Goal: Task Accomplishment & Management: Use online tool/utility

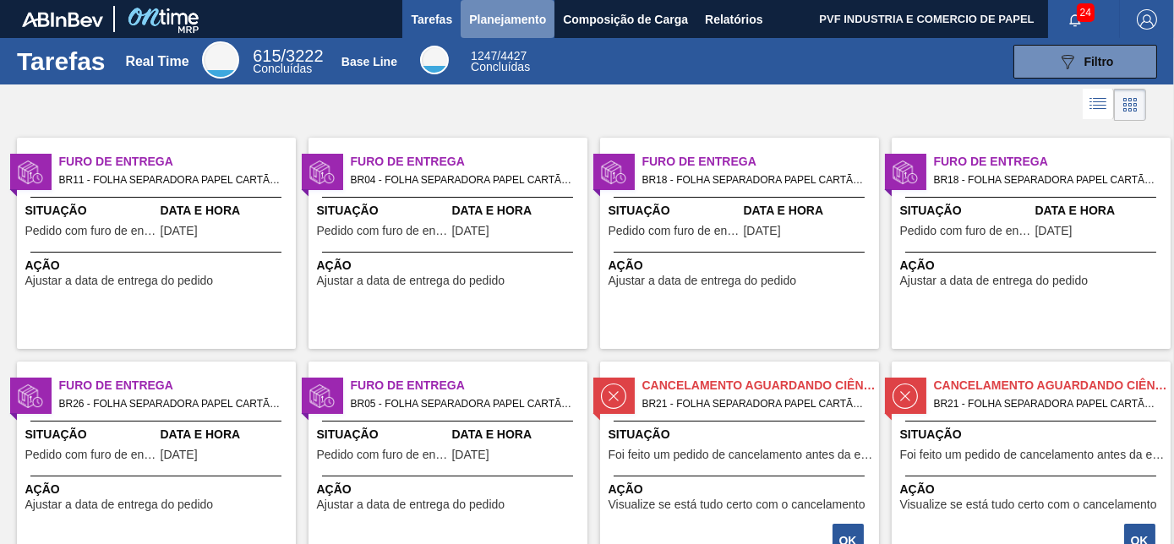
click at [478, 16] on span "Planejamento" at bounding box center [507, 19] width 77 height 20
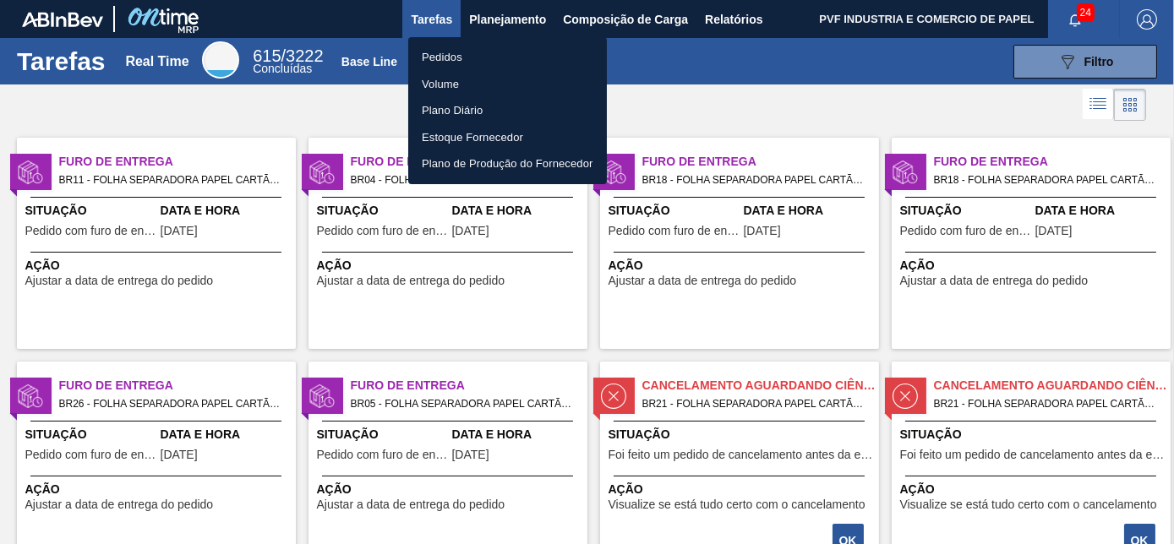
click at [440, 52] on li "Pedidos" at bounding box center [507, 57] width 199 height 27
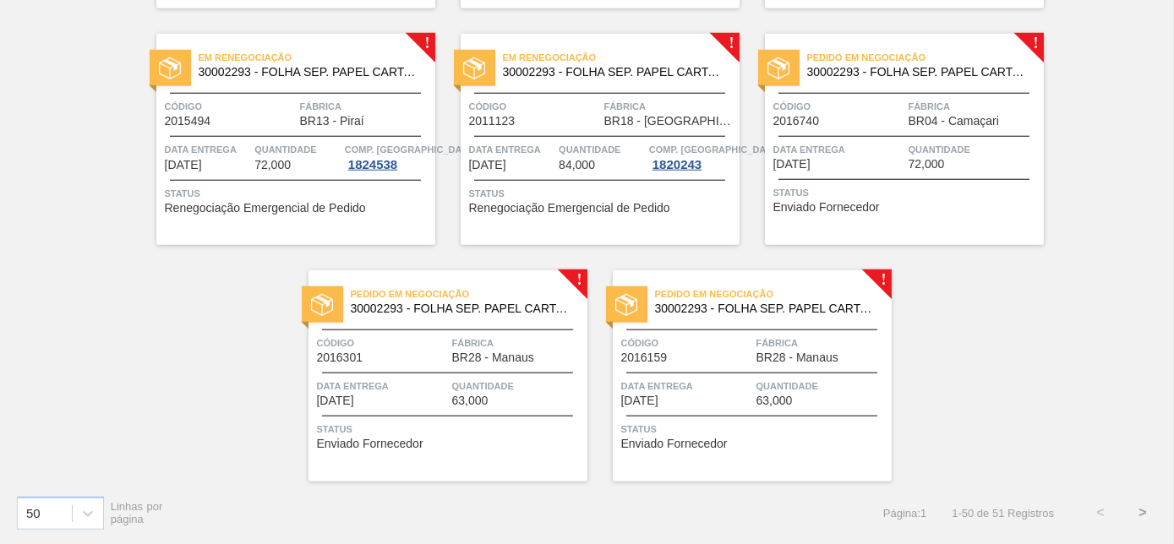
scroll to position [3491, 0]
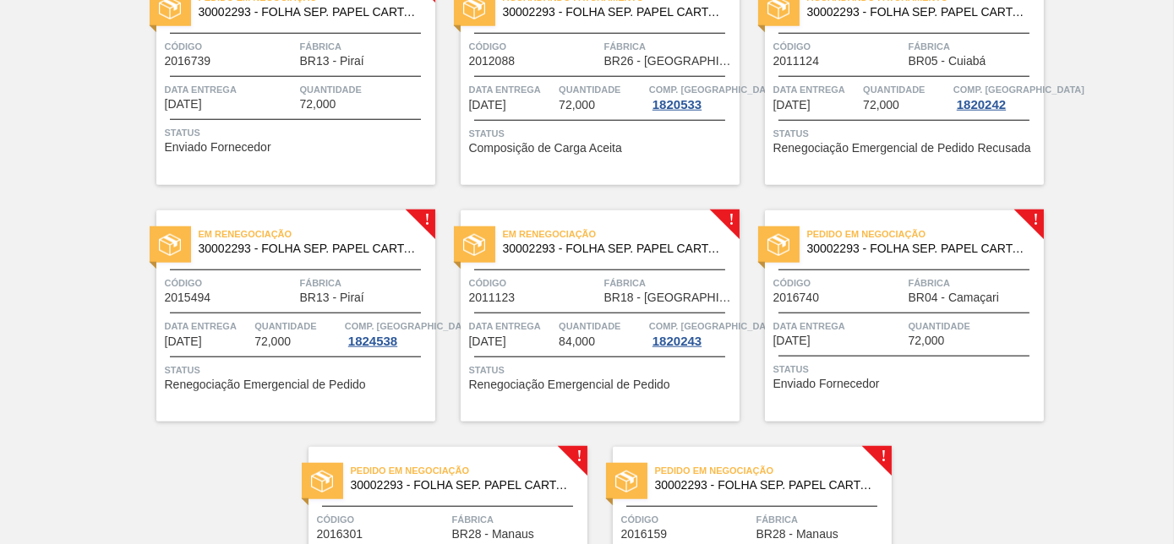
click at [949, 375] on span "Status" at bounding box center [907, 369] width 266 height 17
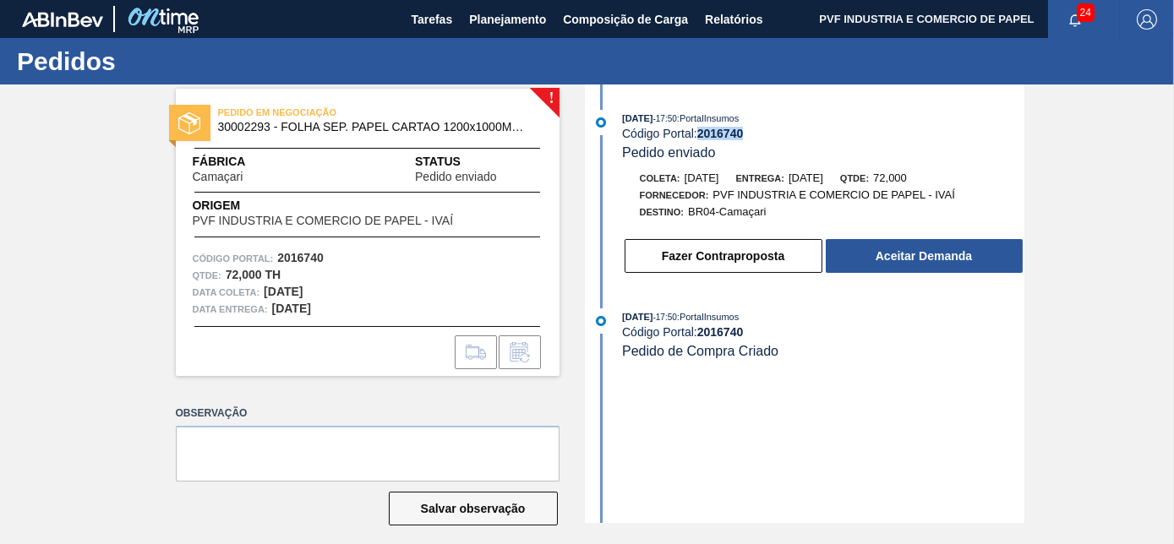
drag, startPoint x: 698, startPoint y: 132, endPoint x: 755, endPoint y: 130, distance: 57.5
click at [755, 130] on div "Código Portal: 2016740" at bounding box center [823, 134] width 402 height 14
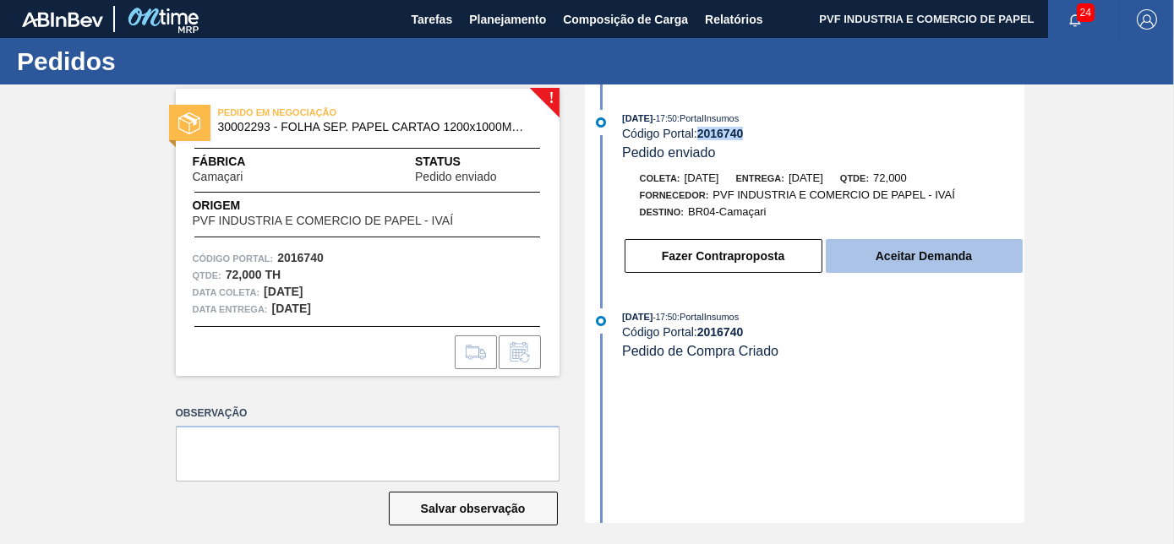
click at [934, 252] on button "Aceitar Demanda" at bounding box center [924, 256] width 197 height 34
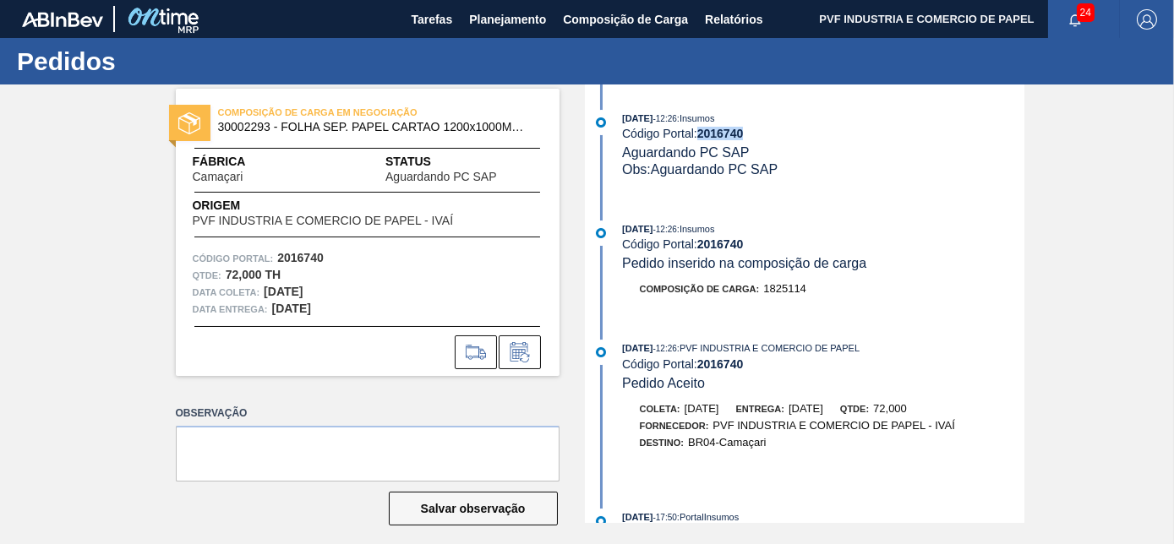
drag, startPoint x: 698, startPoint y: 133, endPoint x: 763, endPoint y: 129, distance: 64.4
click at [763, 129] on div "Código Portal: 2016740" at bounding box center [823, 134] width 402 height 14
copy strong "2016740"
click at [525, 22] on span "Planejamento" at bounding box center [507, 19] width 77 height 20
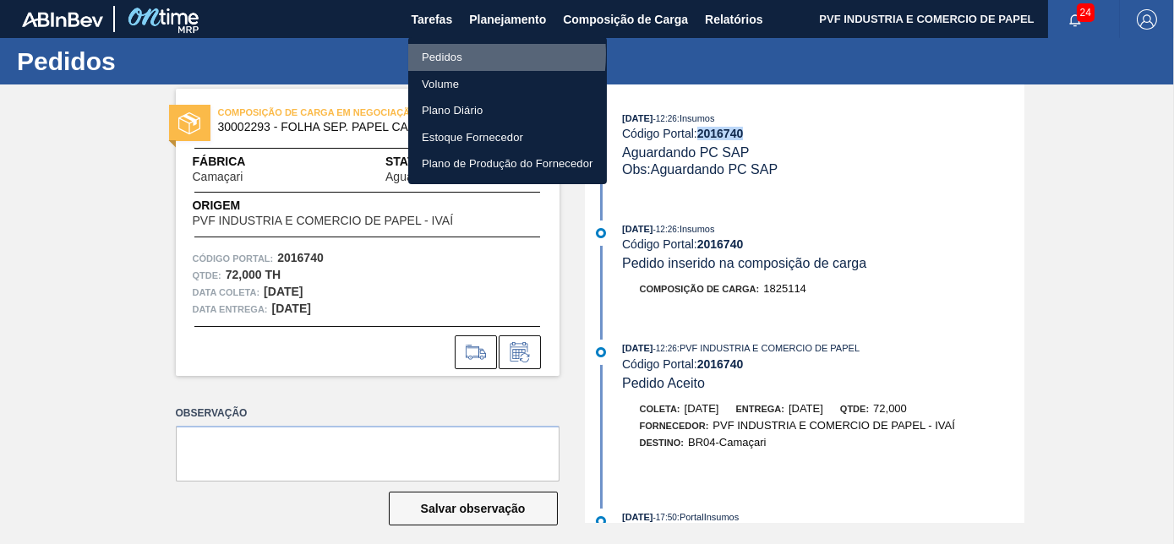
click at [452, 54] on li "Pedidos" at bounding box center [507, 57] width 199 height 27
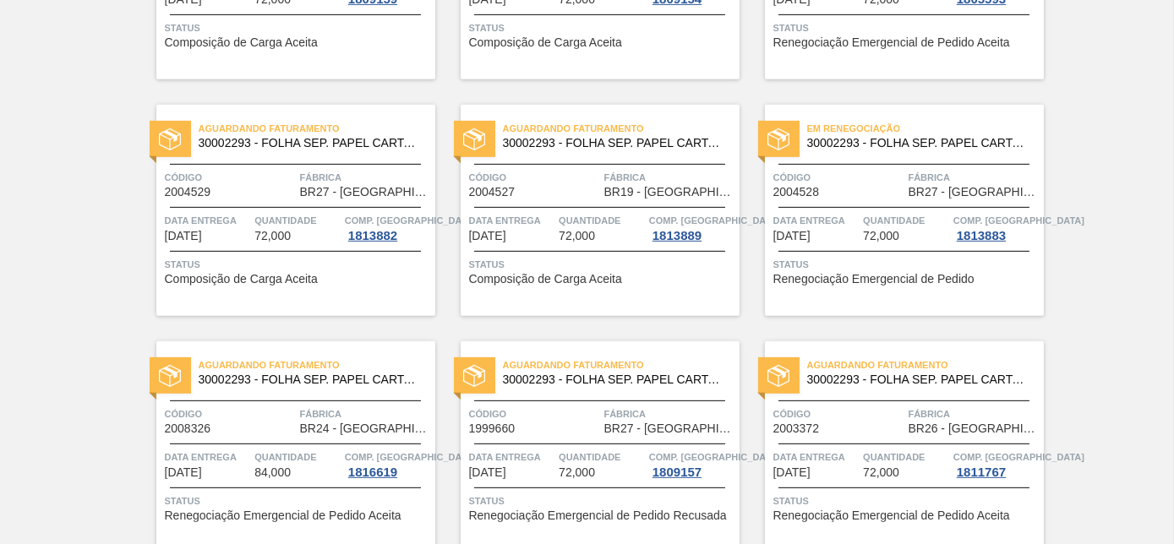
scroll to position [3668, 0]
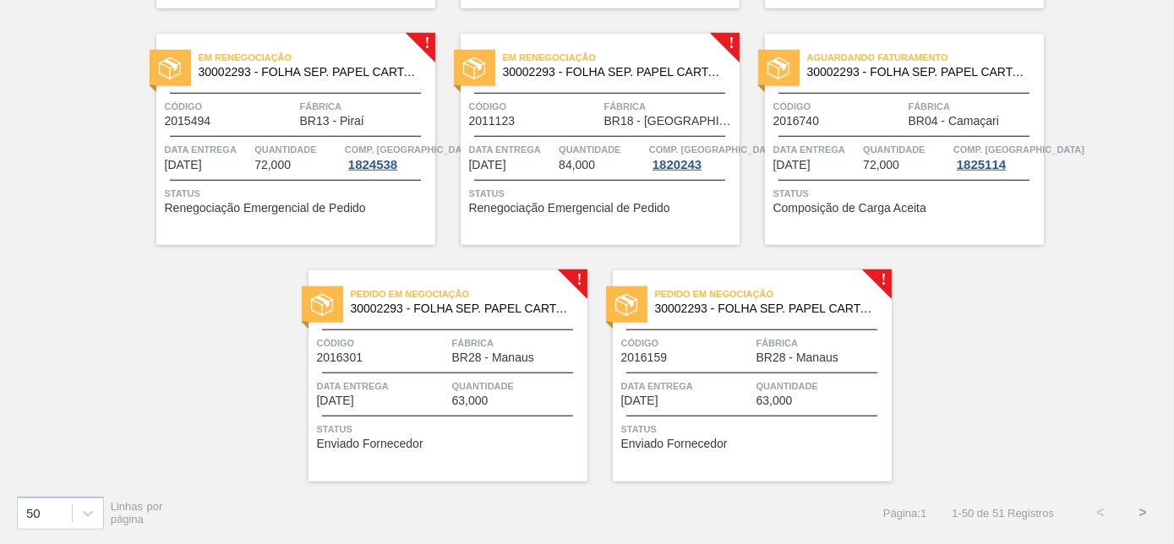
click at [860, 129] on div "Aguardando Faturamento 30002293 - FOLHA SEP. PAPEL CARTAO 1200x1000M 350g Códig…" at bounding box center [904, 139] width 279 height 211
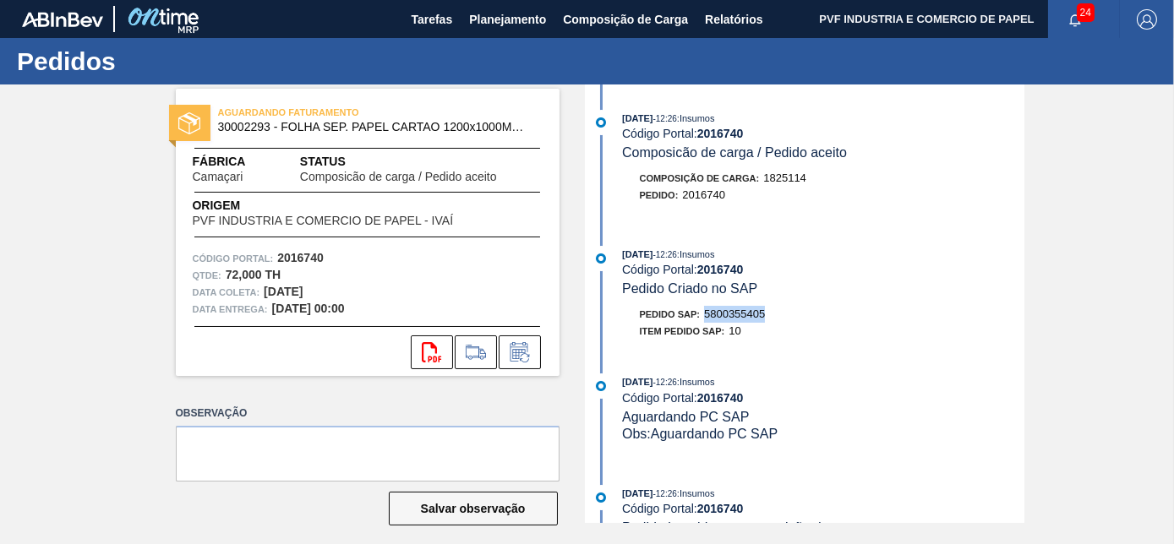
drag, startPoint x: 701, startPoint y: 318, endPoint x: 773, endPoint y: 320, distance: 71.9
click at [773, 320] on div "Pedido SAP: 5800355405" at bounding box center [824, 314] width 402 height 17
copy span "5800355405"
click at [481, 14] on span "Planejamento" at bounding box center [507, 19] width 77 height 20
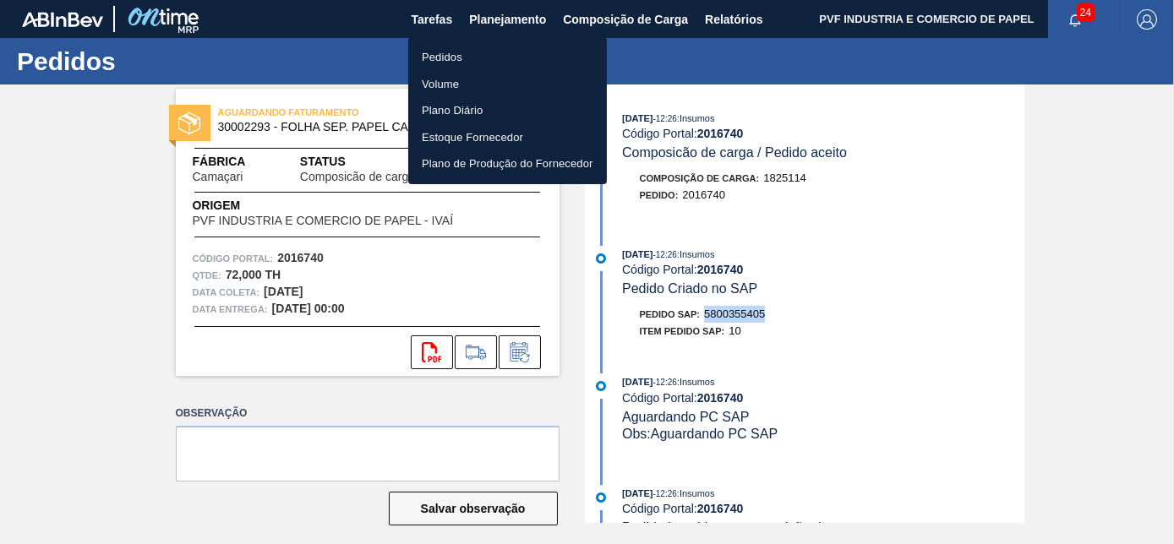
click at [451, 49] on li "Pedidos" at bounding box center [507, 57] width 199 height 27
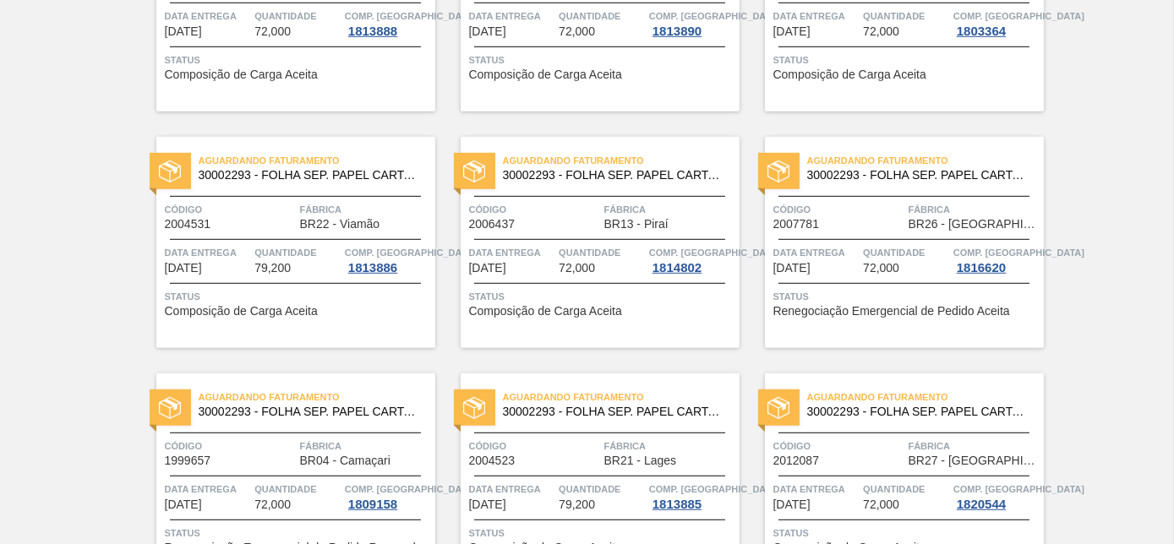
scroll to position [2856, 0]
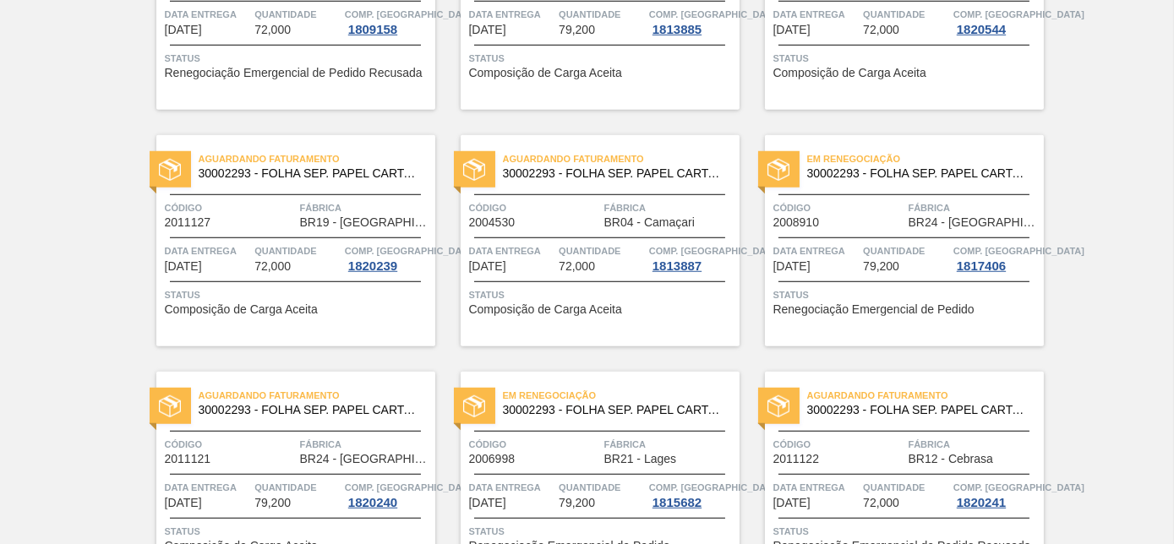
drag, startPoint x: 1172, startPoint y: 428, endPoint x: 1168, endPoint y: 463, distance: 35.7
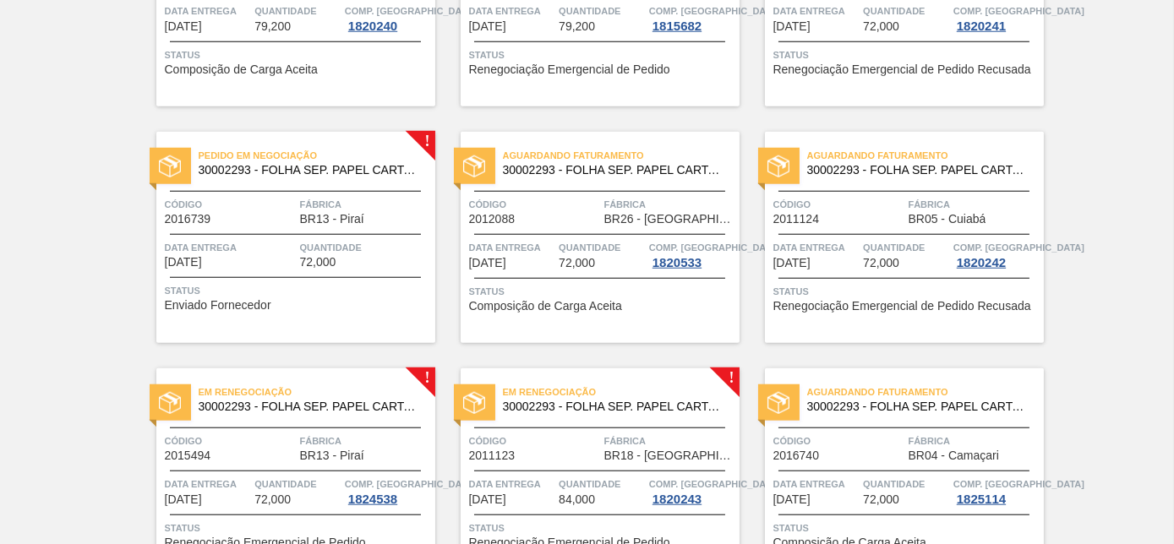
click at [333, 219] on span "BR13 - Piraí" at bounding box center [332, 219] width 64 height 13
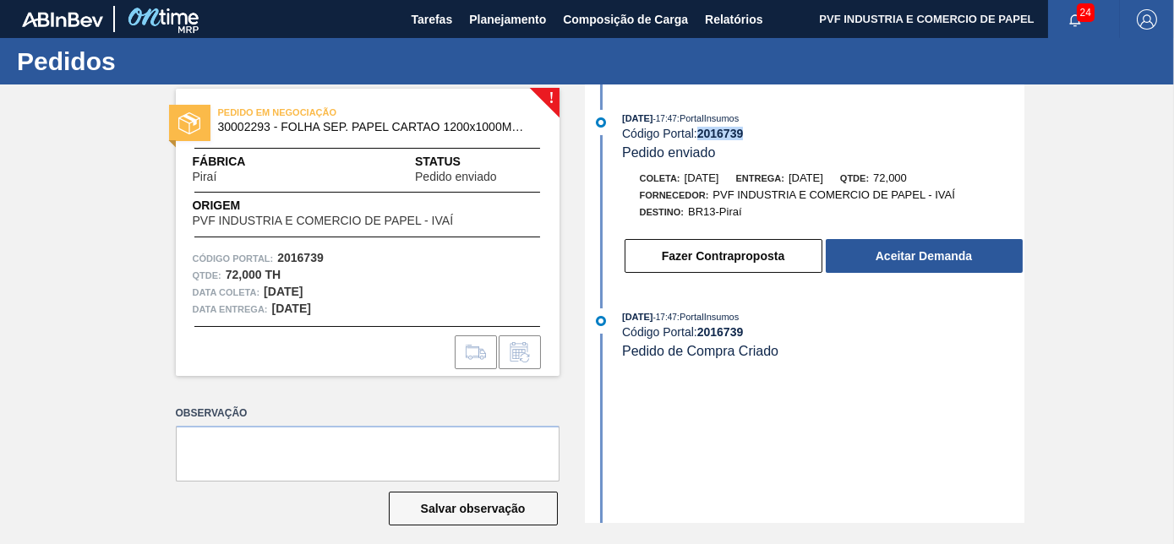
drag, startPoint x: 697, startPoint y: 133, endPoint x: 745, endPoint y: 133, distance: 48.2
click at [745, 133] on div "Código Portal: 2016739" at bounding box center [823, 134] width 402 height 14
copy div "2016739"
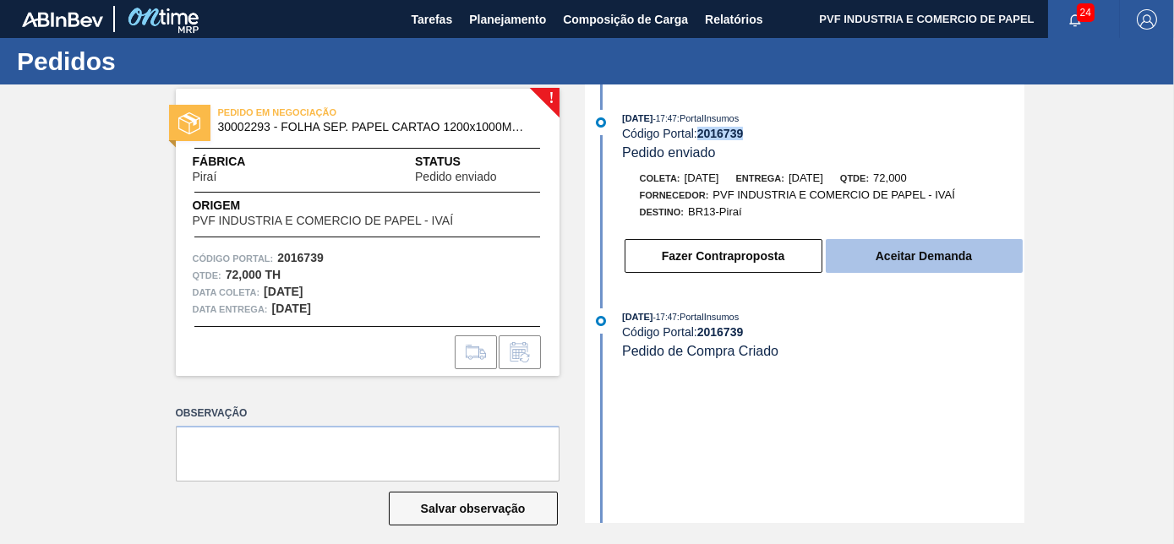
click at [894, 260] on button "Aceitar Demanda" at bounding box center [924, 256] width 197 height 34
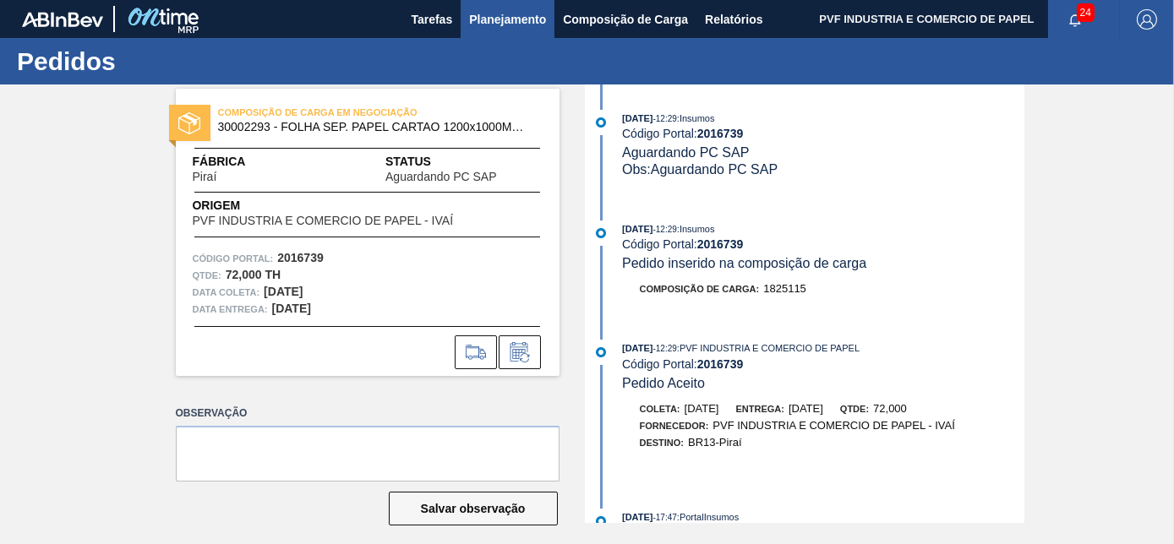
click at [499, 20] on span "Planejamento" at bounding box center [507, 19] width 77 height 20
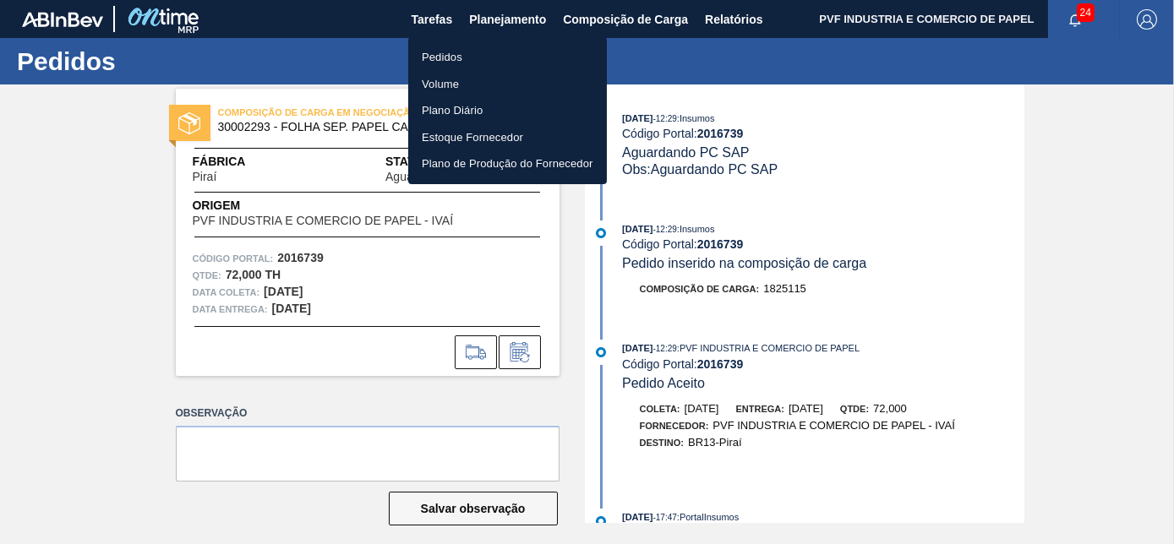
click at [449, 57] on li "Pedidos" at bounding box center [507, 57] width 199 height 27
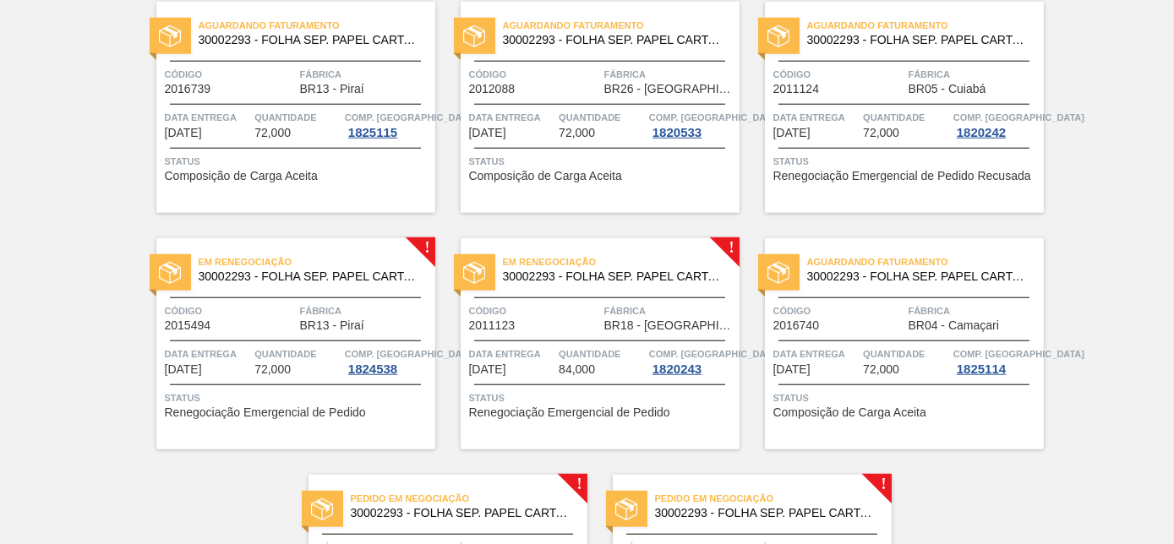
scroll to position [3472, 0]
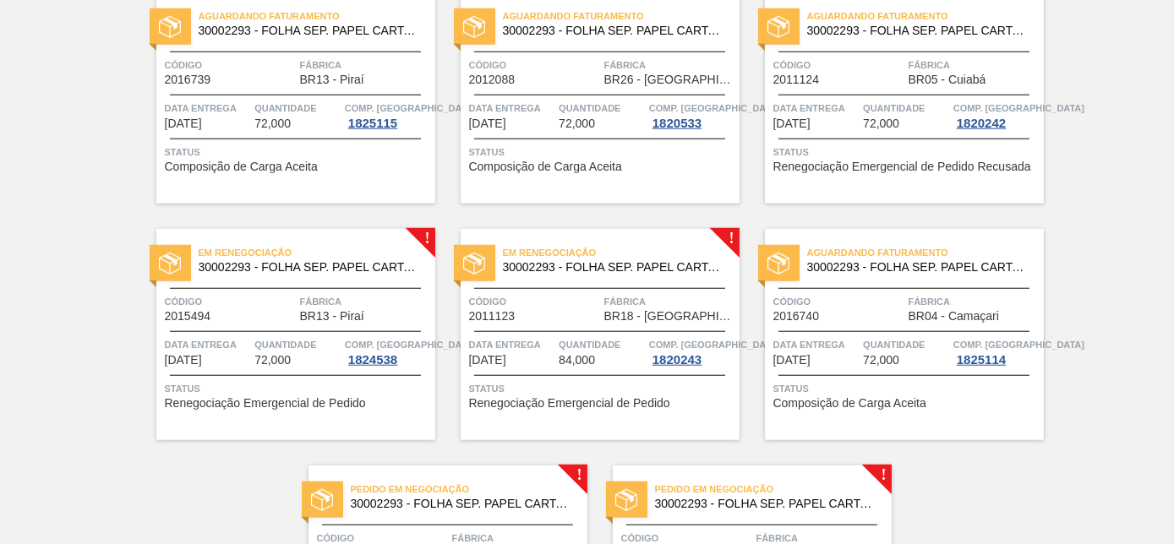
click at [355, 41] on div "Aguardando Faturamento 30002293 - FOLHA SEP. PAPEL CARTAO 1200x1000M 350g" at bounding box center [295, 24] width 279 height 38
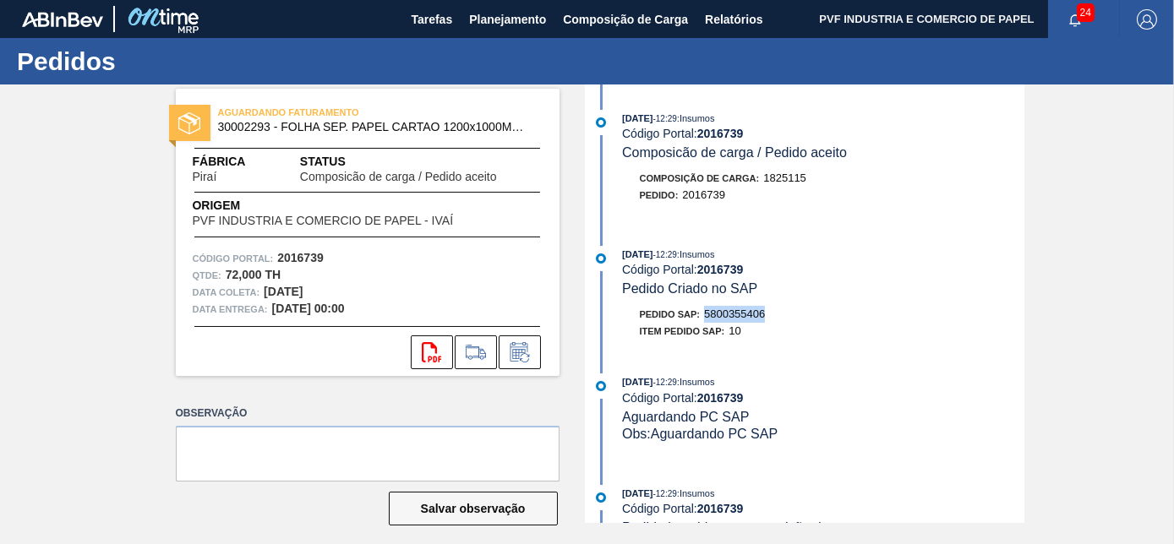
drag, startPoint x: 705, startPoint y: 318, endPoint x: 773, endPoint y: 318, distance: 67.6
click at [773, 318] on div "Pedido SAP: 5800355406" at bounding box center [824, 314] width 402 height 17
copy span "5800355406"
click at [505, 15] on span "Planejamento" at bounding box center [507, 19] width 77 height 20
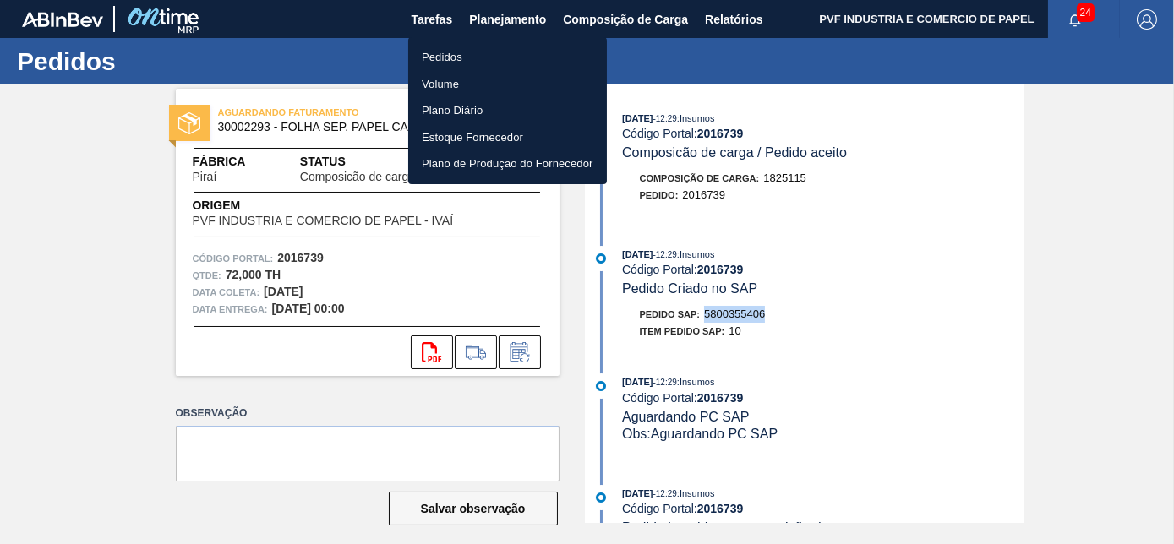
click at [443, 52] on li "Pedidos" at bounding box center [507, 57] width 199 height 27
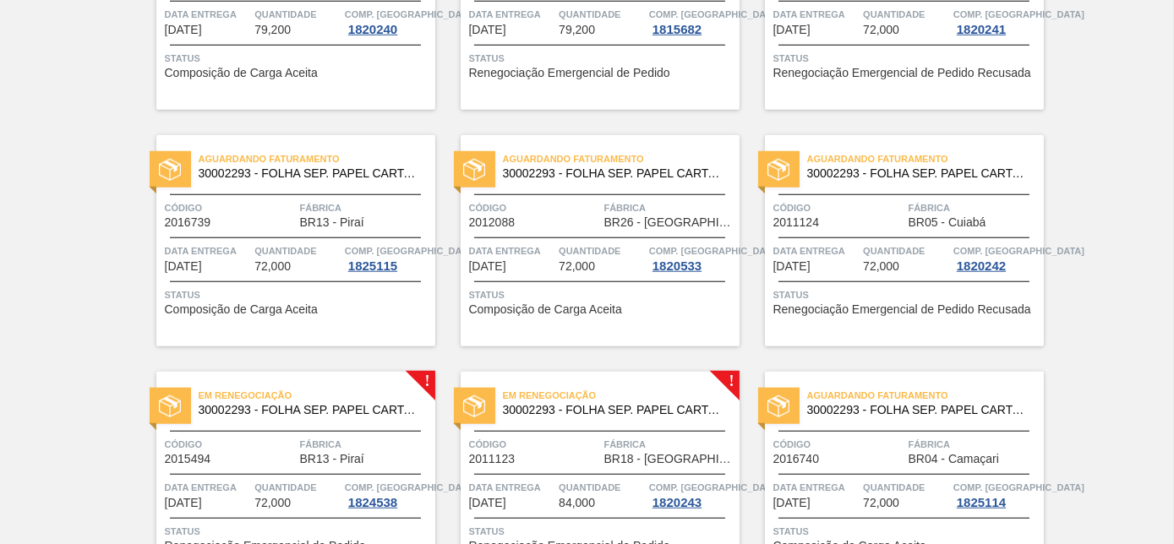
scroll to position [3668, 0]
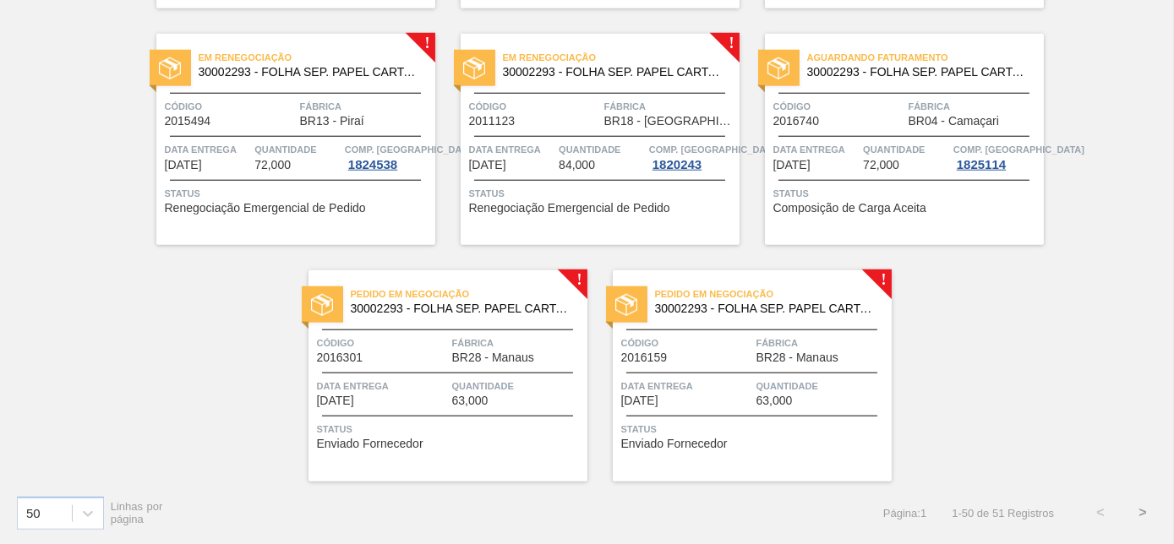
click at [353, 93] on div "Em renegociação 30002293 - FOLHA SEP. PAPEL CARTAO 1200x1000M 350g Código 20154…" at bounding box center [295, 139] width 279 height 211
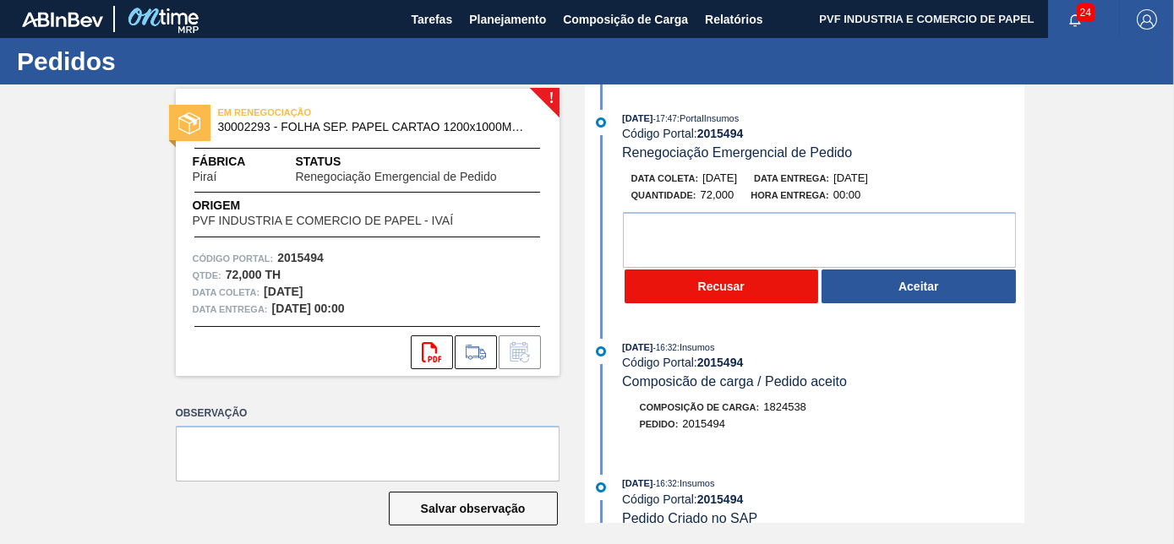
click at [768, 276] on button "Recusar" at bounding box center [722, 287] width 194 height 34
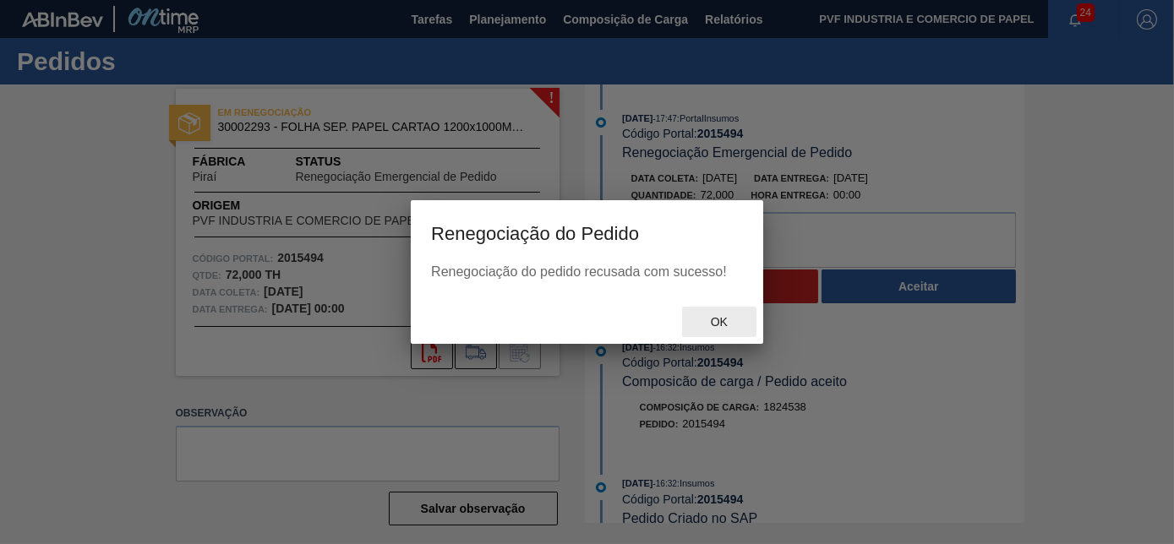
click at [722, 314] on div "Ok" at bounding box center [719, 322] width 74 height 31
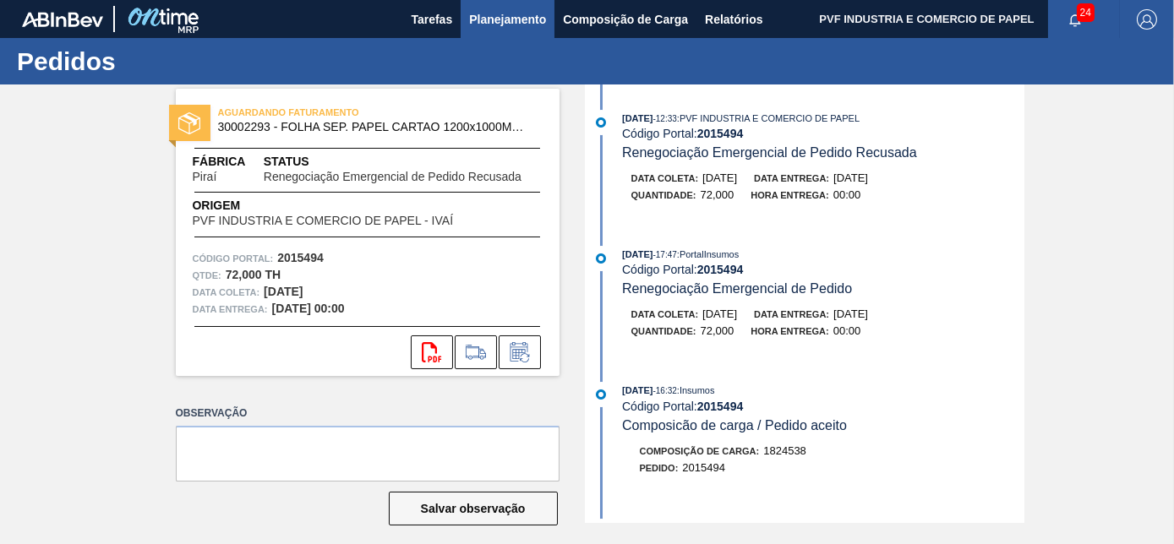
click at [514, 11] on span "Planejamento" at bounding box center [507, 19] width 77 height 20
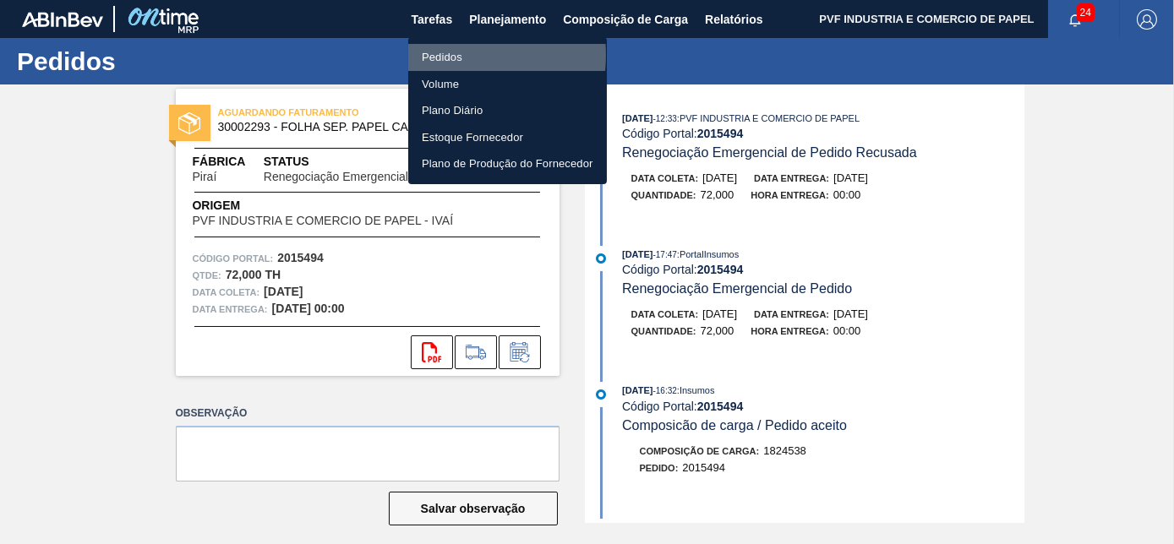
click at [444, 55] on li "Pedidos" at bounding box center [507, 57] width 199 height 27
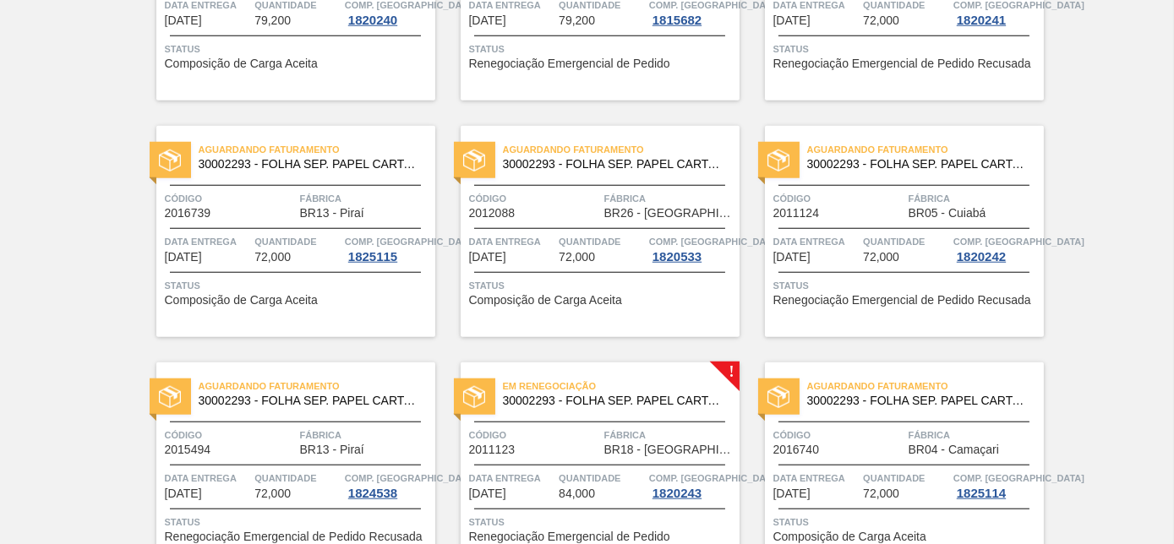
scroll to position [3668, 0]
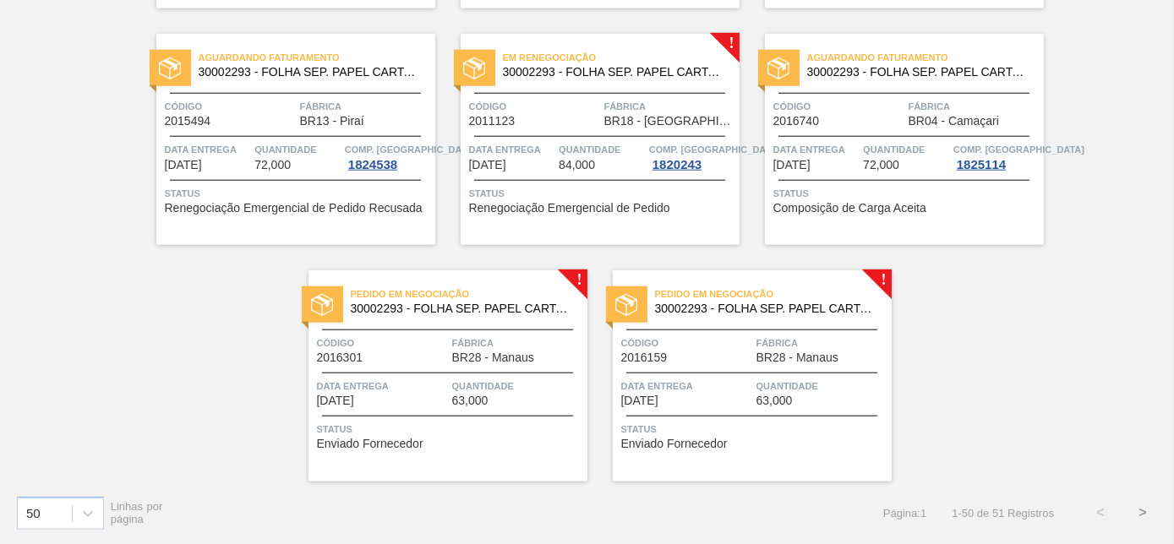
click at [597, 118] on div "Código 2011123" at bounding box center [534, 113] width 131 height 30
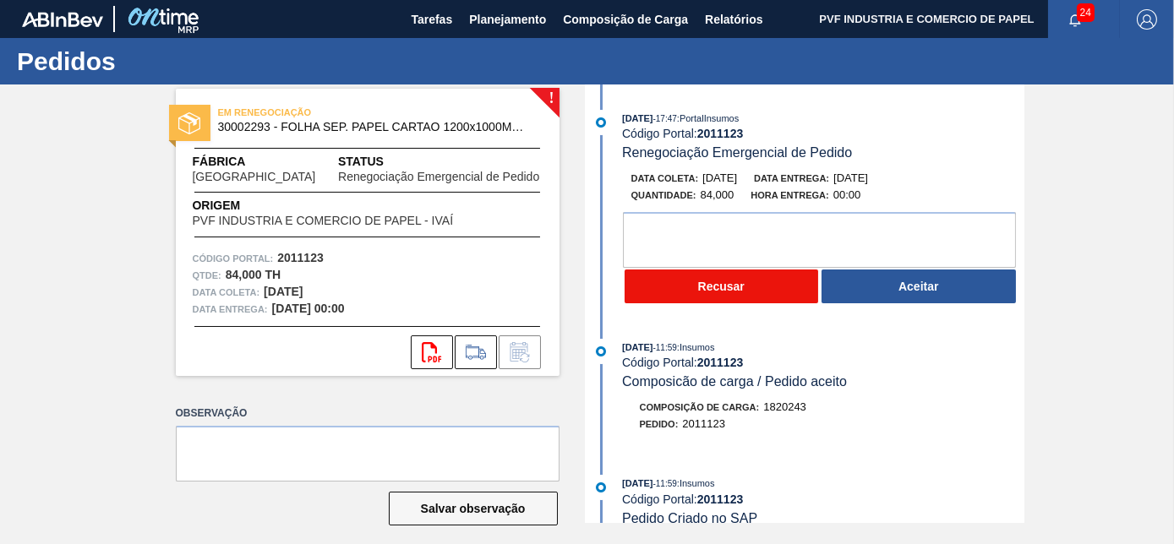
click at [755, 271] on button "Recusar" at bounding box center [722, 287] width 194 height 34
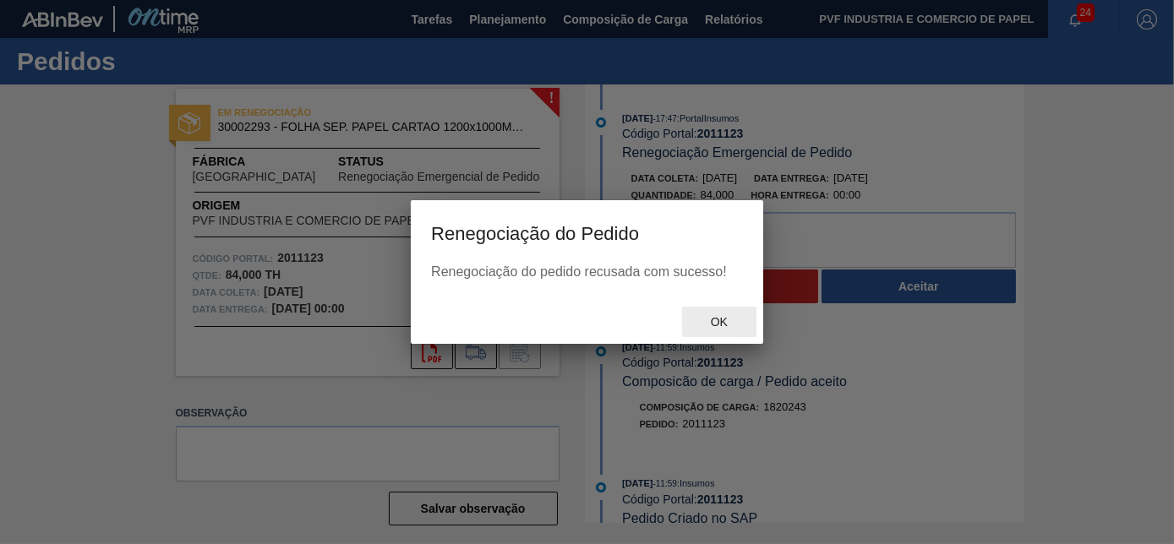
click at [722, 316] on span "Ok" at bounding box center [720, 322] width 44 height 14
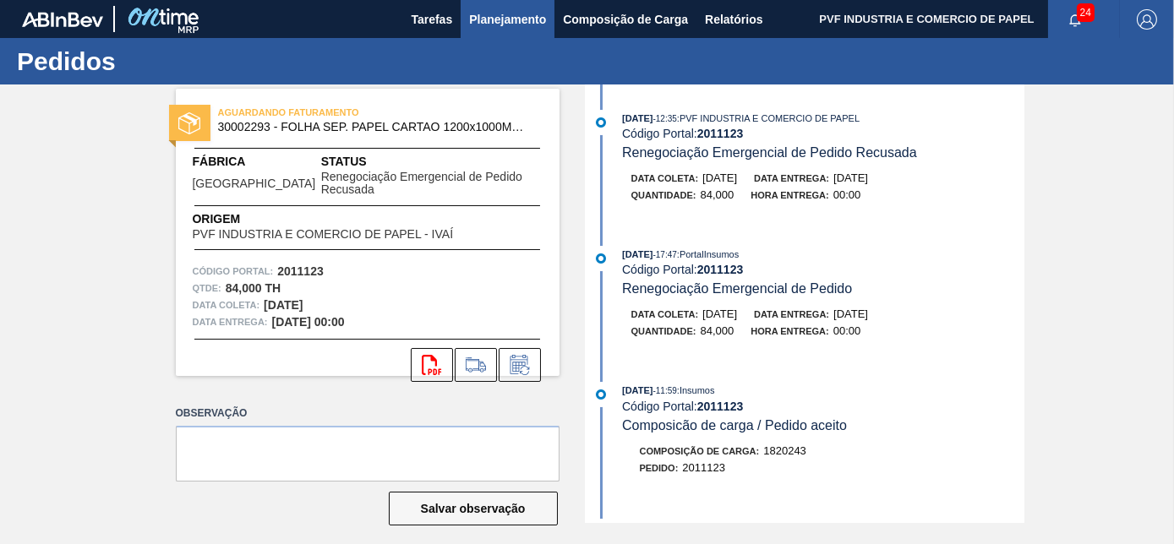
click at [490, 19] on span "Planejamento" at bounding box center [507, 19] width 77 height 20
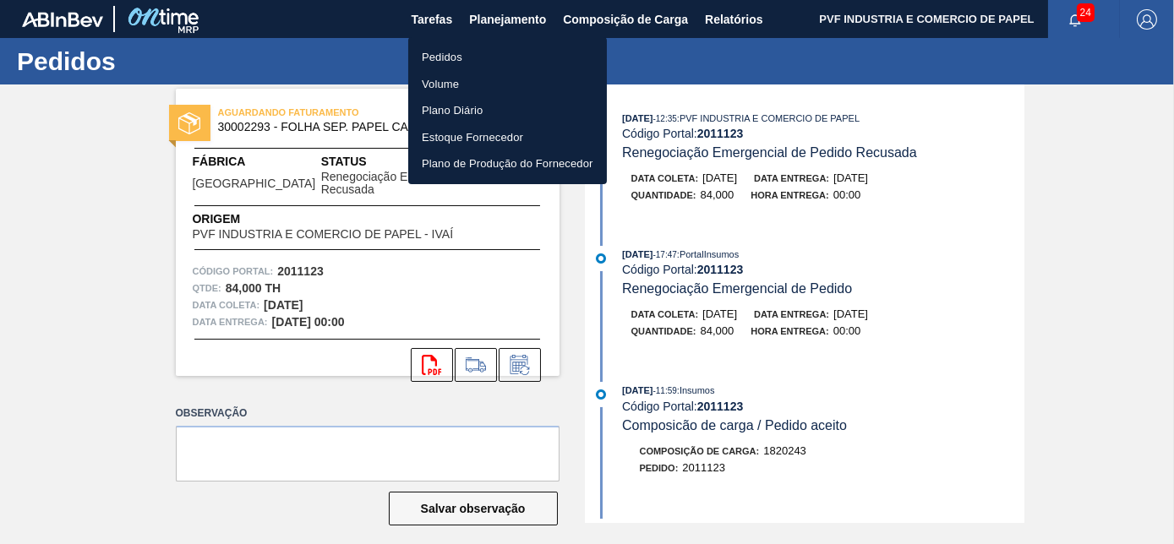
click at [442, 59] on li "Pedidos" at bounding box center [507, 57] width 199 height 27
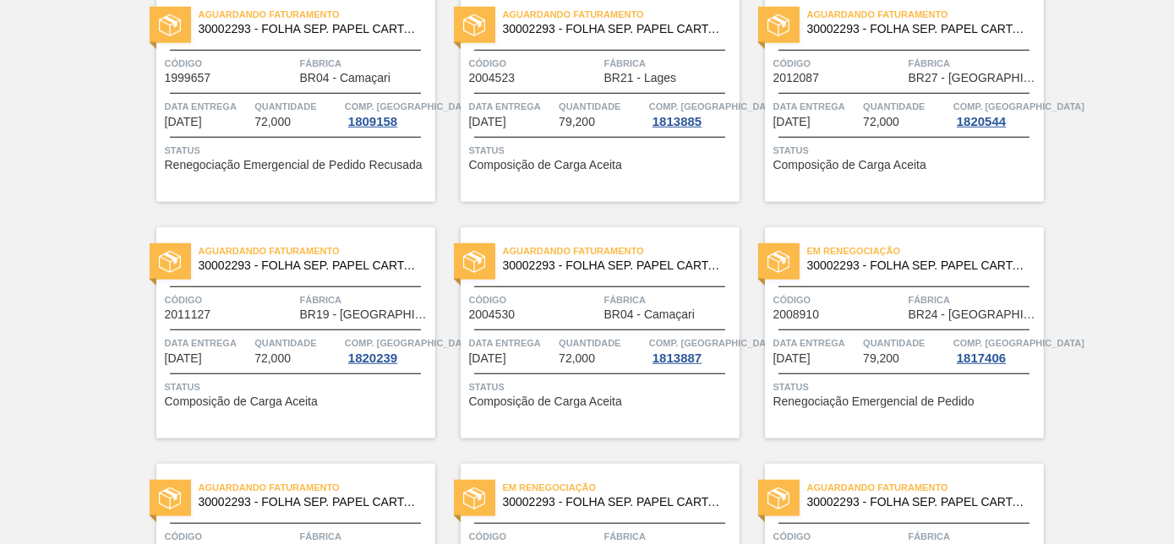
scroll to position [3668, 0]
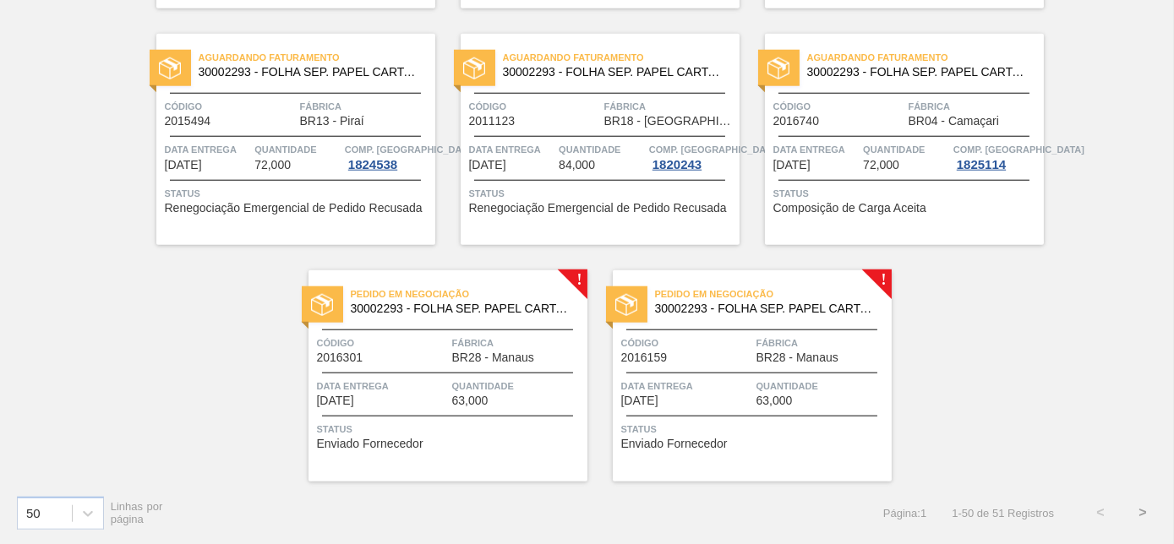
click at [478, 368] on div "Pedido em Negociação 30002293 - FOLHA SEP. PAPEL CARTAO 1200x1000M 350g Código …" at bounding box center [448, 376] width 279 height 211
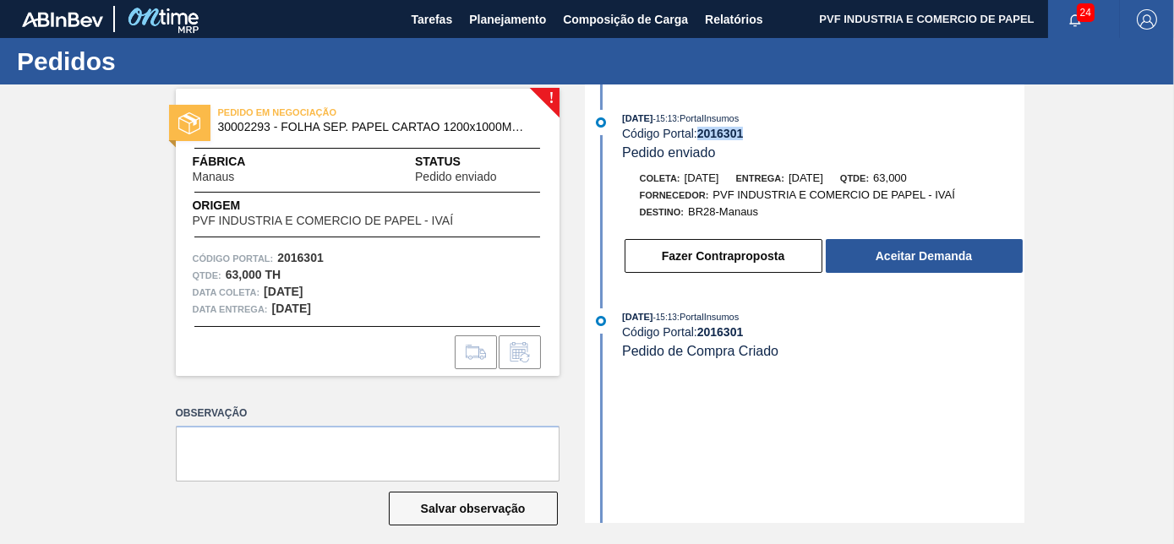
drag, startPoint x: 700, startPoint y: 132, endPoint x: 755, endPoint y: 129, distance: 55.1
click at [755, 129] on div "Código Portal: 2016301" at bounding box center [823, 134] width 402 height 14
copy strong "2016301"
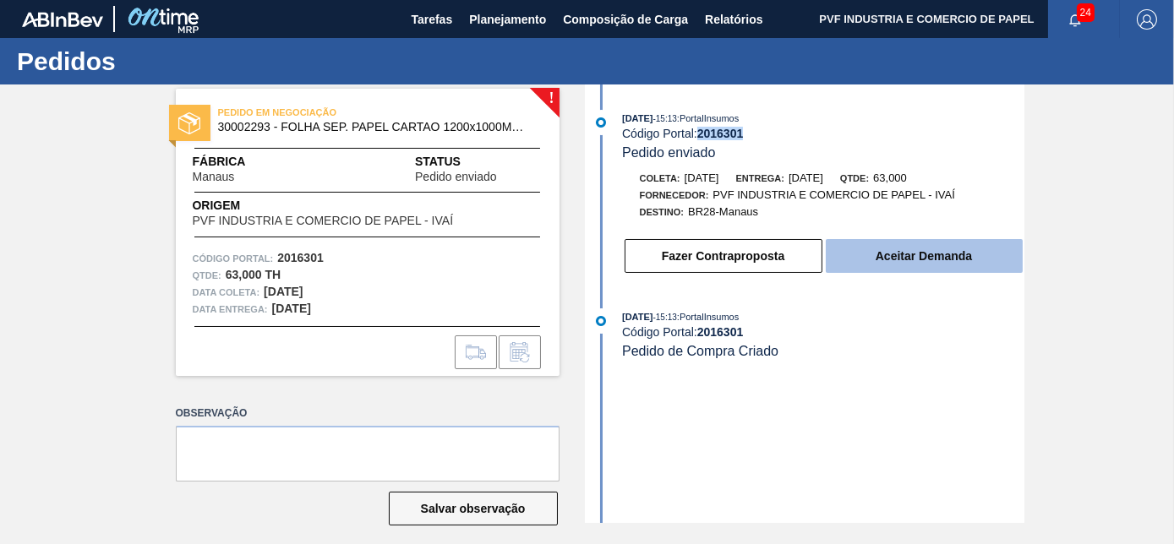
click at [886, 251] on button "Aceitar Demanda" at bounding box center [924, 256] width 197 height 34
click at [991, 261] on button "Aceitar Demanda" at bounding box center [924, 256] width 197 height 34
click at [873, 254] on button "Aceitar Demanda" at bounding box center [924, 256] width 197 height 34
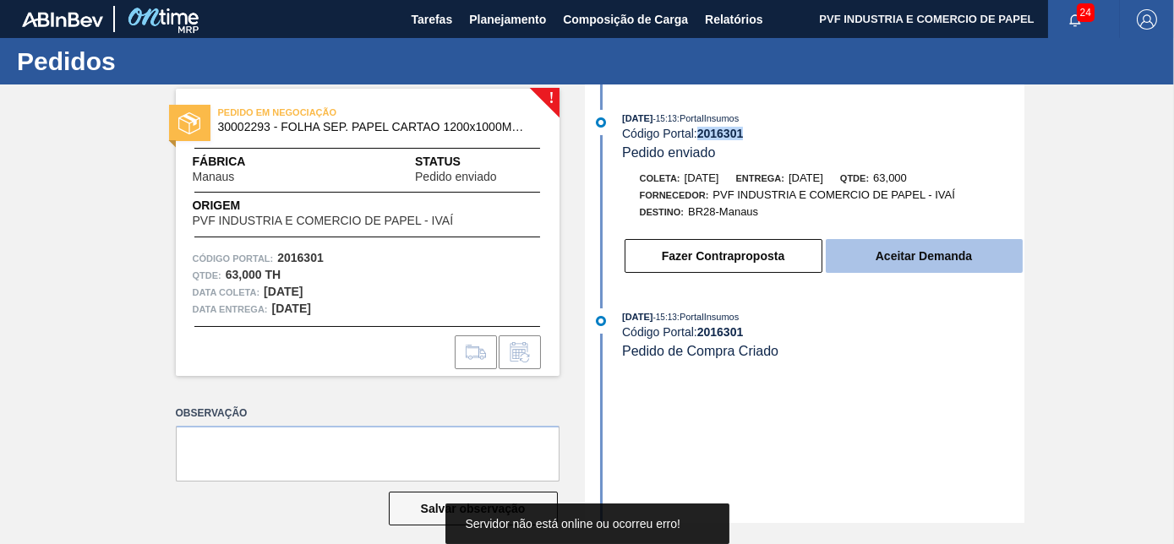
click at [873, 254] on button "Aceitar Demanda" at bounding box center [924, 256] width 197 height 34
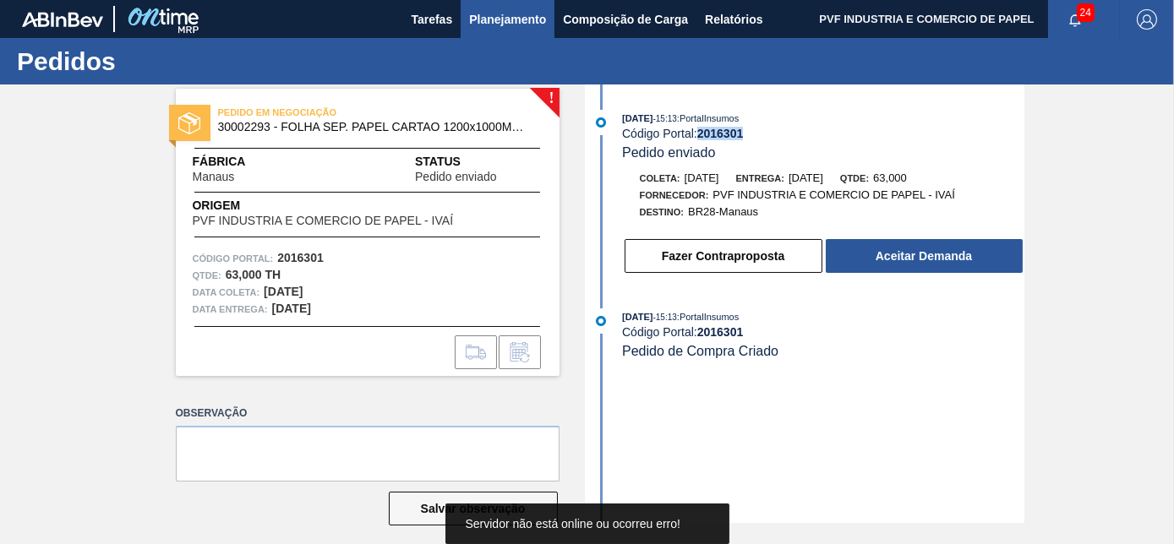
click at [506, 14] on span "Planejamento" at bounding box center [507, 19] width 77 height 20
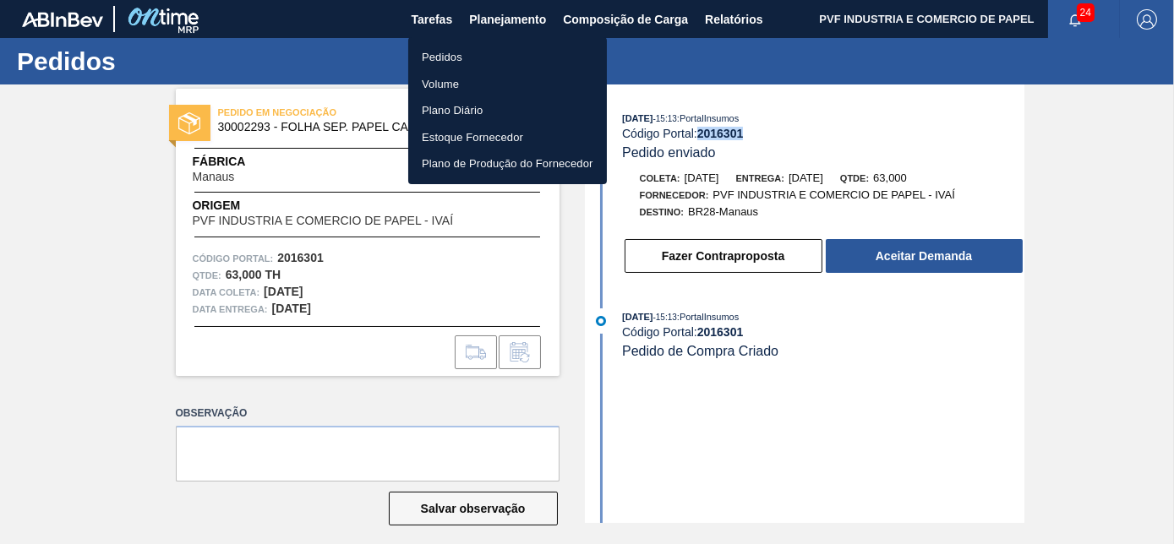
click at [448, 57] on li "Pedidos" at bounding box center [507, 57] width 199 height 27
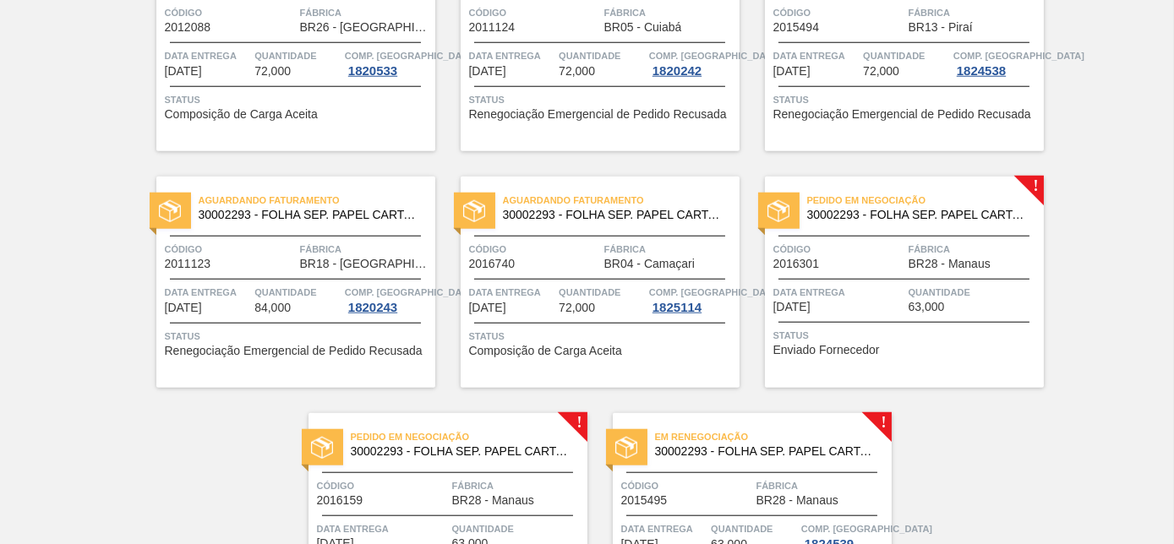
scroll to position [3668, 0]
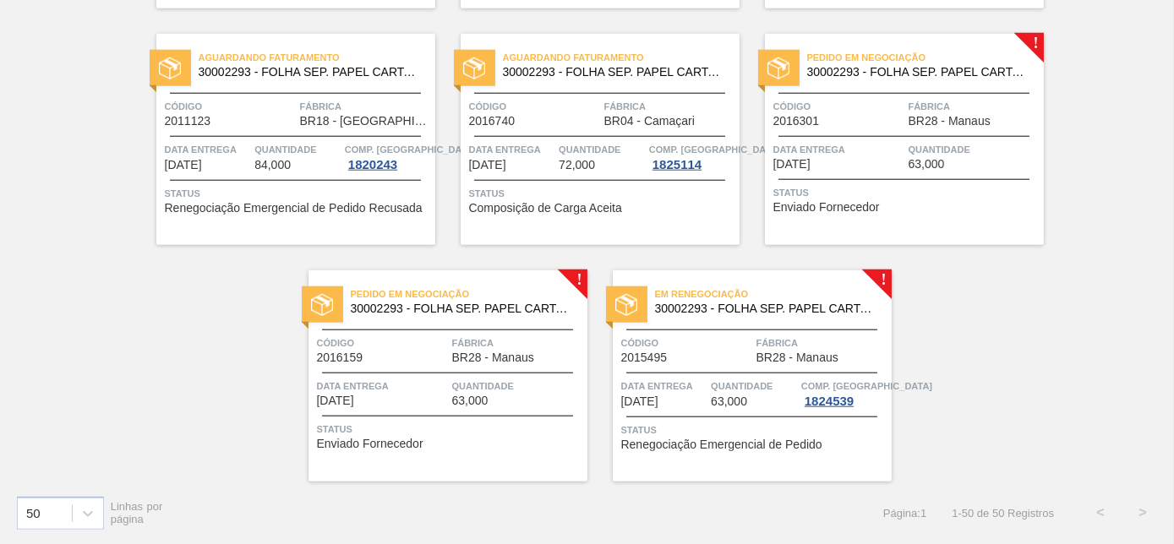
click at [780, 287] on span "Em renegociação" at bounding box center [773, 294] width 237 height 17
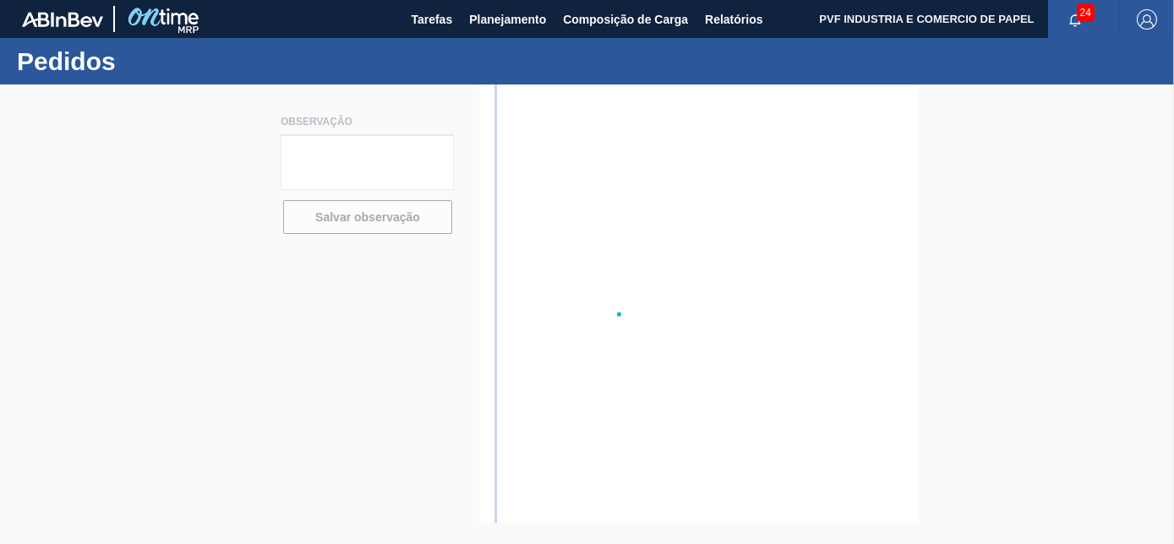
click at [780, 287] on div at bounding box center [587, 315] width 1174 height 460
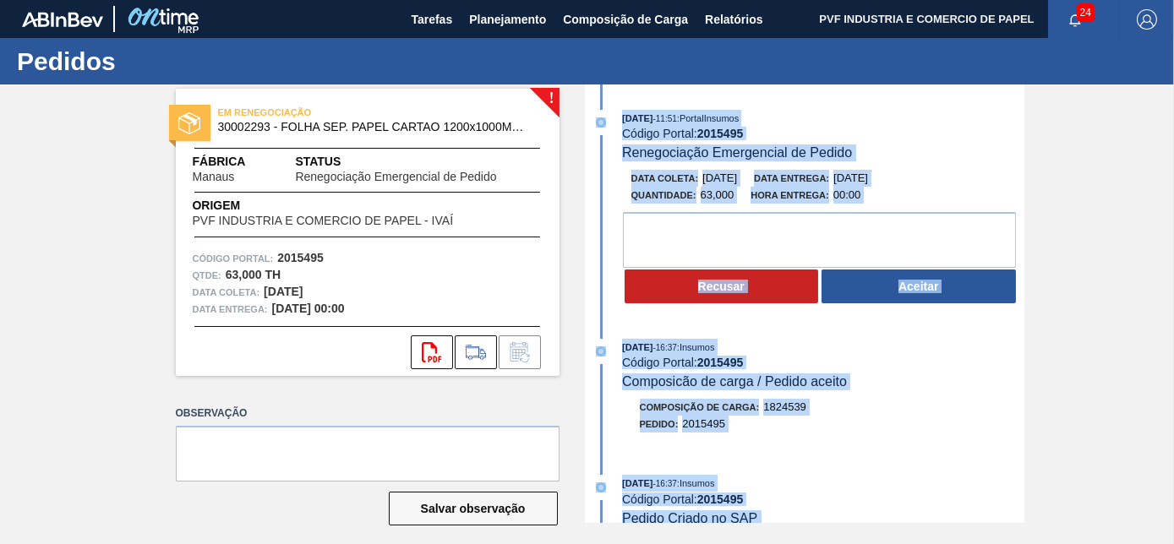
click at [884, 373] on div "[DATE] 16:37 : Insumos Código Portal: 2015495 Composicão de carga / Pedido acei…" at bounding box center [823, 365] width 402 height 52
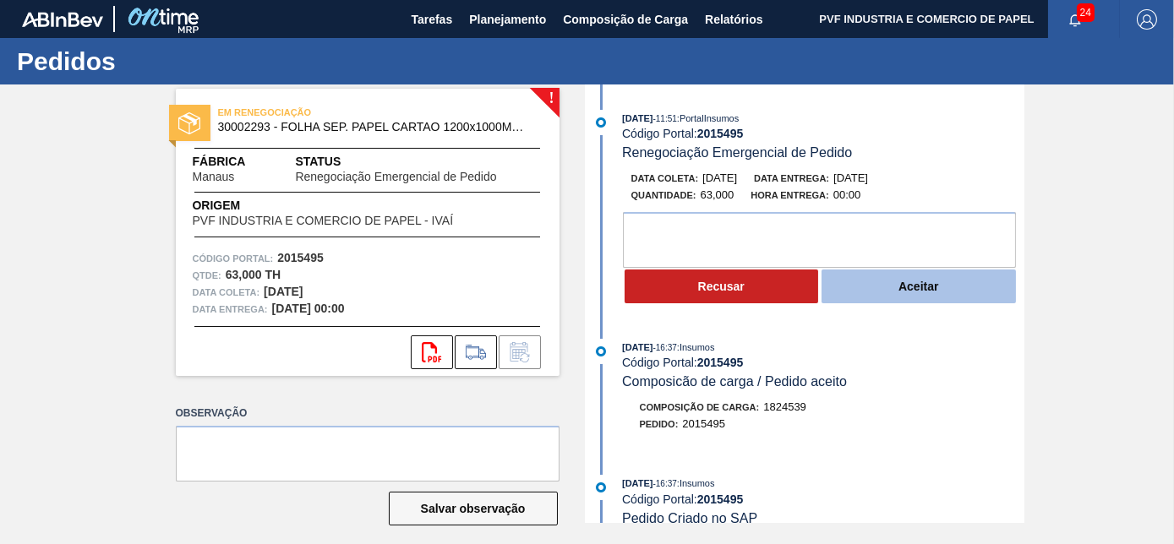
click at [911, 287] on button "Aceitar" at bounding box center [919, 287] width 194 height 34
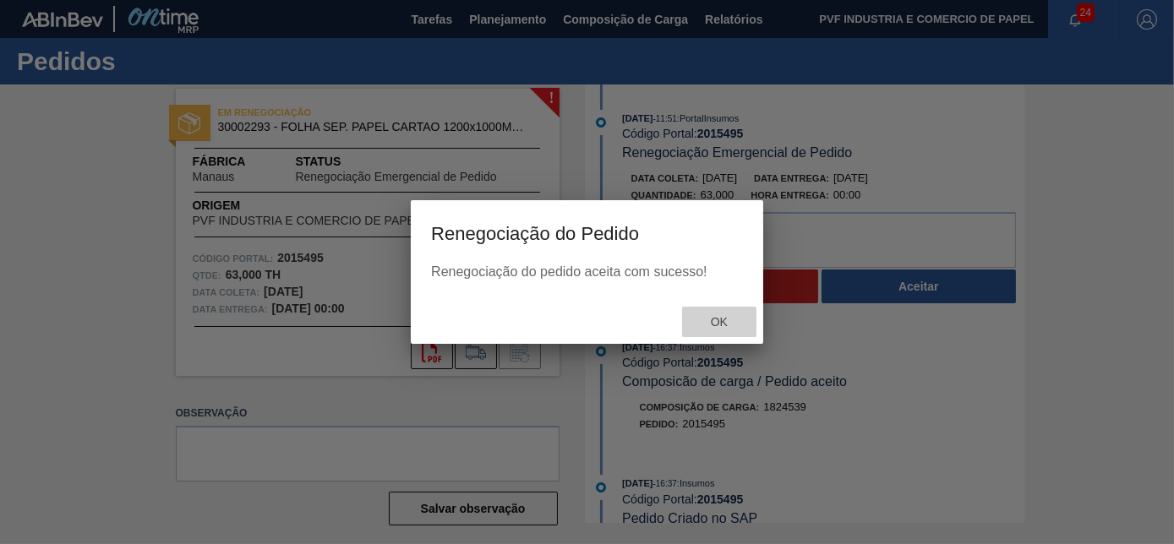
click at [710, 319] on span "Ok" at bounding box center [720, 322] width 44 height 14
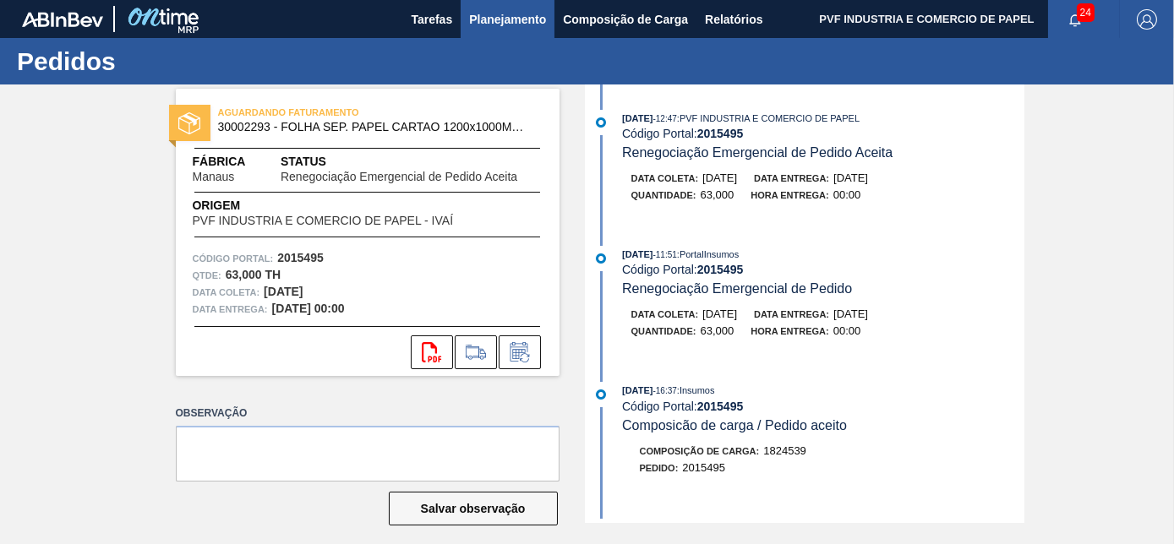
click at [470, 19] on span "Planejamento" at bounding box center [507, 19] width 77 height 20
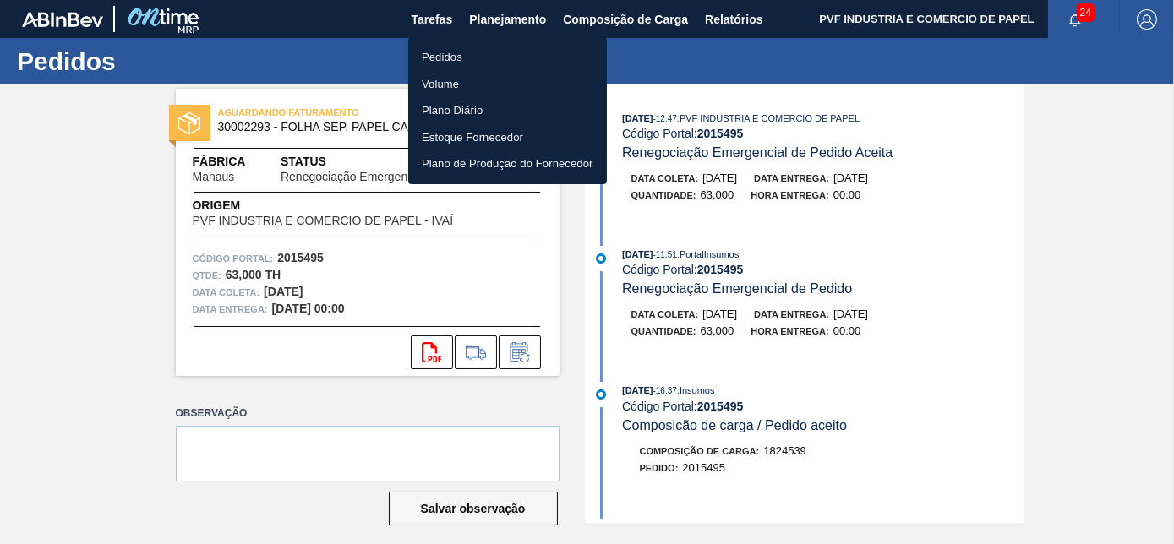
click at [437, 55] on li "Pedidos" at bounding box center [507, 57] width 199 height 27
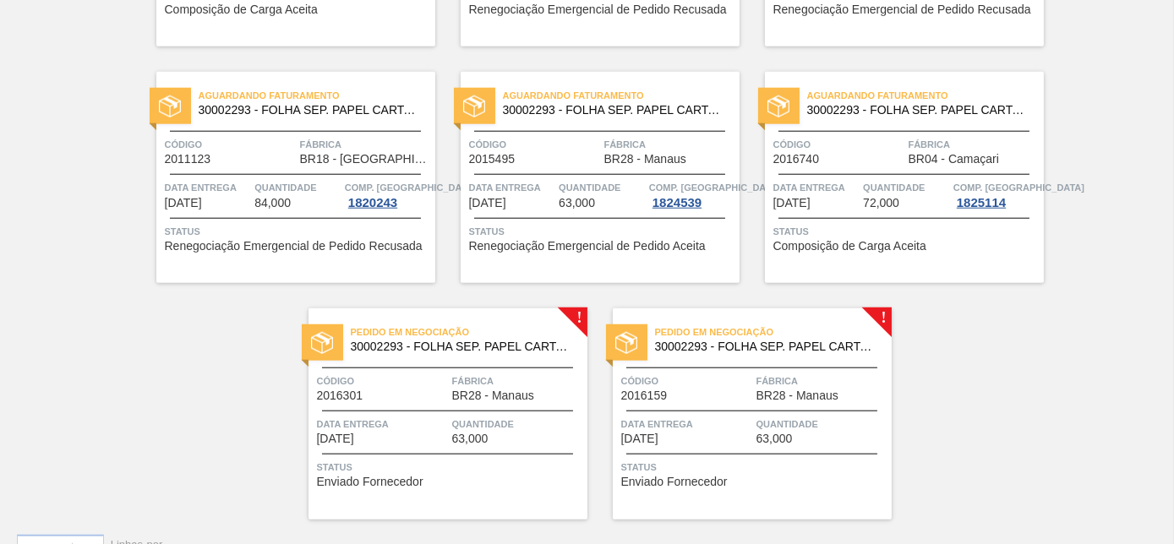
scroll to position [3668, 0]
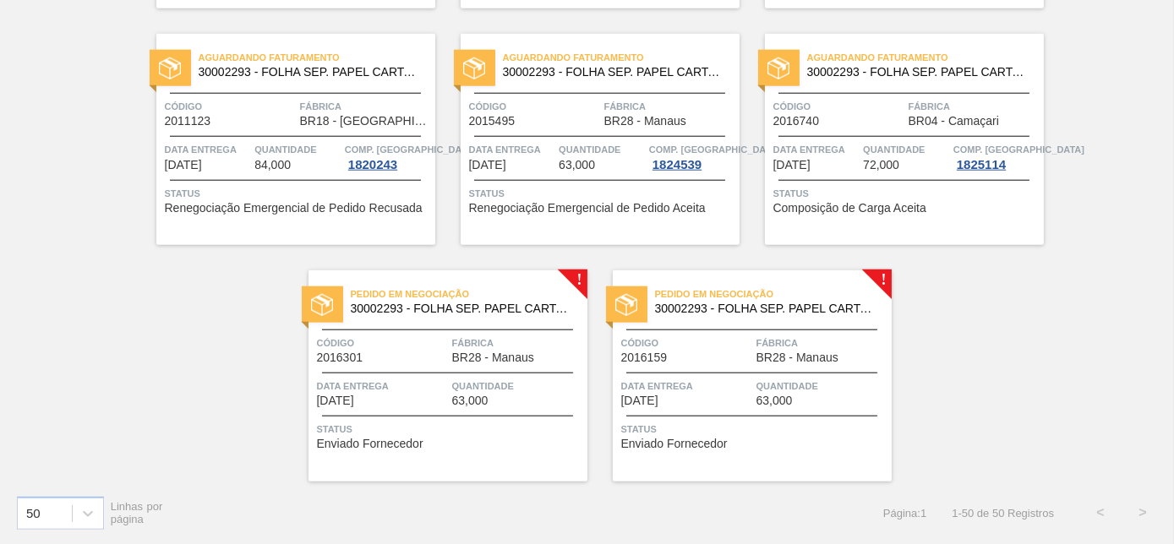
click at [529, 339] on span "Fábrica" at bounding box center [517, 343] width 131 height 17
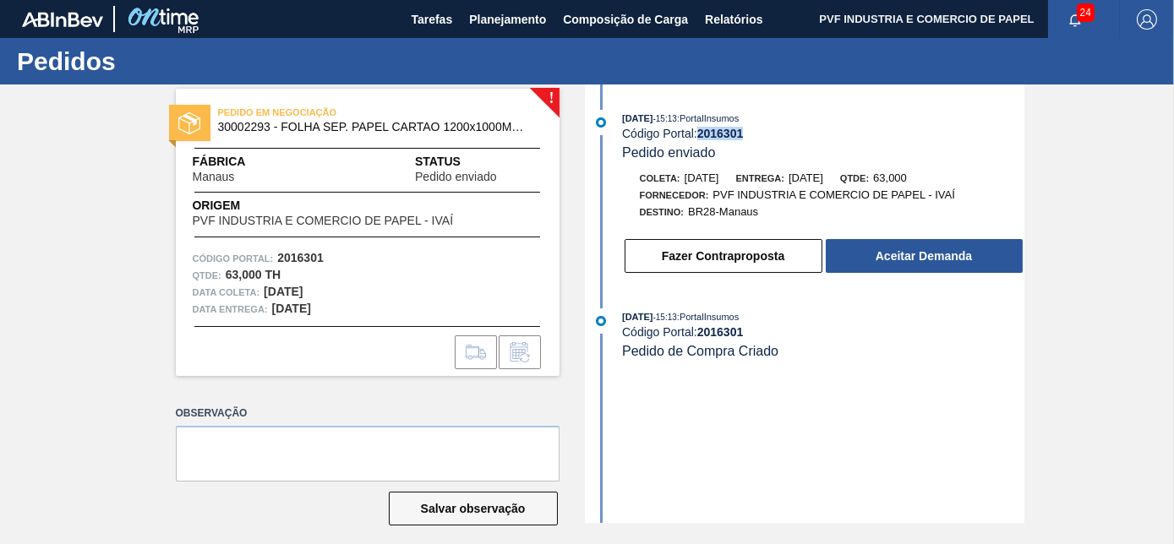
drag, startPoint x: 698, startPoint y: 134, endPoint x: 756, endPoint y: 129, distance: 57.7
click at [756, 129] on div "Código Portal: 2016301" at bounding box center [823, 134] width 402 height 14
copy strong "2016301"
click at [880, 325] on div "[DATE] 15:13 : PortalInsumos" at bounding box center [823, 317] width 402 height 17
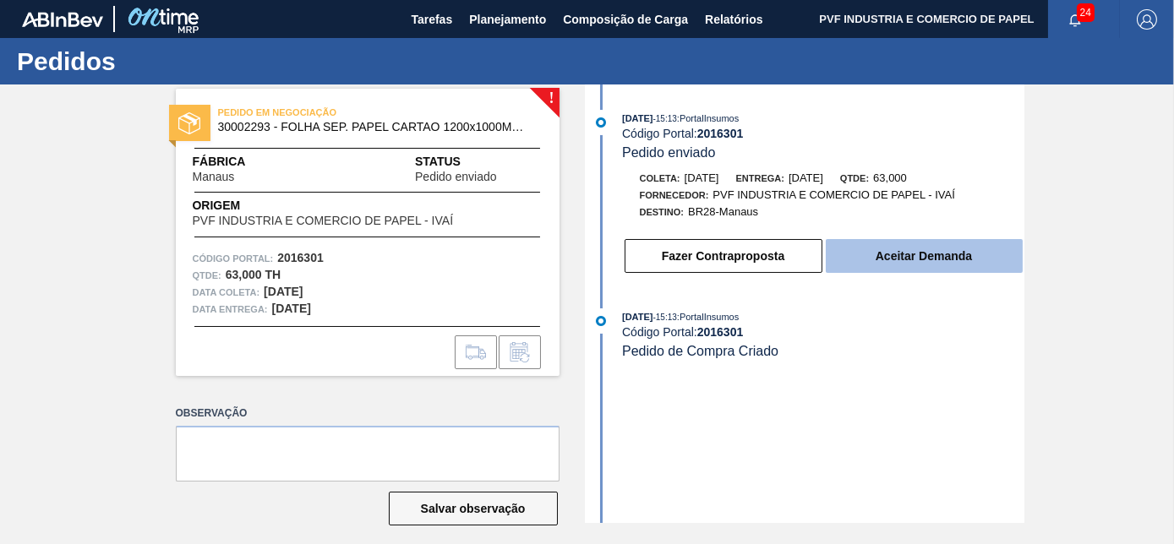
click at [893, 271] on button "Aceitar Demanda" at bounding box center [924, 256] width 197 height 34
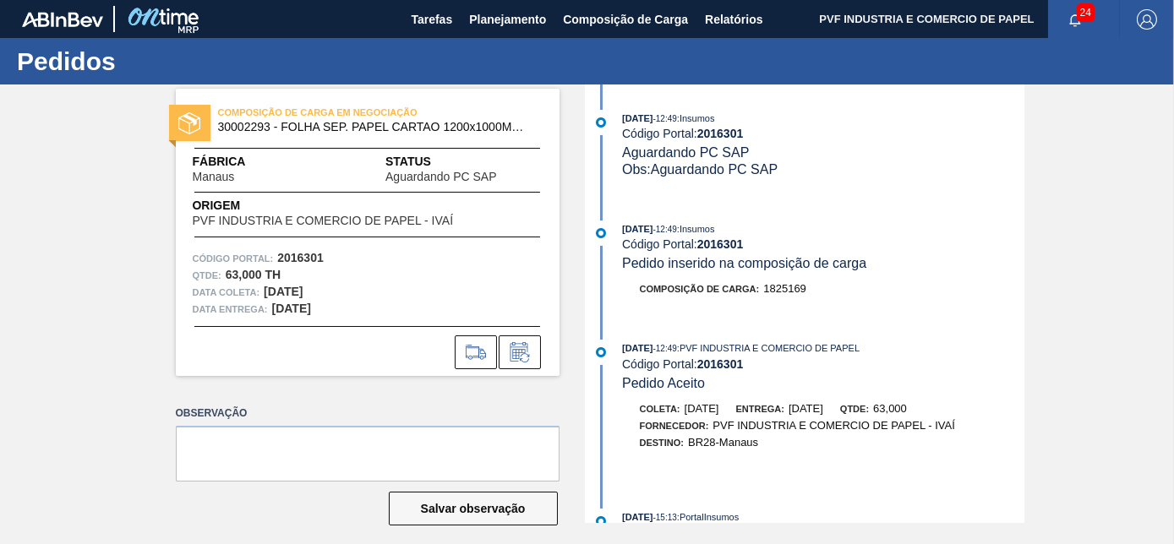
click at [632, 394] on div "[DATE] 12:49 : PVF INDUSTRIA E COMERCIO DE PAPEL Código Portal: 2016301 Pedido …" at bounding box center [806, 411] width 435 height 143
click at [525, 355] on icon at bounding box center [519, 352] width 27 height 20
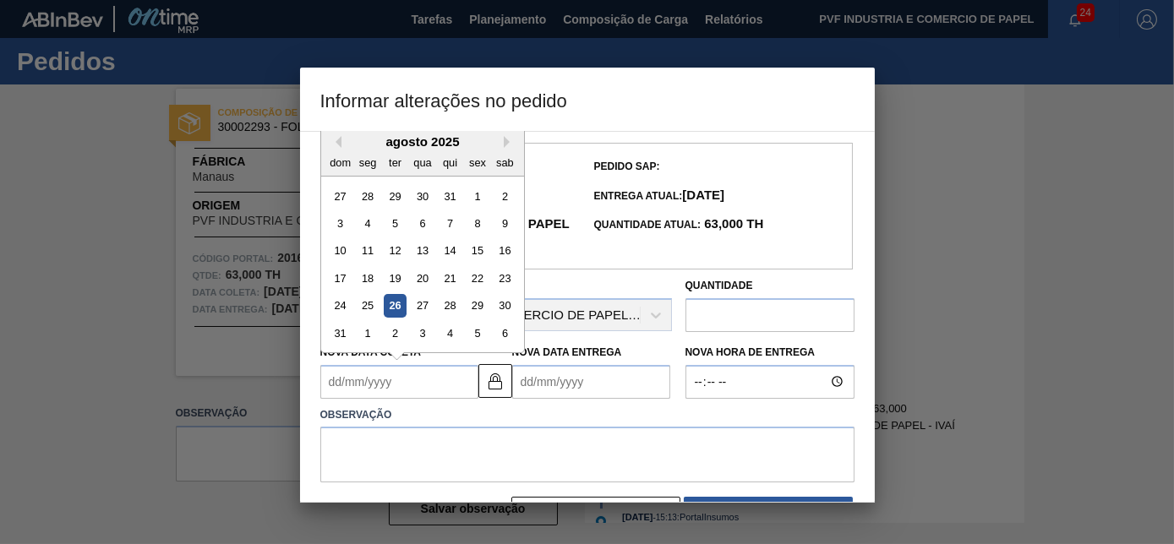
click at [429, 392] on Coleta2016301 "Nova Data Coleta" at bounding box center [399, 382] width 158 height 34
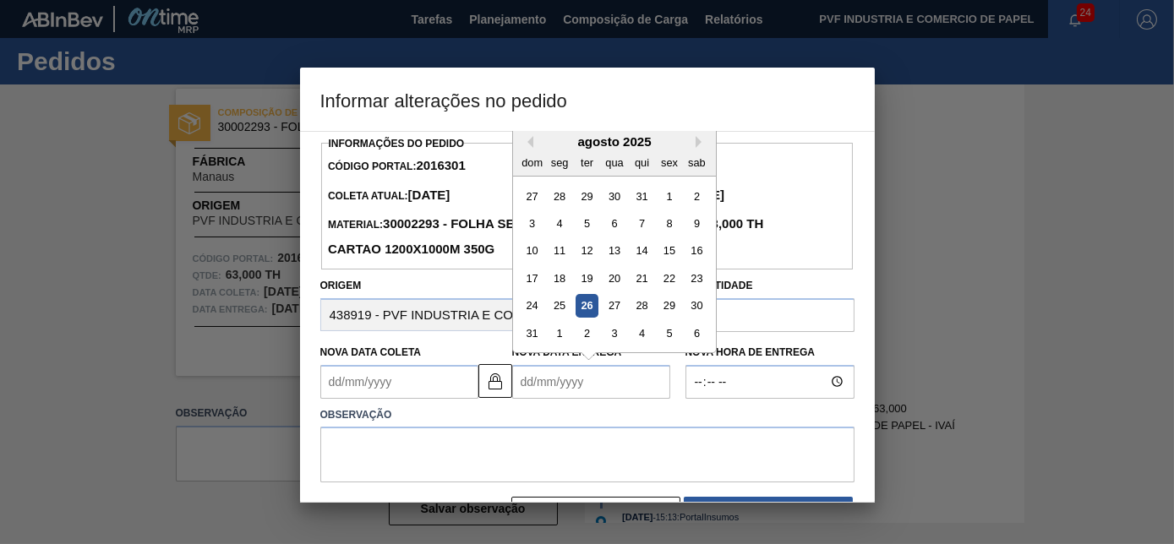
click at [528, 386] on Entrega2016301 "Nova Data Entrega" at bounding box center [591, 382] width 158 height 34
type Coleta2016301 "[DATE]"
type Entrega2016301 "1"
type Coleta2016301 "[DATE]"
type Entrega2016301 "15/"
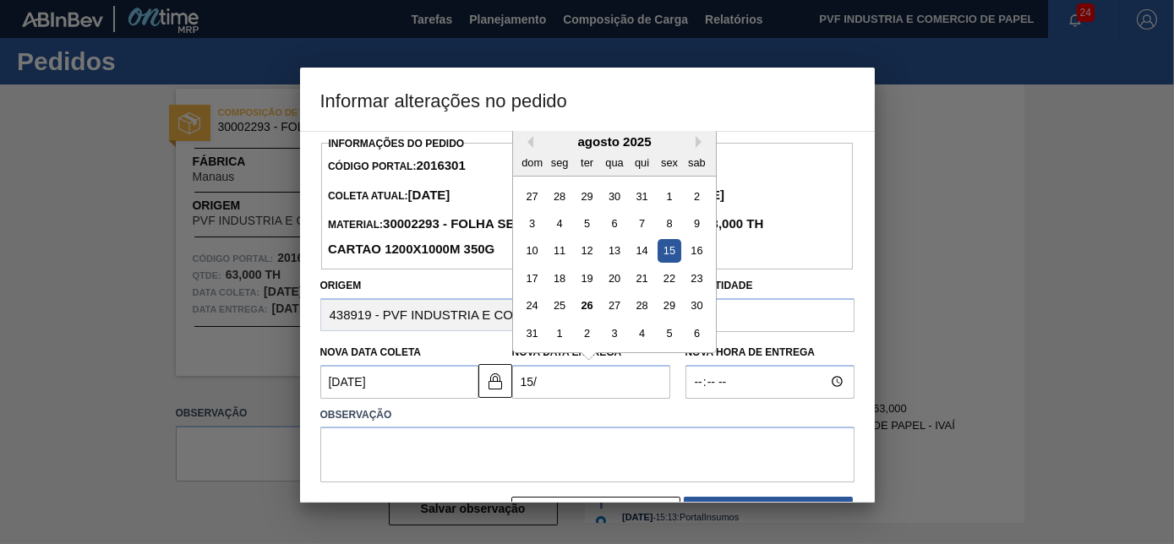
type Coleta2016301 "[DATE]"
type Entrega2016301 "15/1"
type Coleta2016301 "[DATE]"
type Entrega2016301 "[DATE]"
type Coleta2016301 "[DATE]"
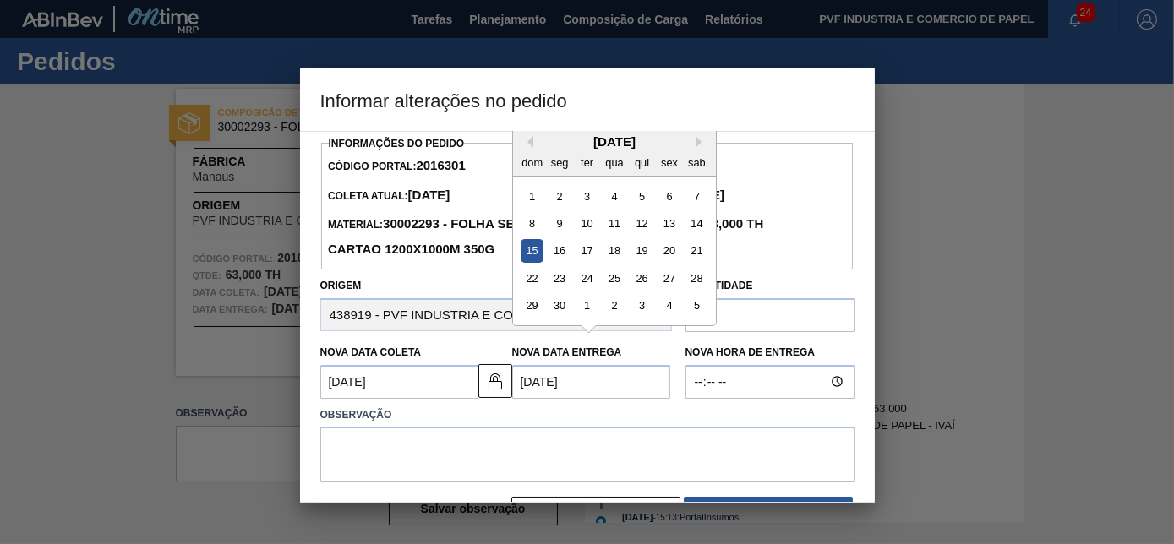
type Entrega2016301 "15/11/202"
type Coleta2016301 "[DATE]"
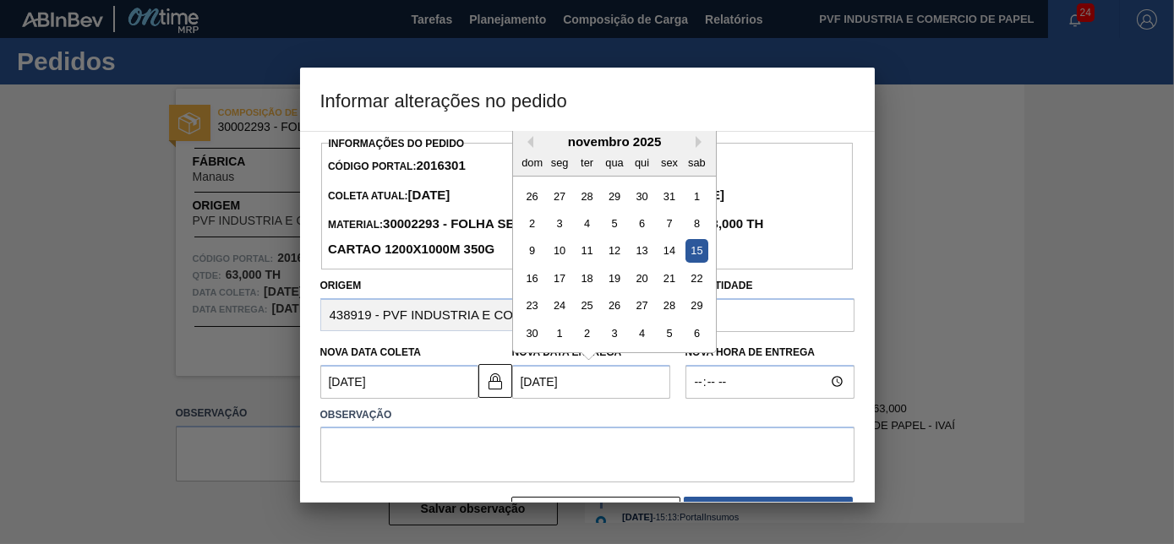
type Entrega2016301 "[DATE]"
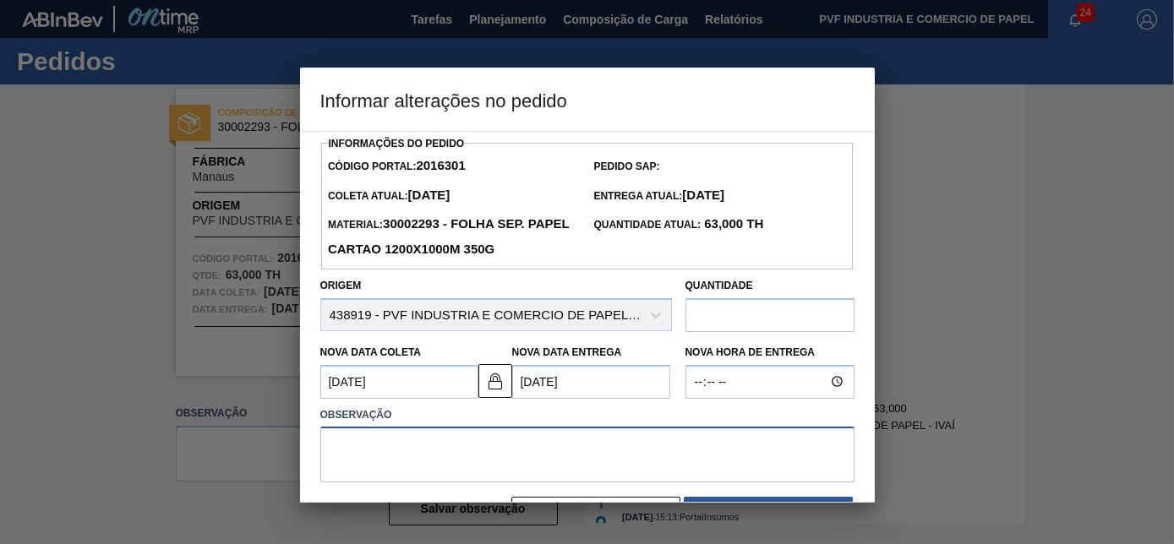
click at [440, 440] on textarea at bounding box center [587, 455] width 534 height 56
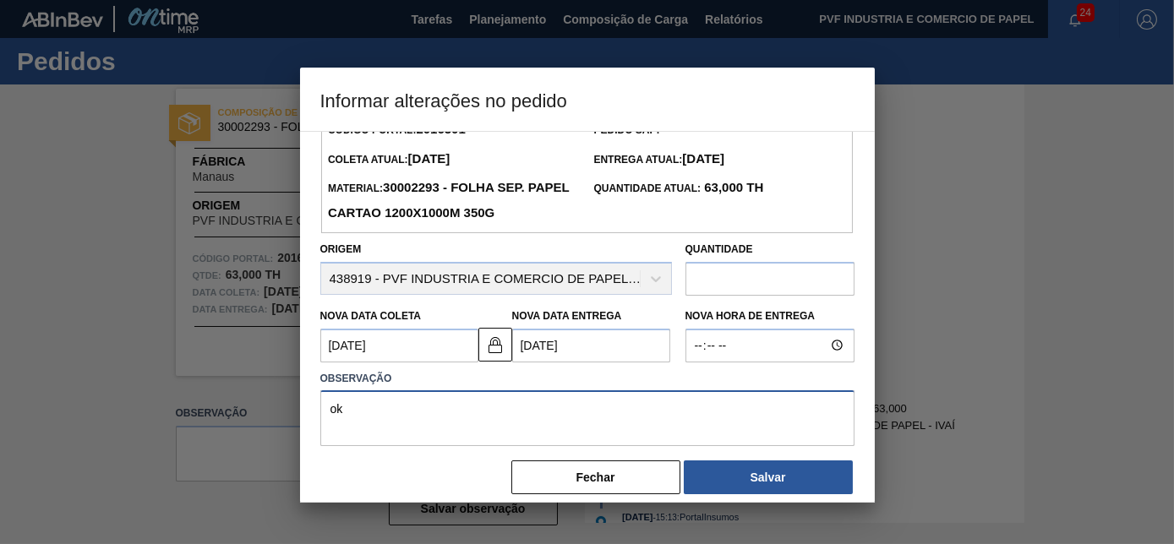
scroll to position [54, 0]
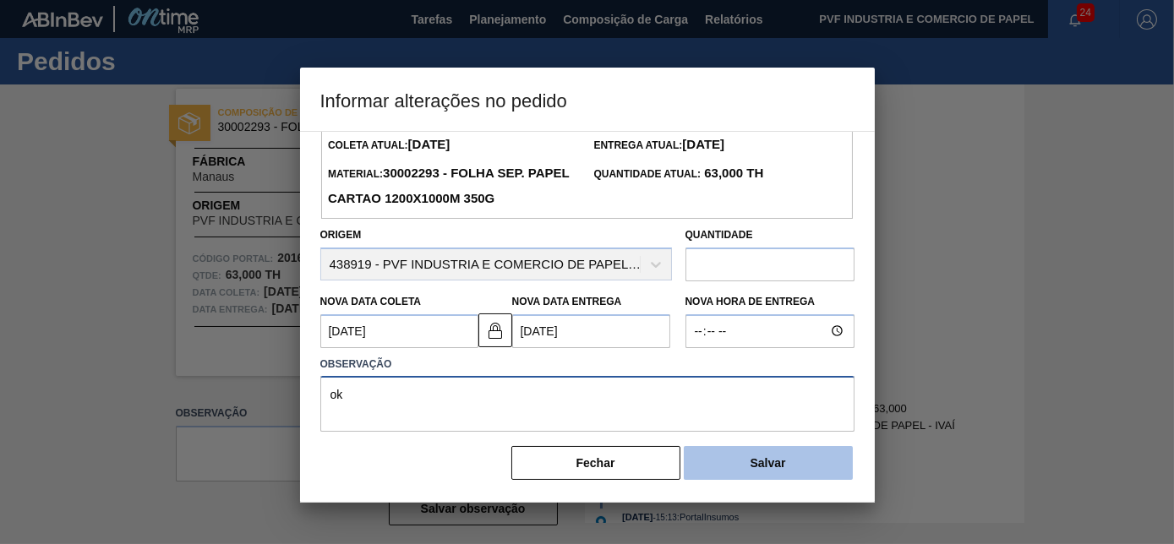
type textarea "ok"
click at [781, 462] on button "Salvar" at bounding box center [768, 463] width 169 height 34
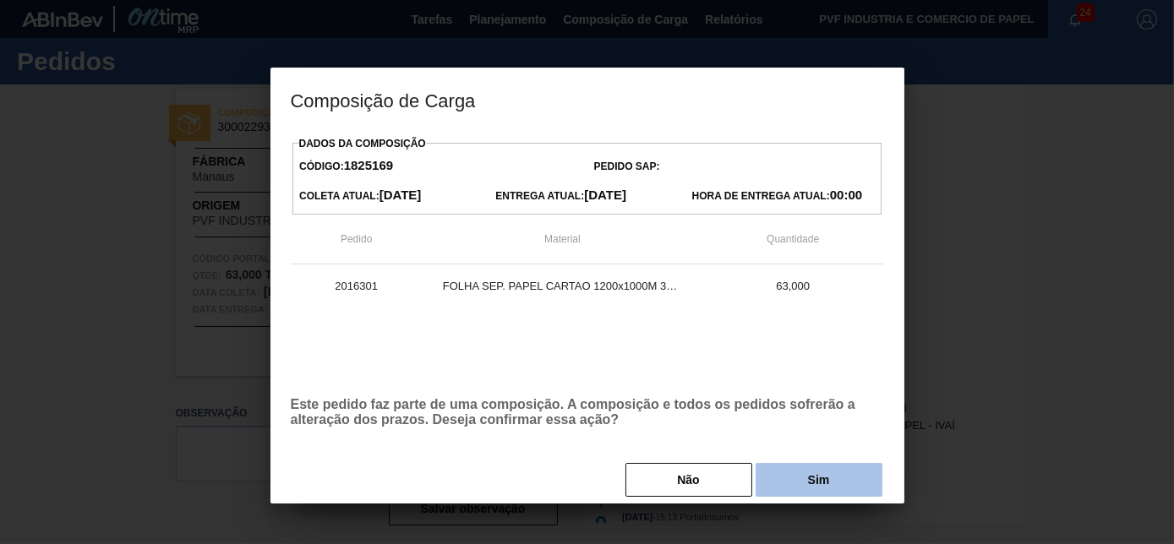
click at [782, 475] on button "Sim" at bounding box center [819, 480] width 127 height 34
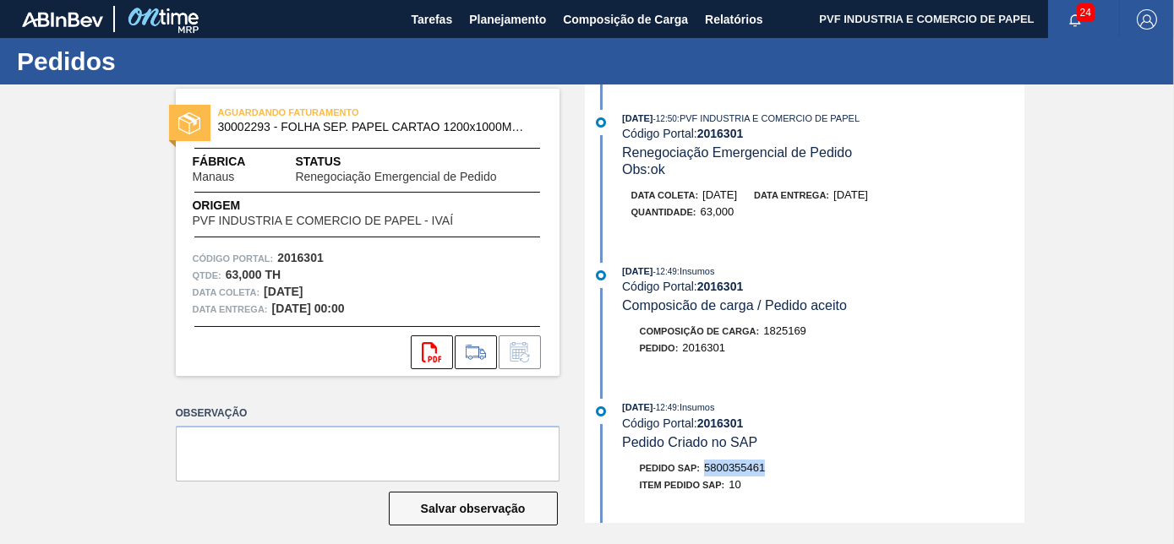
drag, startPoint x: 703, startPoint y: 471, endPoint x: 779, endPoint y: 462, distance: 75.8
click at [779, 462] on div "[DATE] 12:49 : Insumos Código Portal: 2016301 Pedido Criado no SAP Pedido SAP: …" at bounding box center [806, 450] width 435 height 102
copy span "5800355461"
click at [512, 16] on span "Planejamento" at bounding box center [507, 19] width 77 height 20
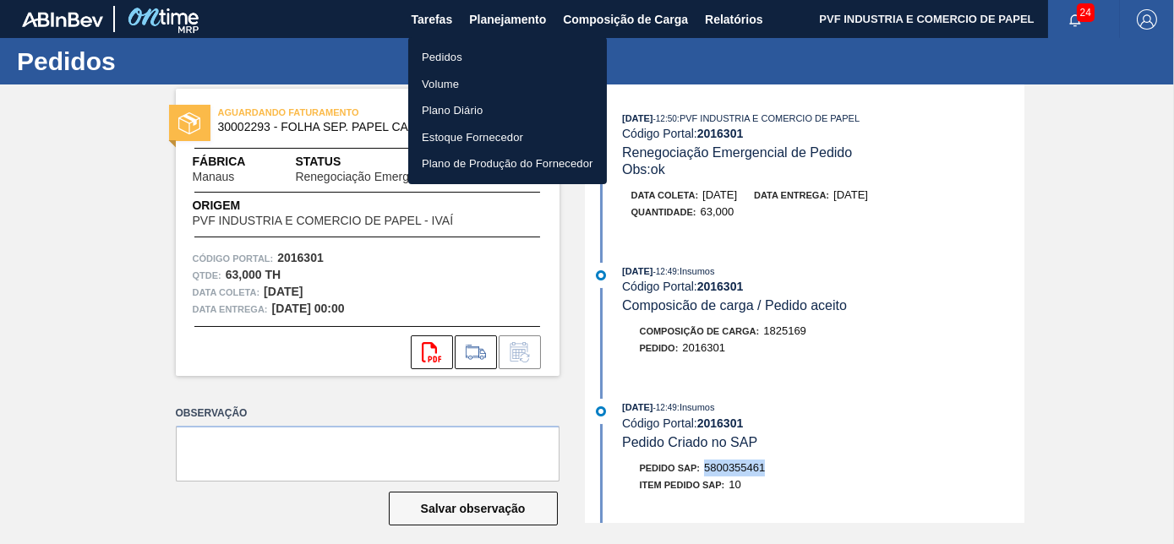
click at [462, 52] on li "Pedidos" at bounding box center [507, 57] width 199 height 27
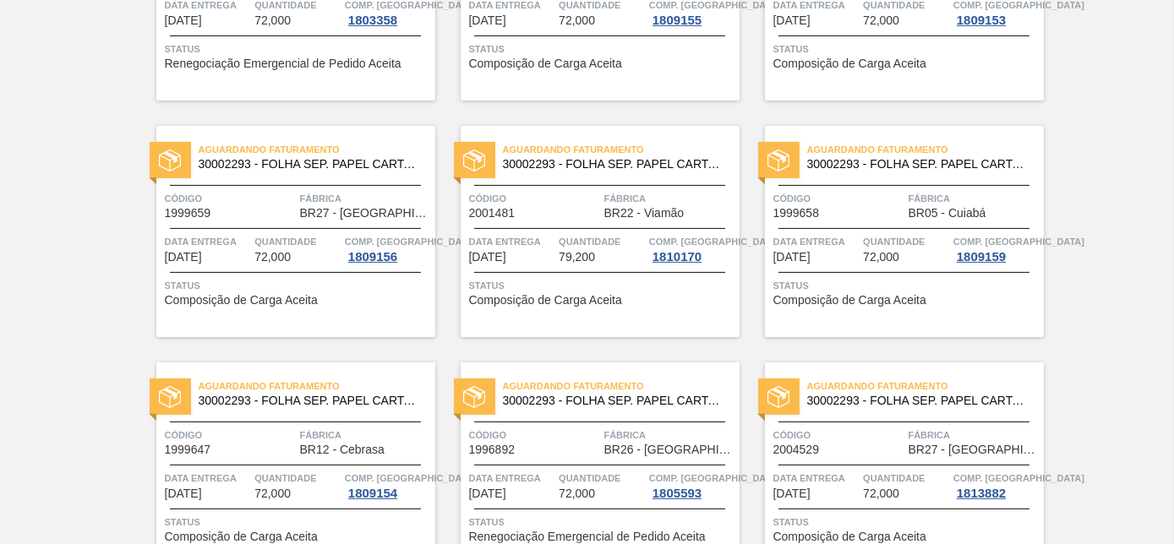
scroll to position [3668, 0]
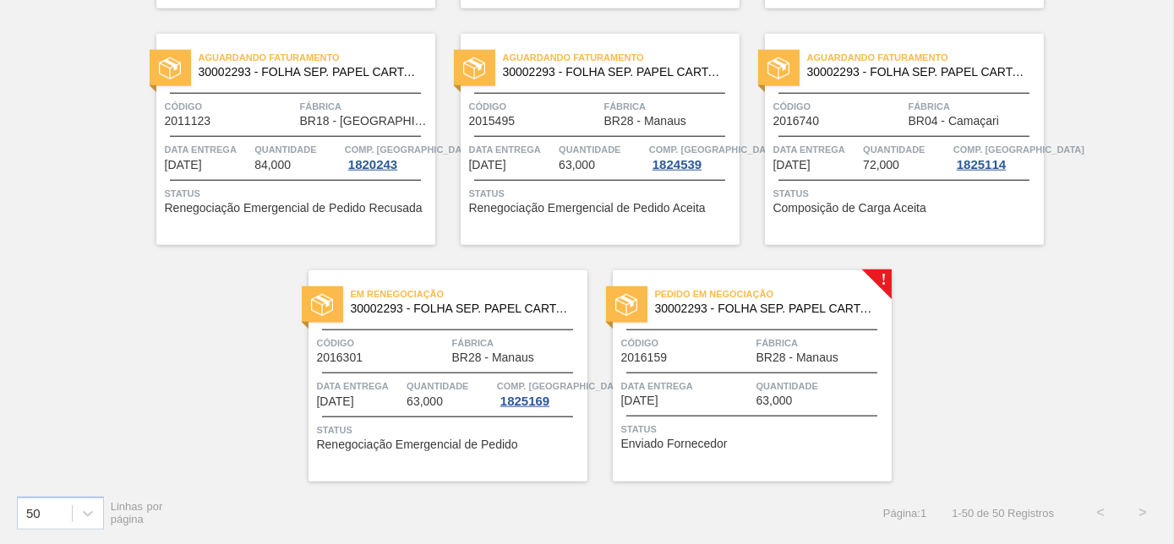
click at [854, 380] on span "Quantidade" at bounding box center [822, 386] width 131 height 17
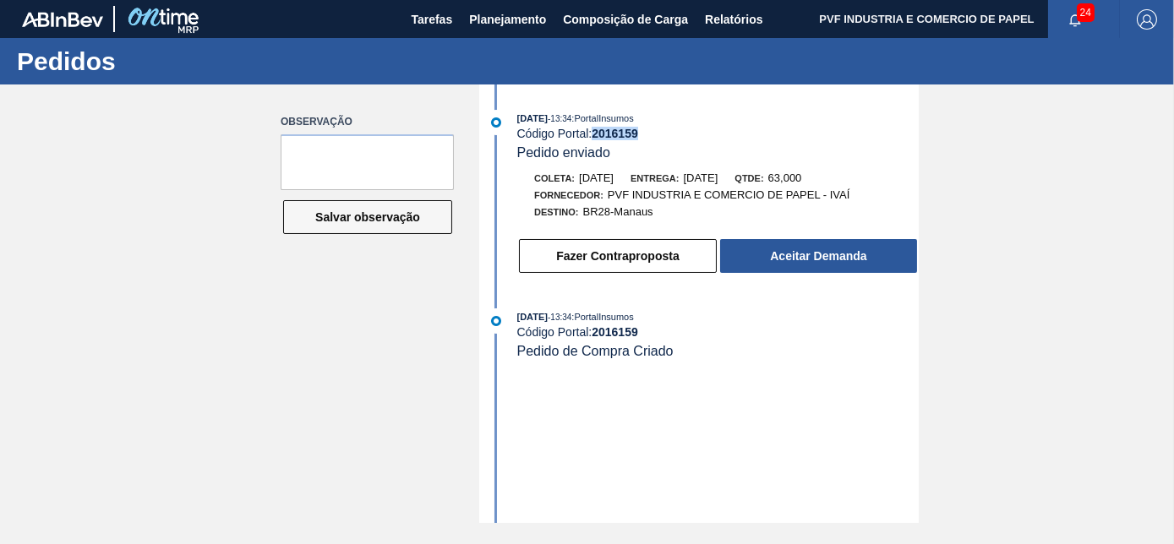
drag, startPoint x: 594, startPoint y: 132, endPoint x: 656, endPoint y: 129, distance: 62.6
click at [656, 129] on div "Código Portal: 2016159" at bounding box center [718, 134] width 402 height 14
copy strong "2016159"
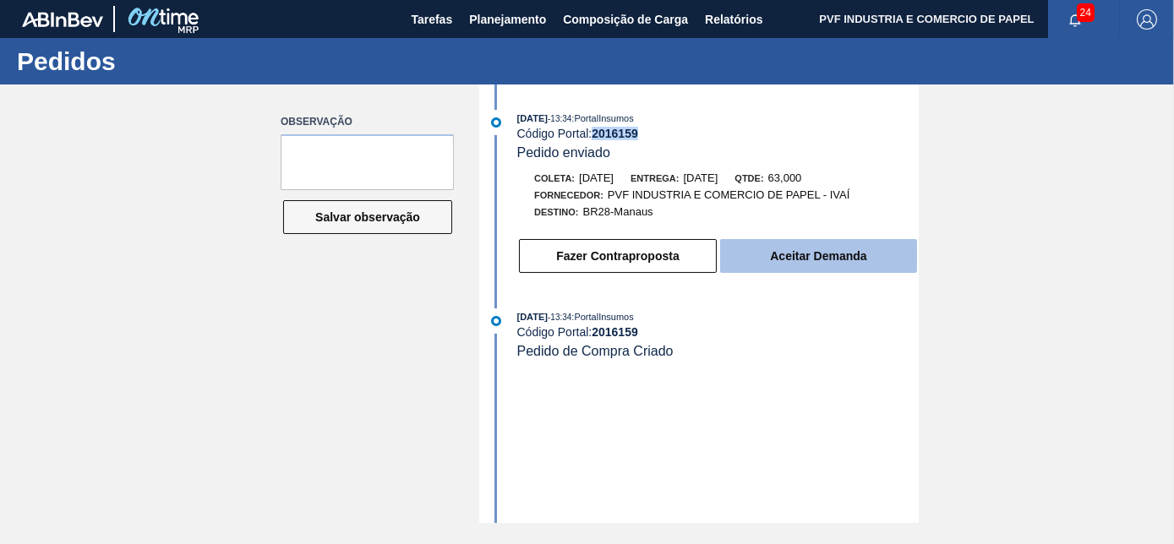
click at [765, 255] on button "Aceitar Demanda" at bounding box center [818, 256] width 197 height 34
click at [818, 268] on button "Aceitar Demanda" at bounding box center [818, 256] width 197 height 34
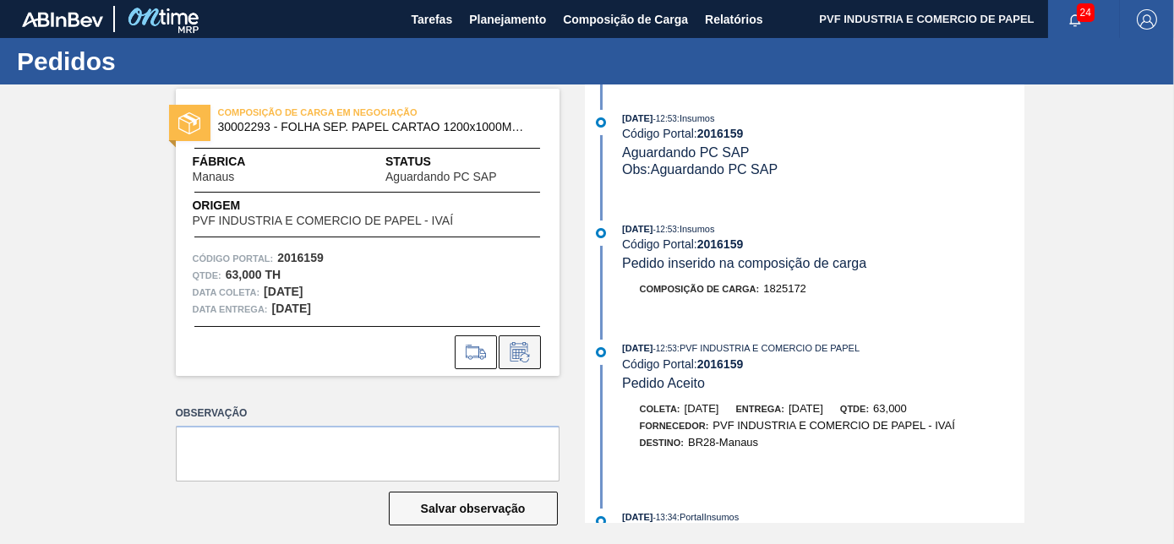
click at [520, 340] on button at bounding box center [520, 353] width 42 height 34
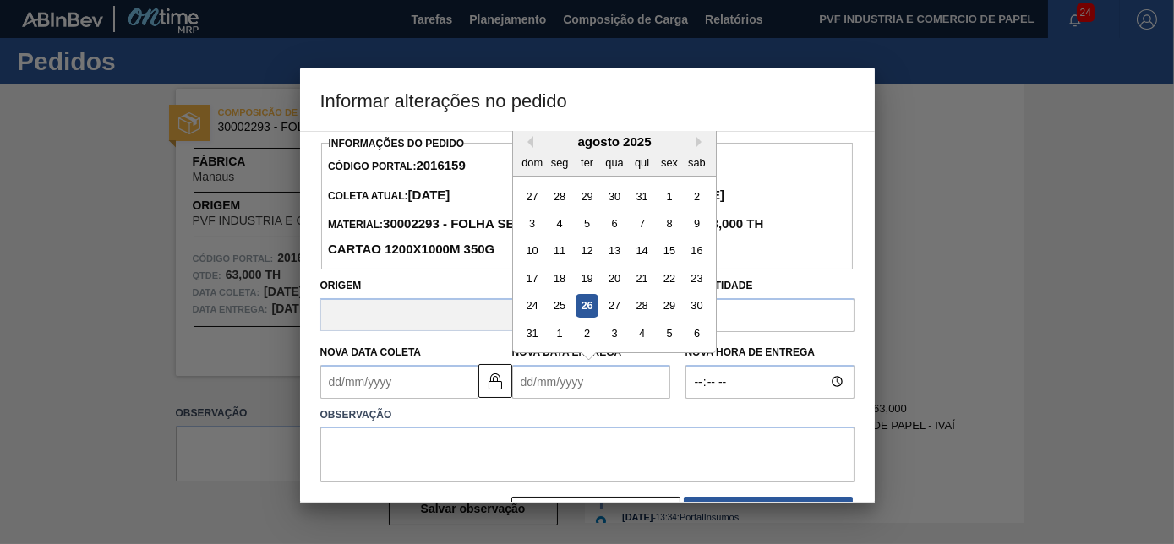
click at [528, 381] on Entrega2016159 "Nova Data Entrega" at bounding box center [591, 382] width 158 height 34
type Coleta2016159 "[DATE]"
type Entrega2016159 "1"
type Coleta2016159 "[DATE]"
type Entrega2016159 "101"
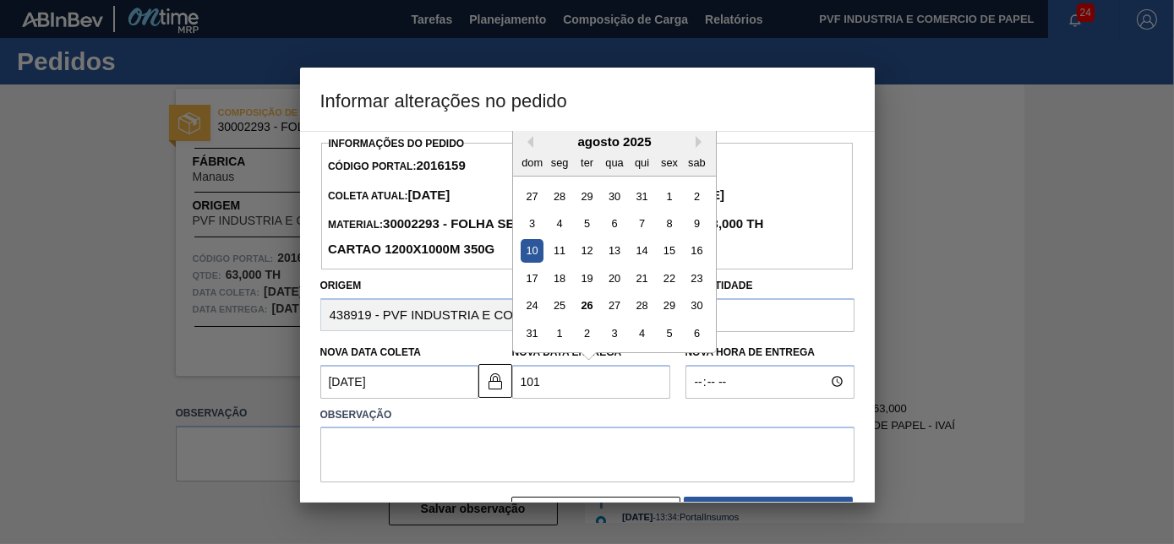
type Coleta2016159 "[DATE]"
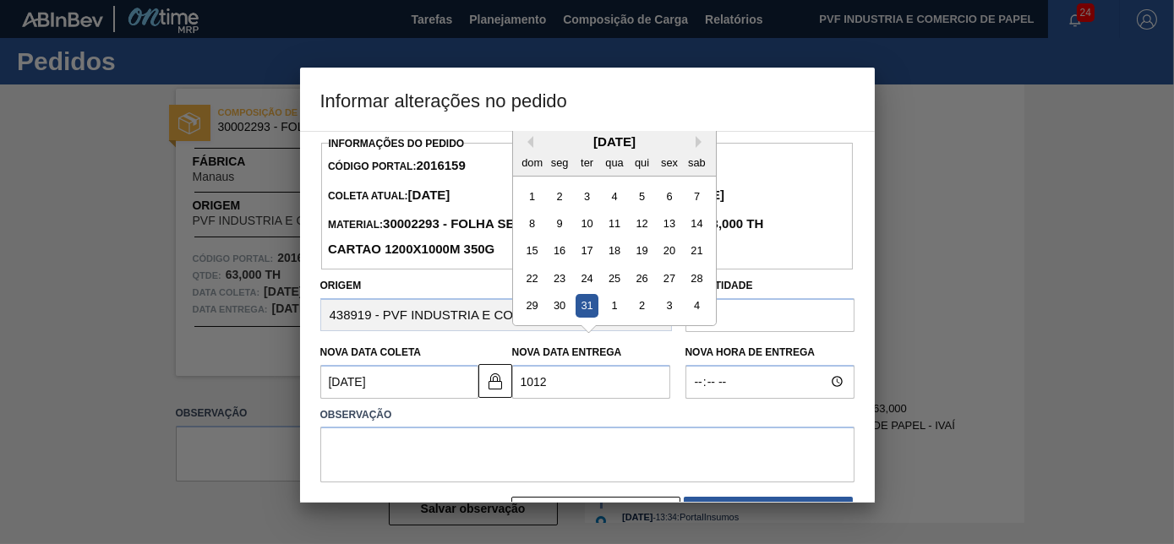
type Entrega2016159 "101"
type Coleta2016159 "[DATE]"
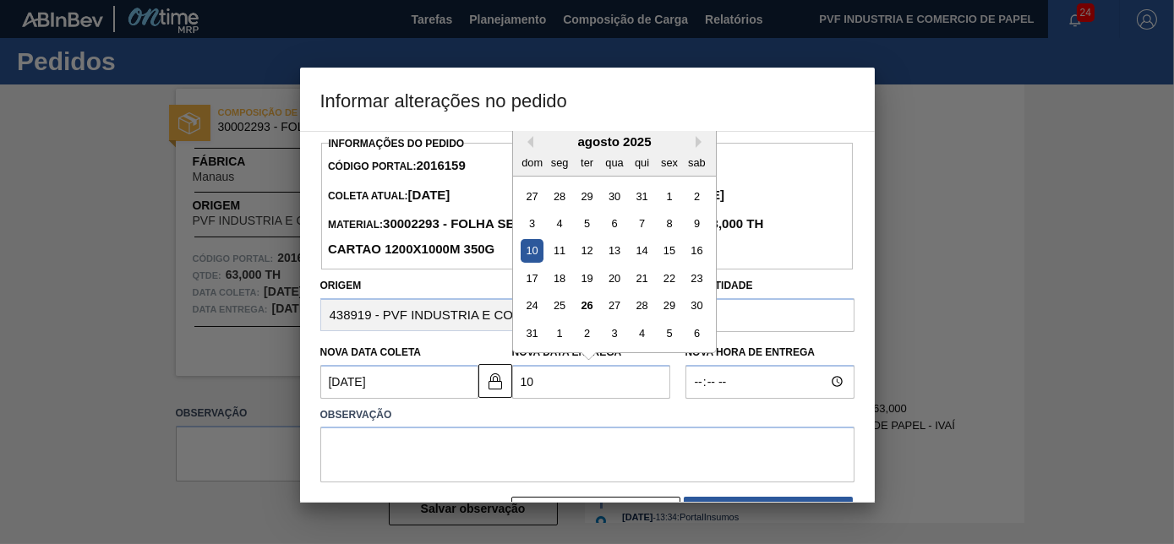
type Entrega2016159 "10/"
type Coleta2016159 "[DATE]"
type Entrega2016159 "10/1"
type Coleta2016159 "[DATE]"
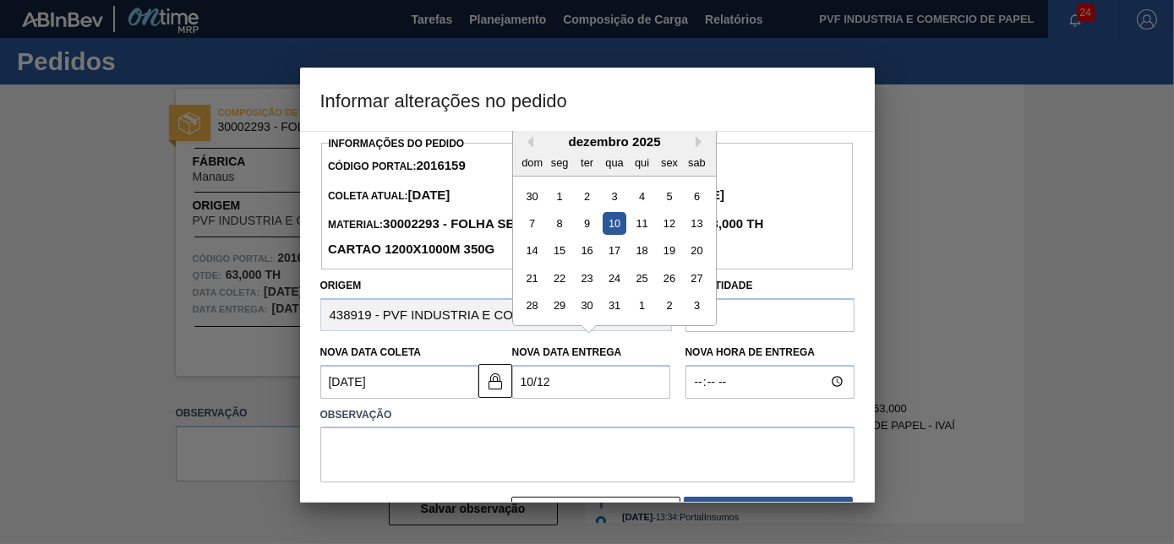
type Entrega2016159 "10/12/"
type Coleta2016159 "[DATE]"
type Entrega2016159 "[DATE]"
type Coleta2016159 "[DATE]"
type Entrega2016159 "10/12/202"
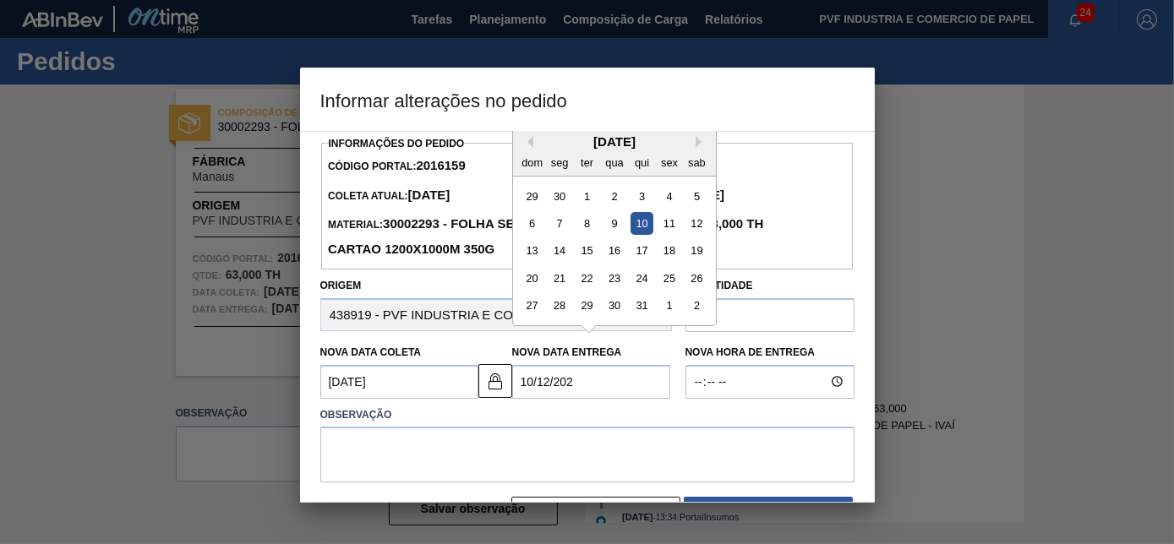
type Coleta2016159 "[DATE]"
type Entrega2016159 "[DATE]"
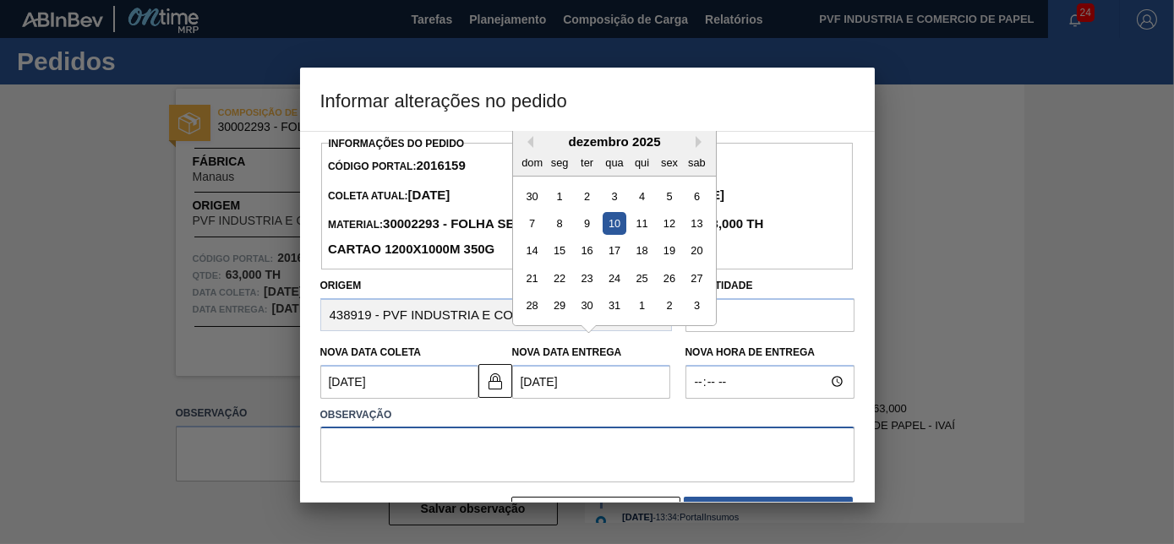
click at [402, 456] on textarea at bounding box center [587, 455] width 534 height 56
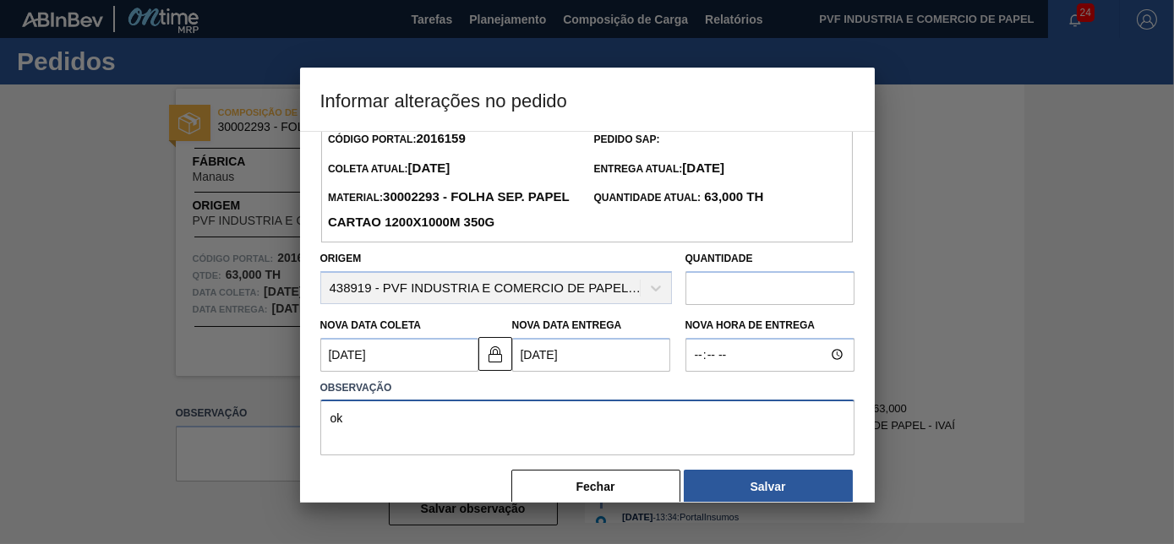
scroll to position [54, 0]
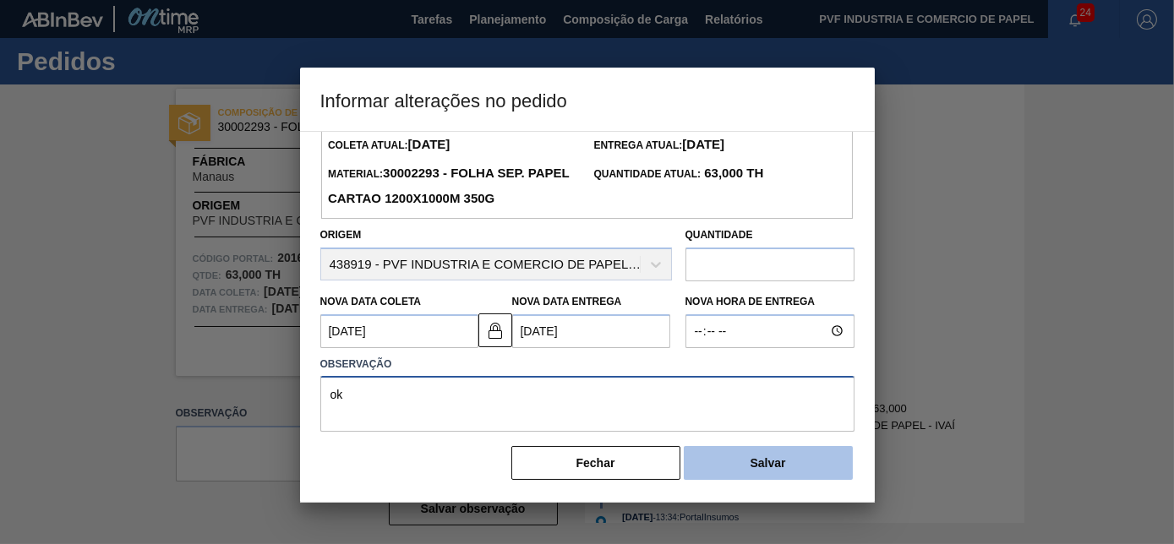
type textarea "ok"
click at [816, 470] on button "Salvar" at bounding box center [768, 463] width 169 height 34
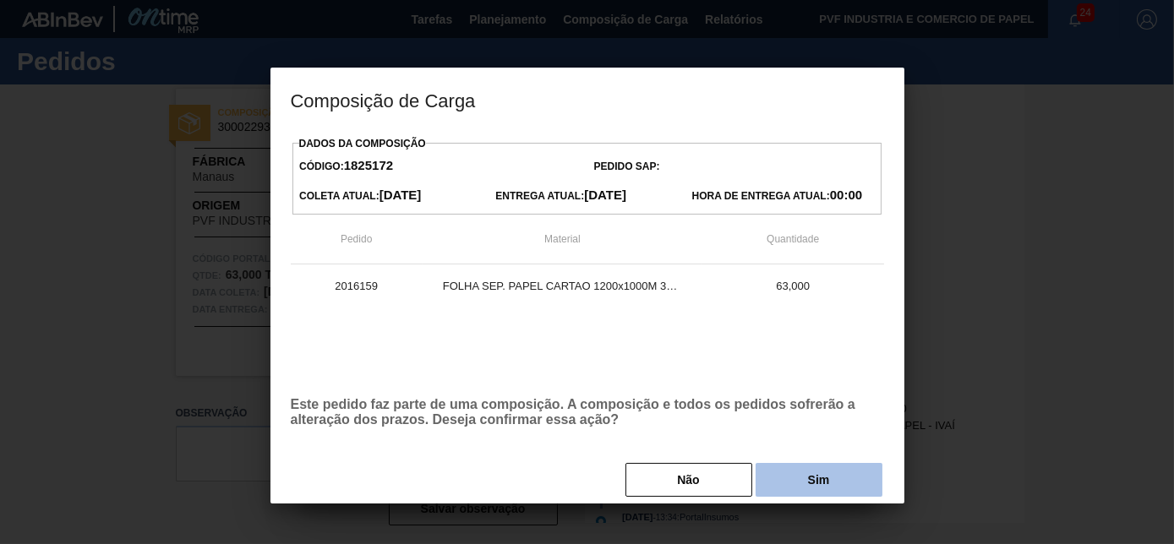
click at [811, 479] on button "Sim" at bounding box center [819, 480] width 127 height 34
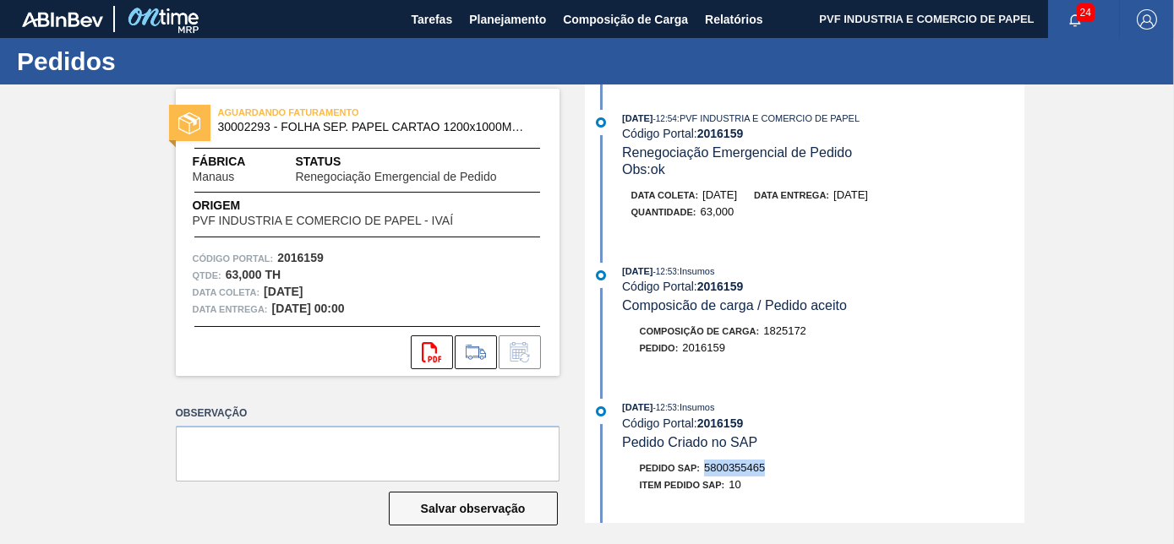
drag, startPoint x: 703, startPoint y: 471, endPoint x: 771, endPoint y: 465, distance: 67.9
click at [771, 465] on div "Pedido SAP: 5800355465" at bounding box center [824, 468] width 402 height 17
copy span "5800355465"
click at [489, 15] on span "Planejamento" at bounding box center [507, 19] width 77 height 20
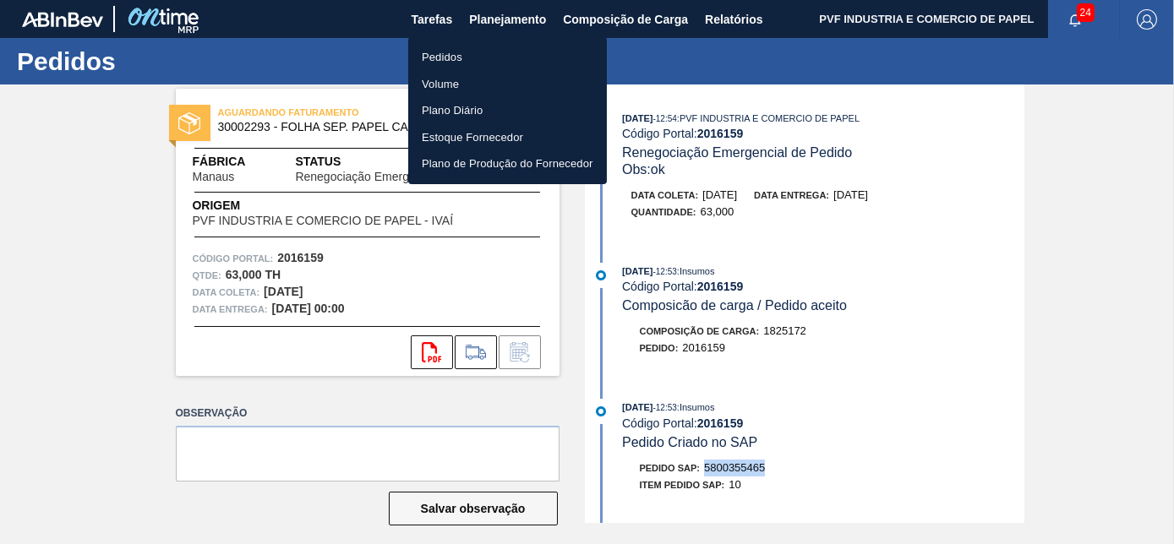
click at [451, 54] on li "Pedidos" at bounding box center [507, 57] width 199 height 27
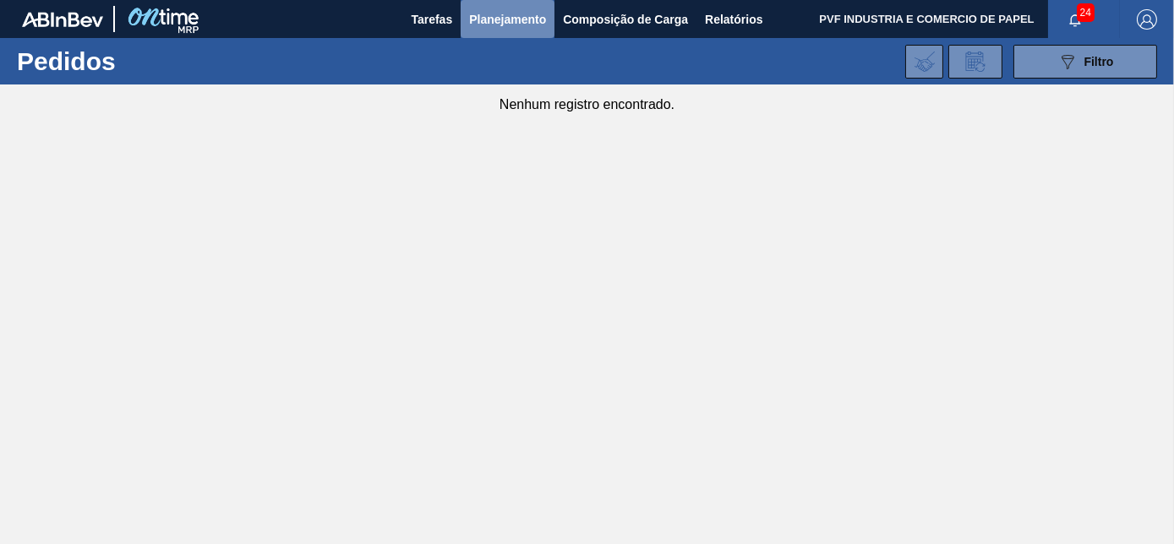
click at [501, 22] on span "Planejamento" at bounding box center [507, 19] width 77 height 20
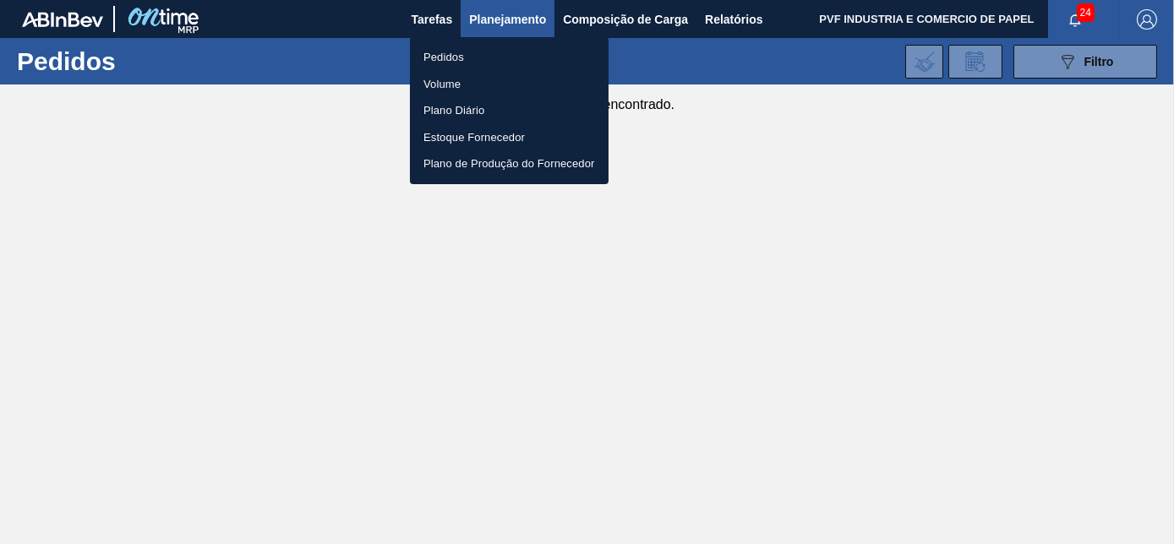
click at [455, 59] on li "Pedidos" at bounding box center [509, 57] width 199 height 27
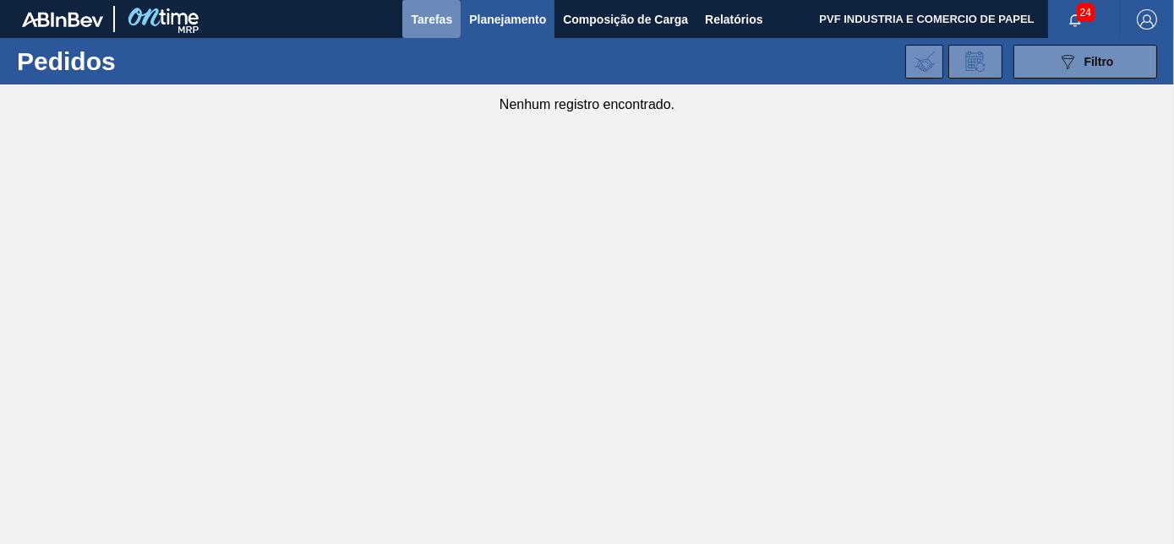
click at [441, 11] on span "Tarefas" at bounding box center [431, 19] width 41 height 20
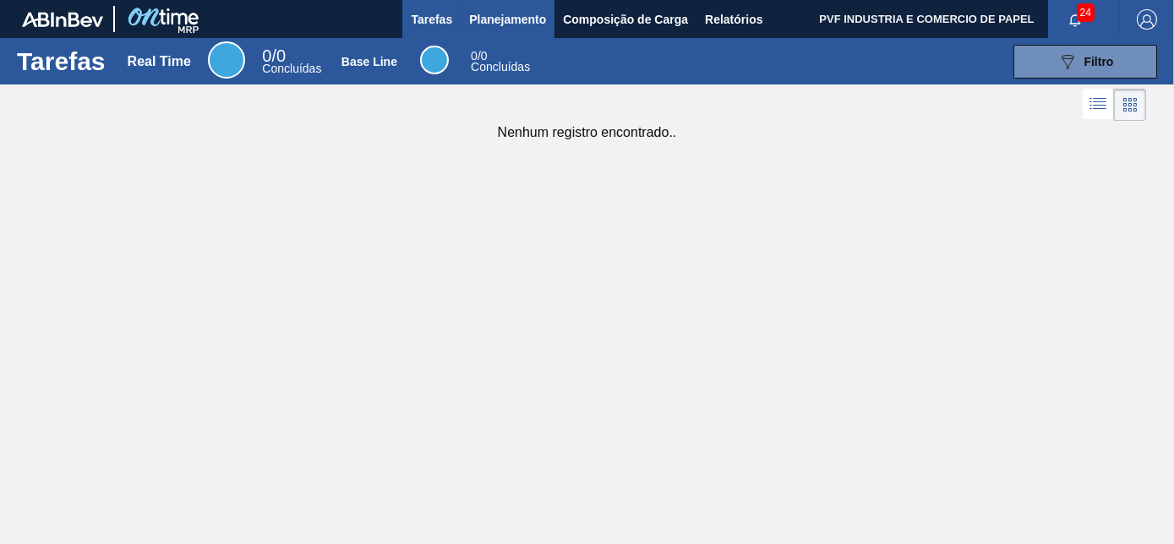
click at [491, 4] on button "Planejamento" at bounding box center [508, 19] width 94 height 38
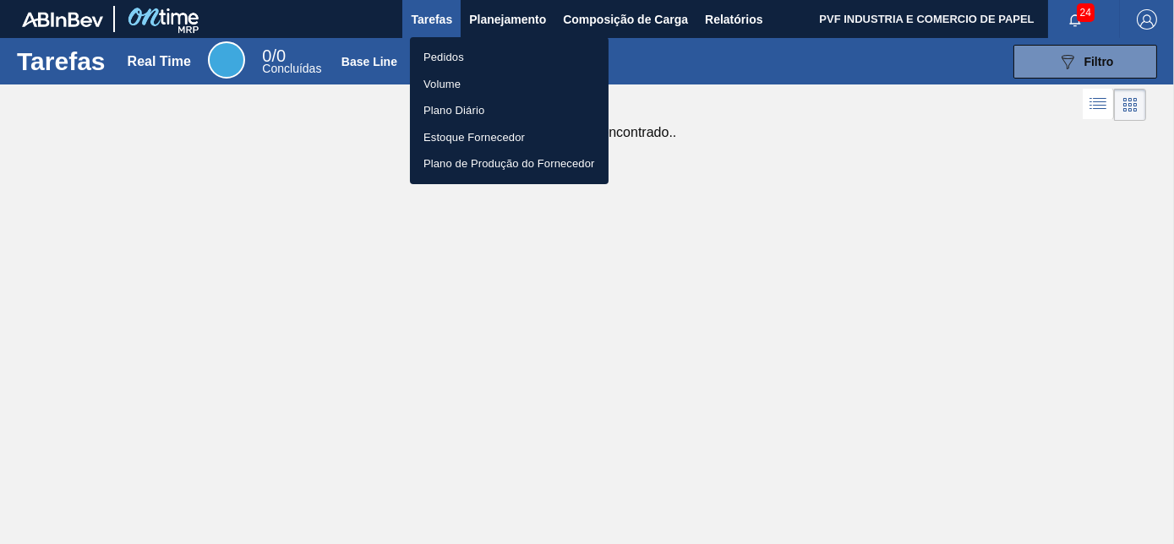
click at [454, 53] on li "Pedidos" at bounding box center [509, 57] width 199 height 27
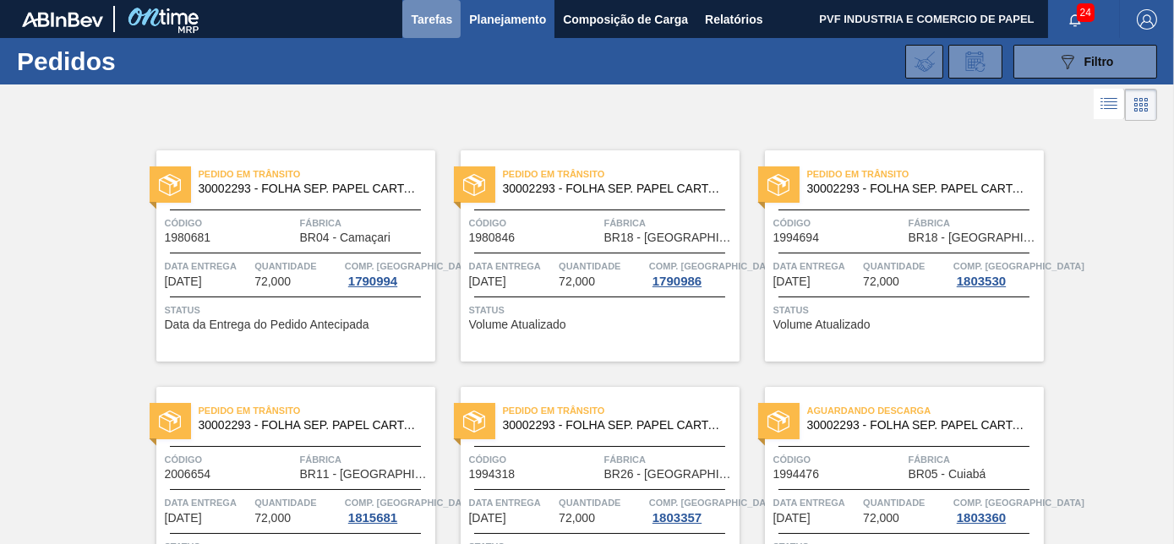
click at [425, 20] on span "Tarefas" at bounding box center [431, 19] width 41 height 20
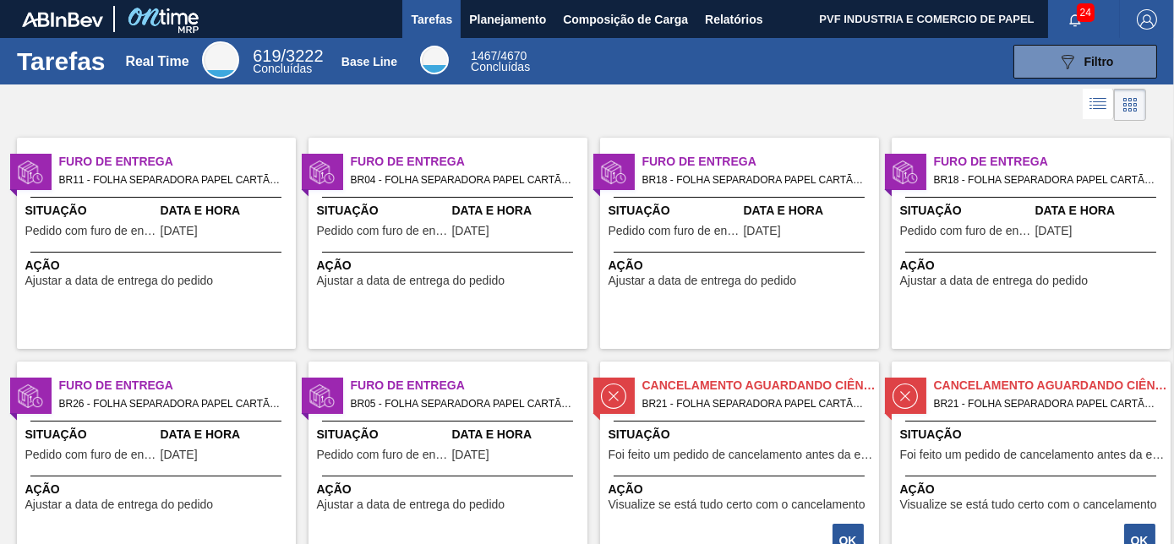
click at [177, 174] on span "BR11 - FOLHA SEPARADORA PAPEL CARTÃO Pedido - 2006654" at bounding box center [170, 180] width 223 height 19
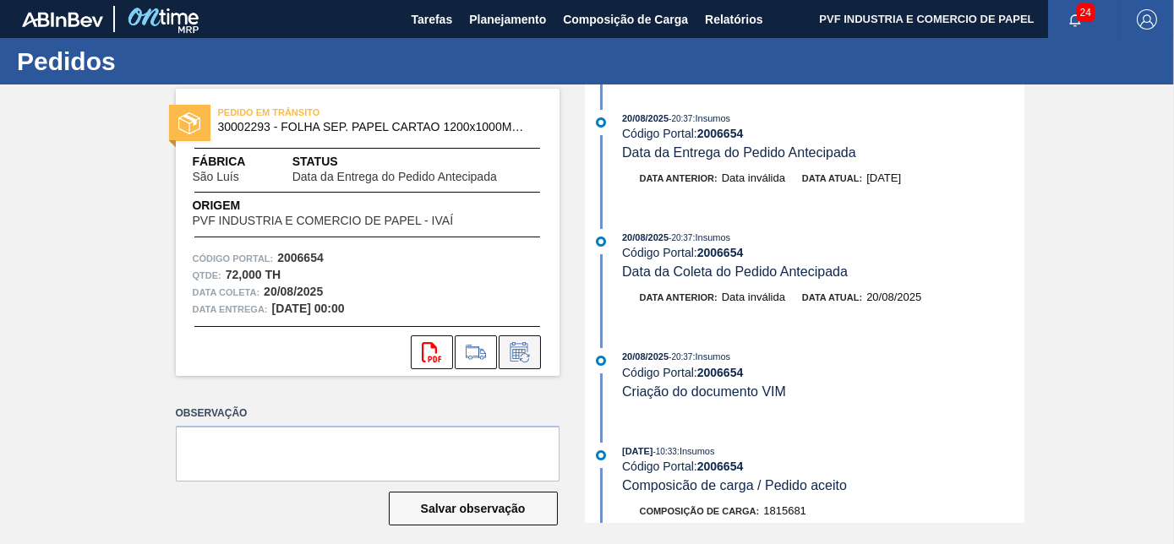
click at [531, 358] on icon at bounding box center [519, 352] width 27 height 20
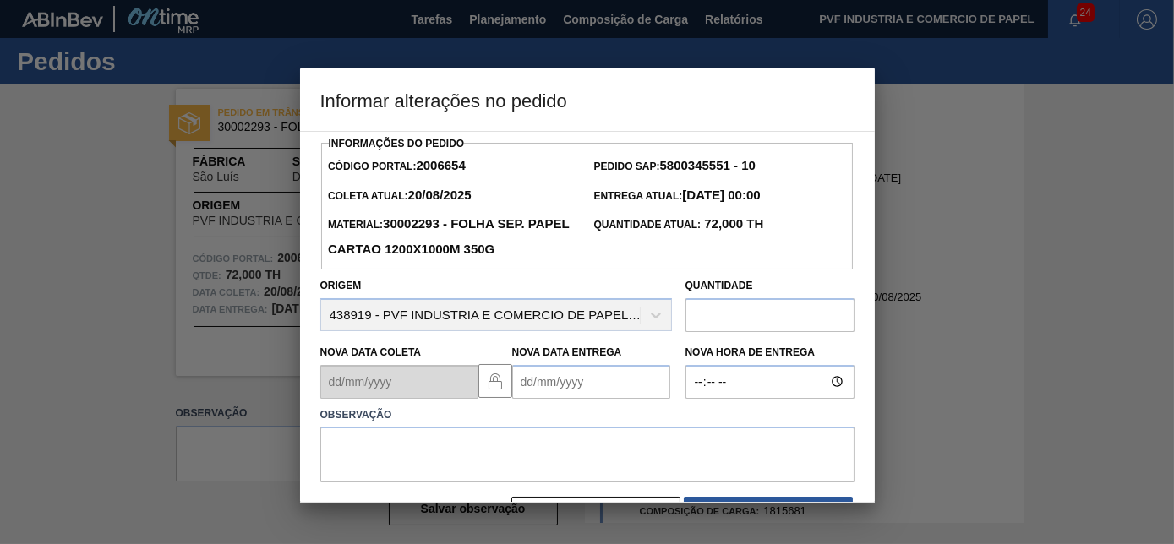
click at [544, 383] on Entrega2006654 "Nova Data Entrega" at bounding box center [591, 382] width 158 height 34
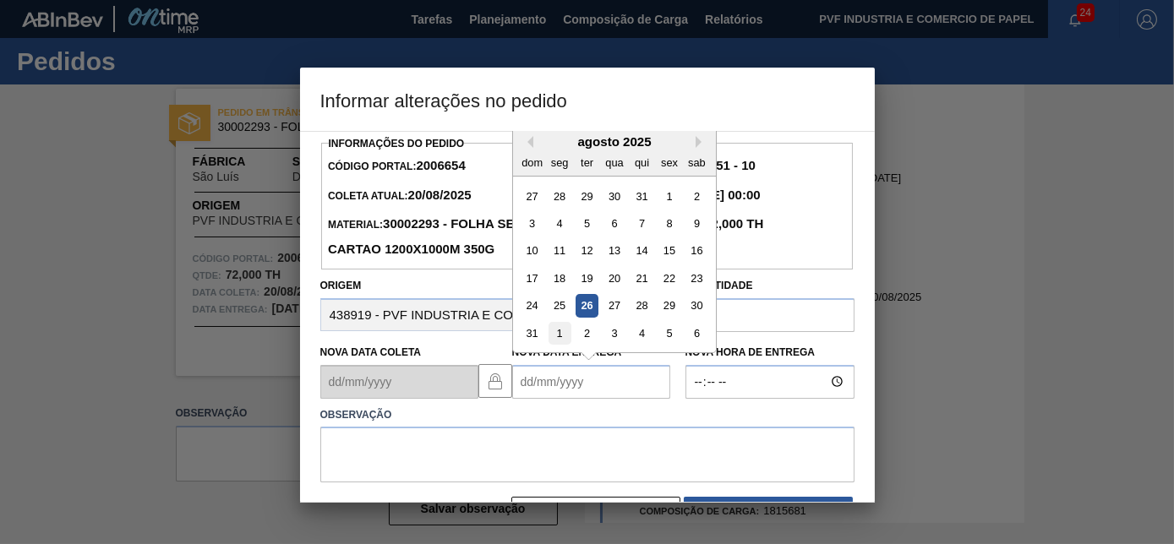
click at [557, 337] on div "1" at bounding box center [559, 333] width 23 height 23
type Entrega2006654 "[DATE]"
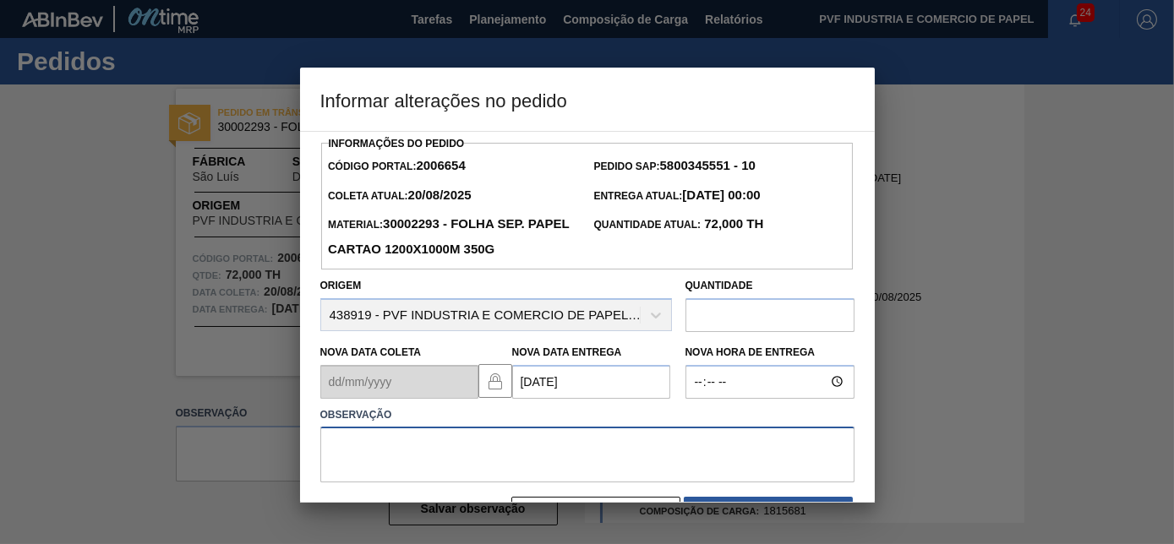
click at [380, 466] on textarea at bounding box center [587, 455] width 534 height 56
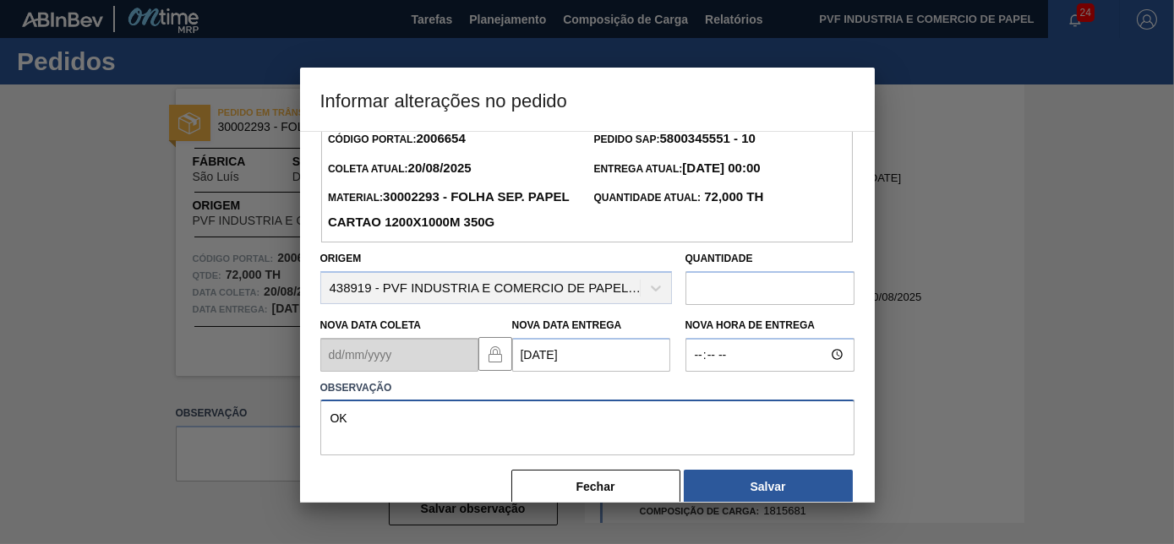
scroll to position [54, 0]
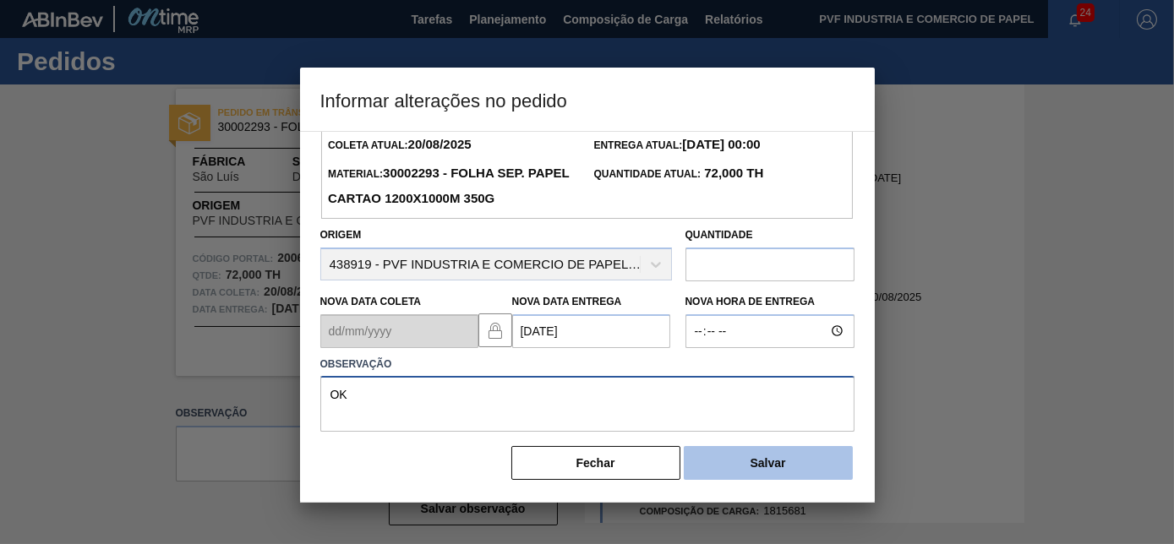
type textarea "OK"
click at [812, 468] on button "Salvar" at bounding box center [768, 463] width 169 height 34
drag, startPoint x: 812, startPoint y: 468, endPoint x: 761, endPoint y: 464, distance: 50.9
click at [761, 464] on button "Salvar" at bounding box center [768, 463] width 169 height 34
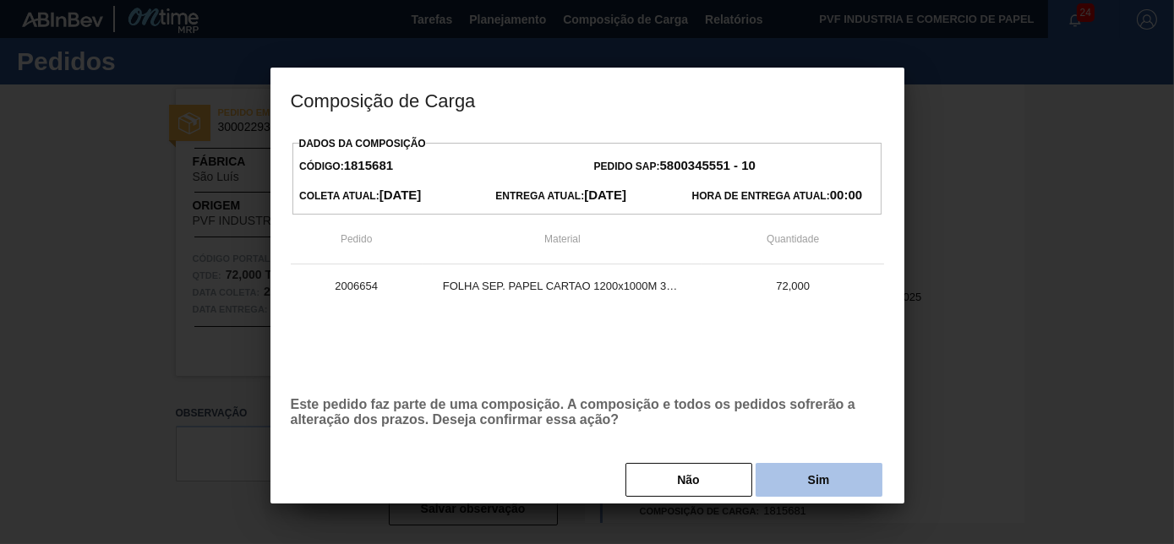
click at [813, 484] on button "Sim" at bounding box center [819, 480] width 127 height 34
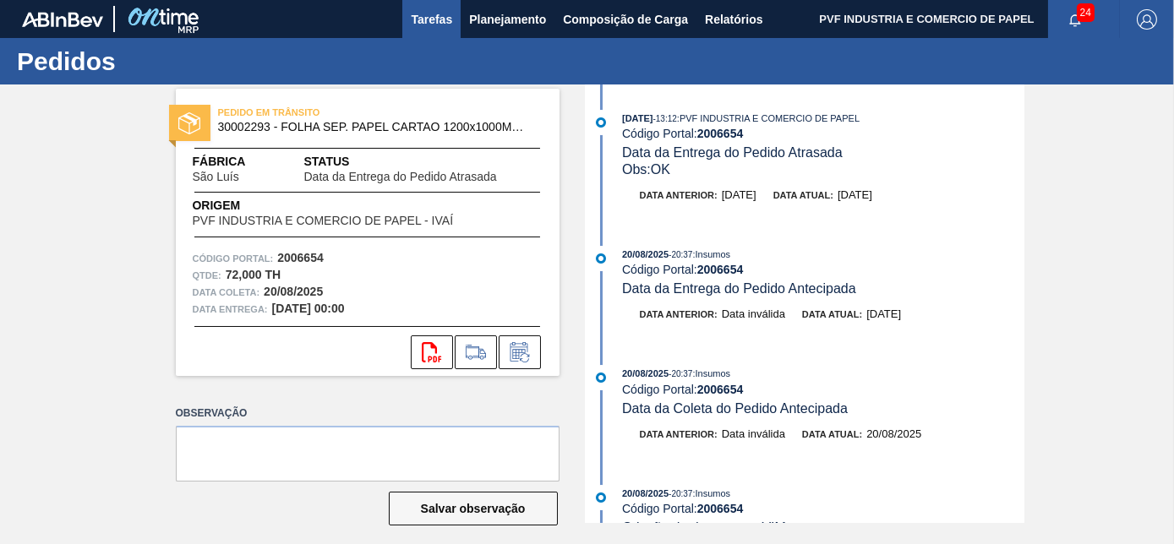
click at [440, 13] on span "Tarefas" at bounding box center [431, 19] width 41 height 20
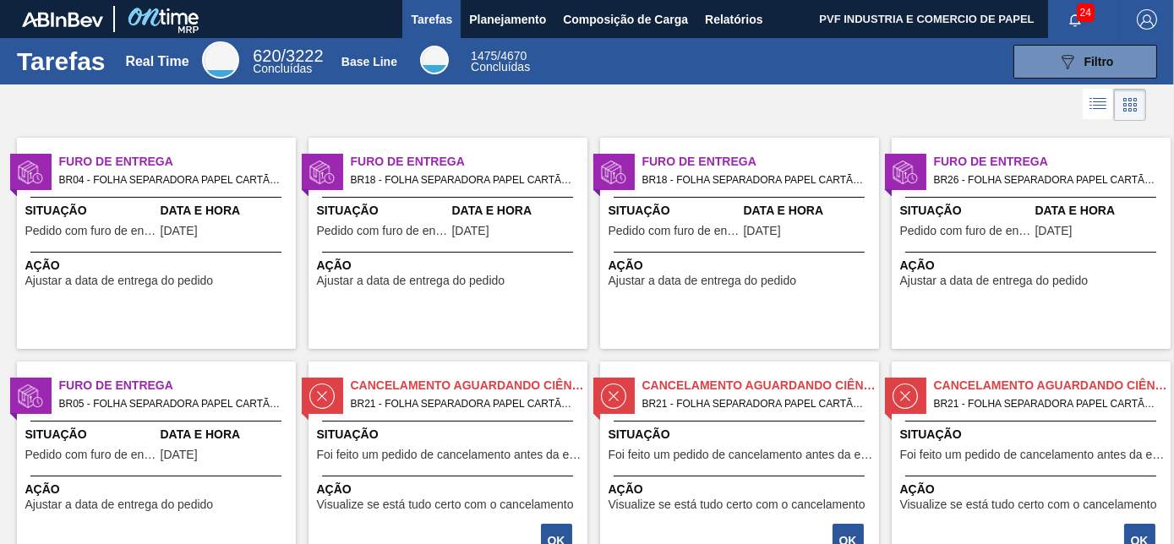
click at [174, 157] on span "Furo de Entrega" at bounding box center [177, 162] width 237 height 18
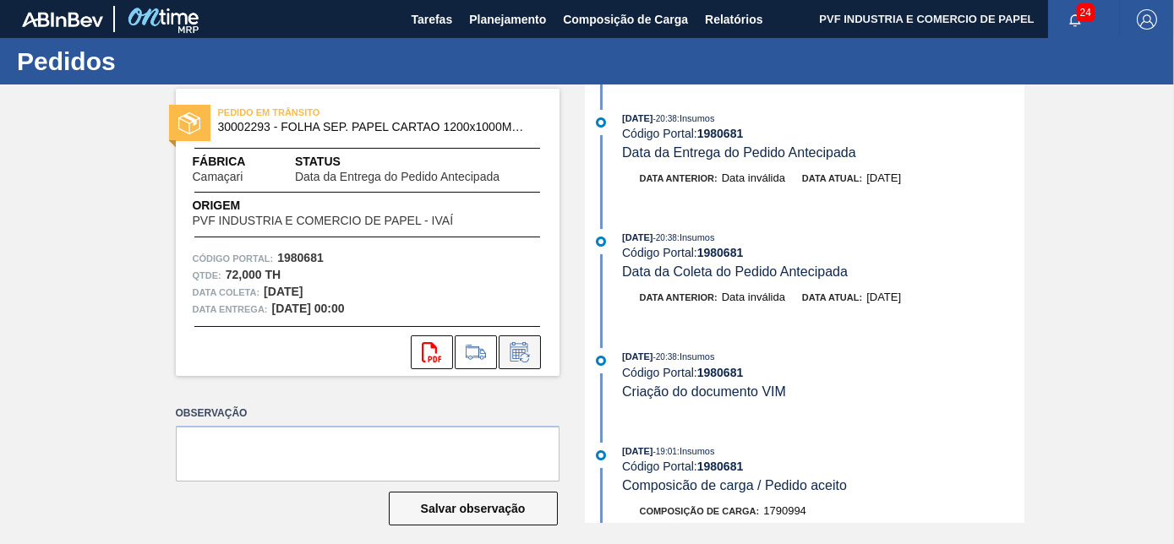
click at [516, 347] on icon at bounding box center [519, 352] width 27 height 20
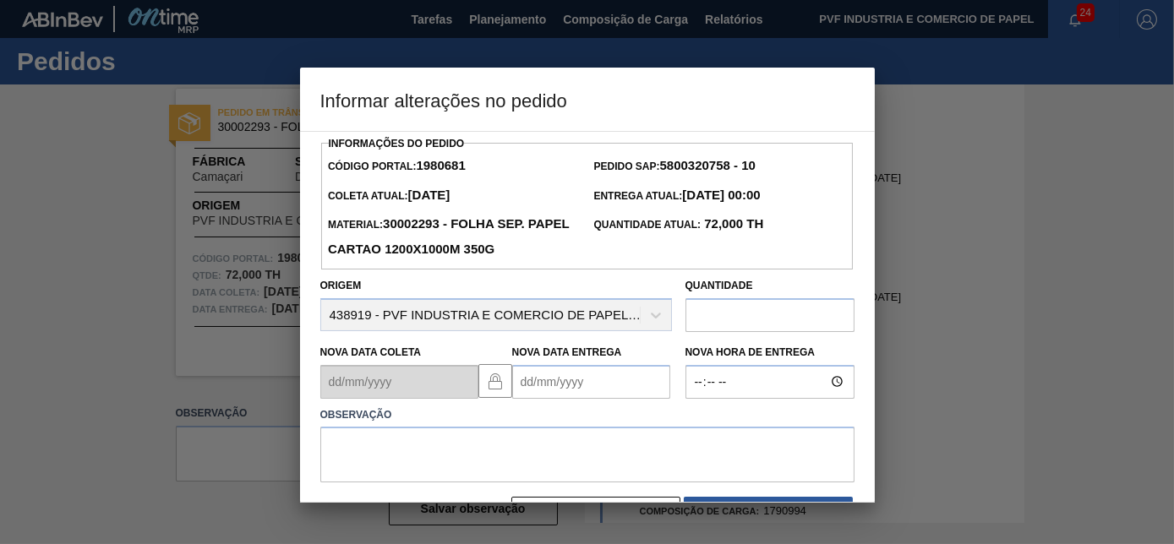
click at [548, 379] on Entrega1980681 "Nova Data Entrega" at bounding box center [591, 382] width 158 height 34
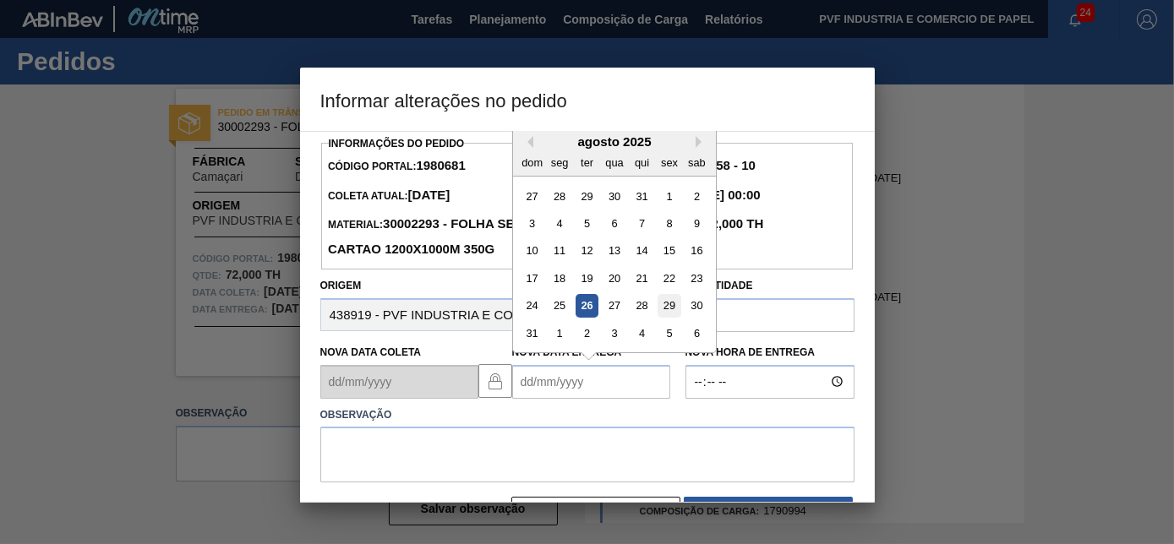
click at [665, 306] on div "29" at bounding box center [669, 305] width 23 height 23
type Entrega1980681 "[DATE]"
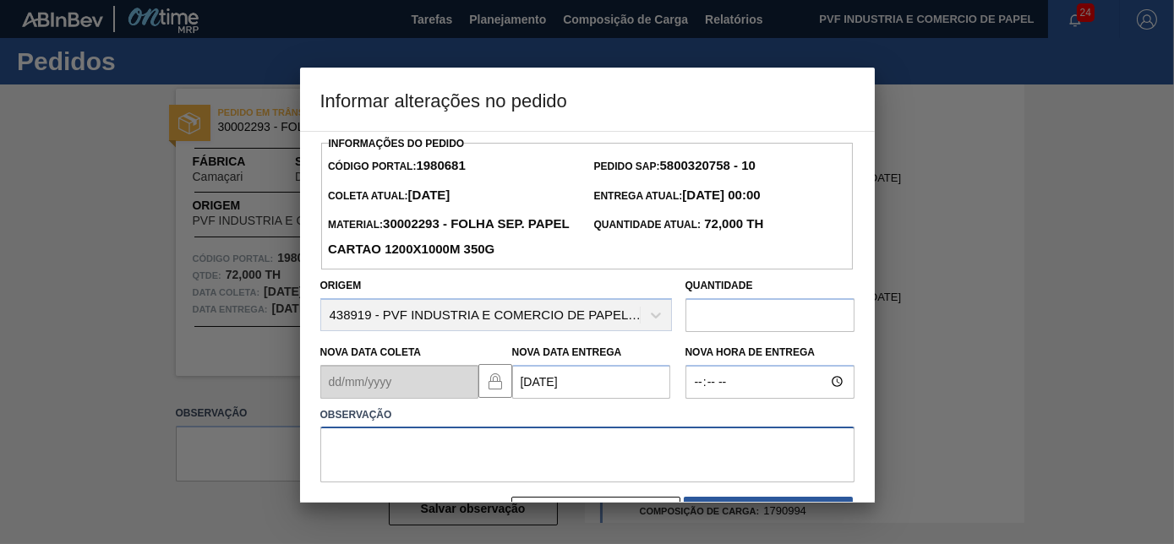
click at [408, 456] on textarea at bounding box center [587, 455] width 534 height 56
type textarea "OK"
click at [874, 464] on div "Informações do Pedido Código Portal: 1980681 Pedido SAP: 5800320758 - 10 Coleta…" at bounding box center [587, 317] width 575 height 372
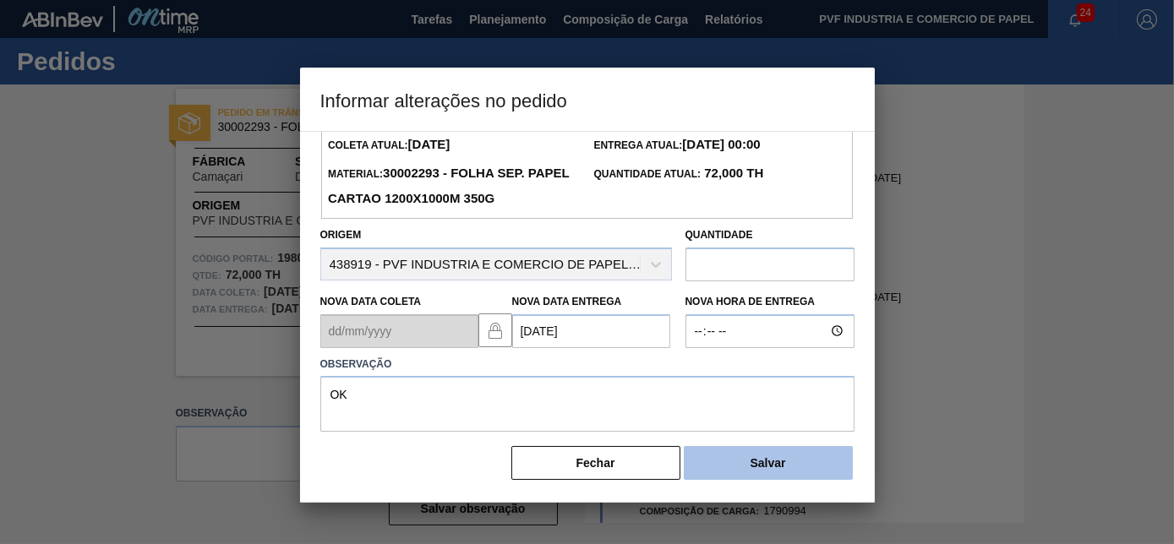
click at [812, 468] on button "Salvar" at bounding box center [768, 463] width 169 height 34
click at [775, 462] on button "Salvar" at bounding box center [768, 463] width 169 height 34
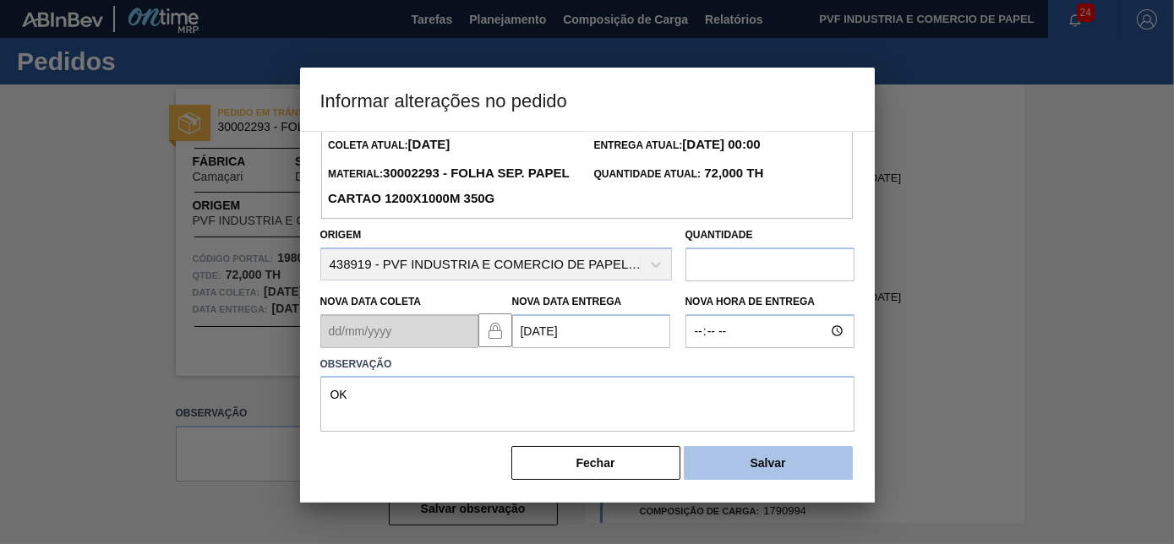
click at [698, 473] on button "Salvar" at bounding box center [768, 463] width 169 height 34
click at [823, 455] on button "Salvar" at bounding box center [768, 463] width 169 height 34
click at [724, 460] on button "Salvar" at bounding box center [768, 463] width 169 height 34
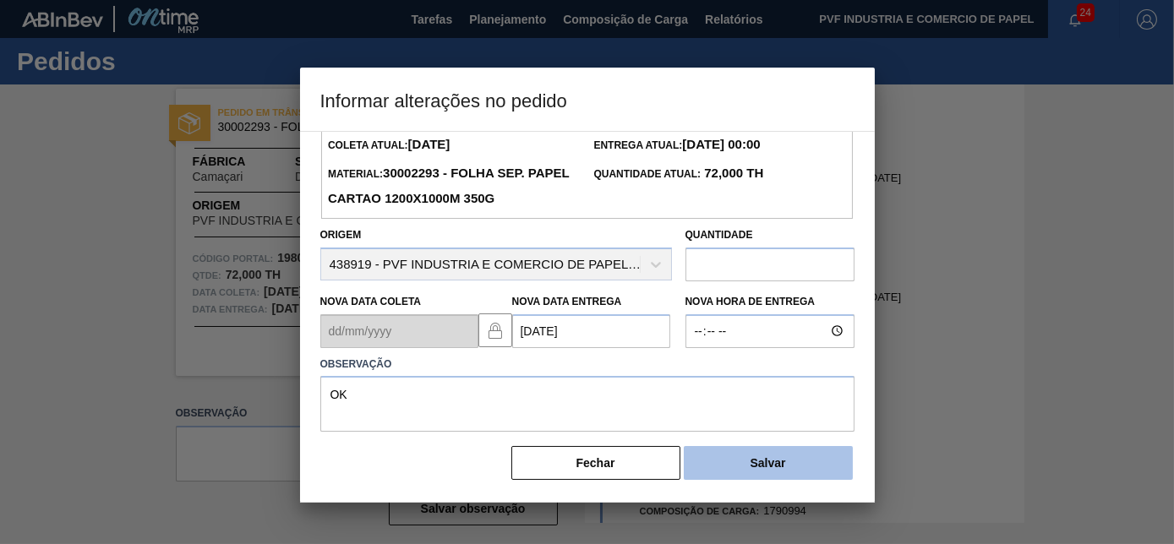
click at [724, 460] on button "Salvar" at bounding box center [768, 463] width 169 height 34
click at [747, 451] on button "Salvar" at bounding box center [768, 463] width 169 height 34
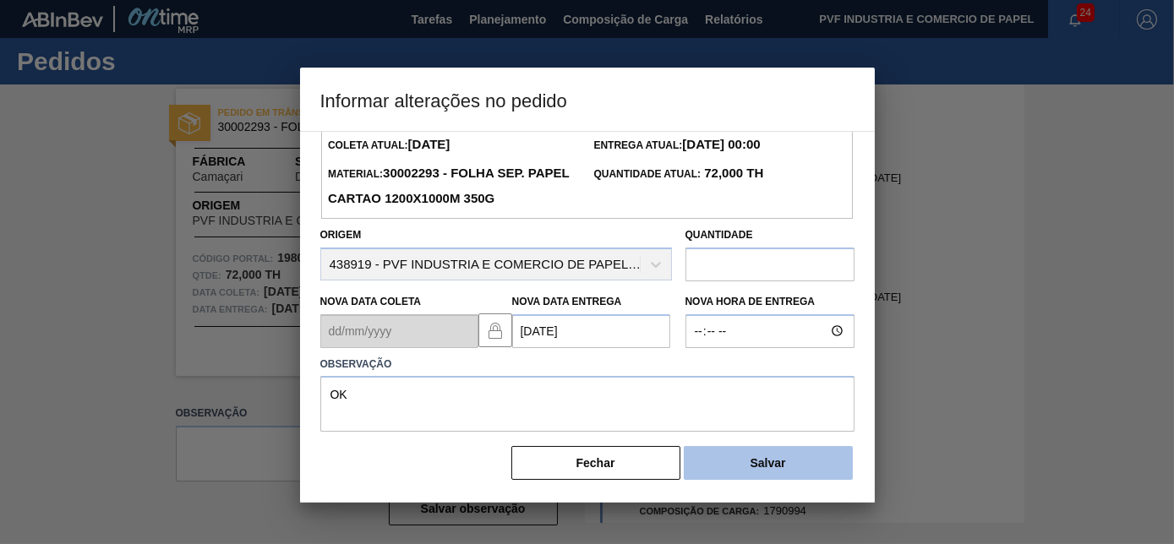
click at [747, 451] on button "Salvar" at bounding box center [768, 463] width 169 height 34
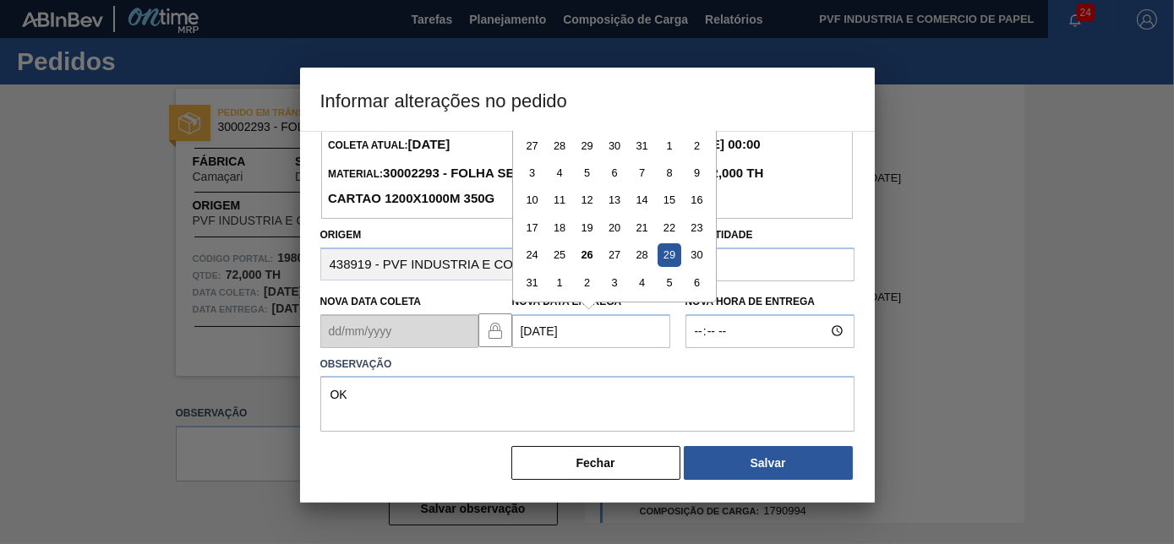
click at [624, 338] on Entrega1980681 "[DATE]" at bounding box center [591, 332] width 158 height 34
click at [660, 248] on div "29" at bounding box center [669, 255] width 23 height 23
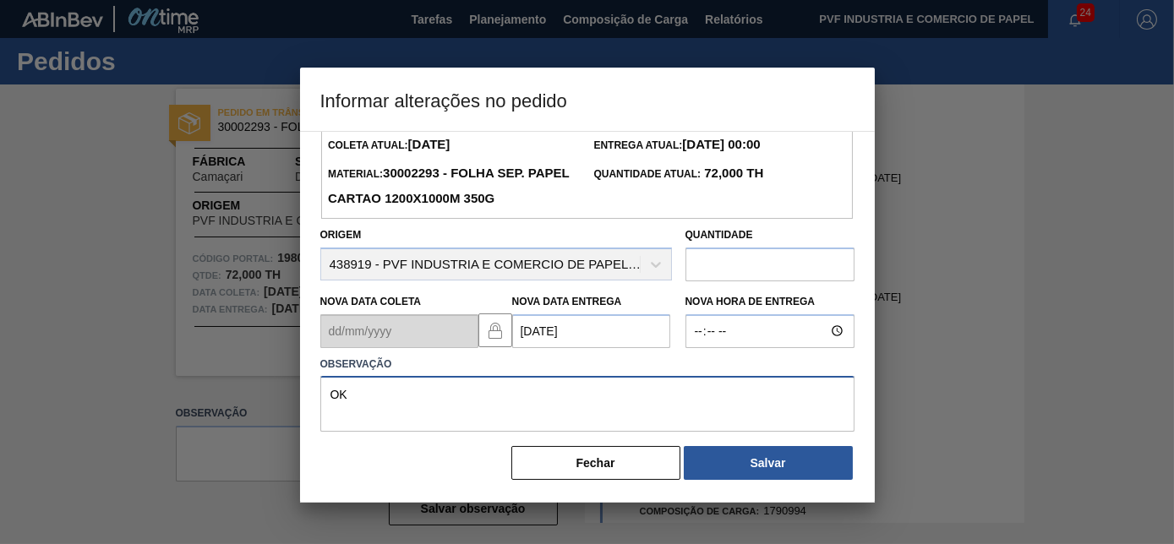
click at [548, 417] on textarea "OK" at bounding box center [587, 404] width 534 height 56
click at [659, 463] on button "Fechar" at bounding box center [596, 463] width 169 height 34
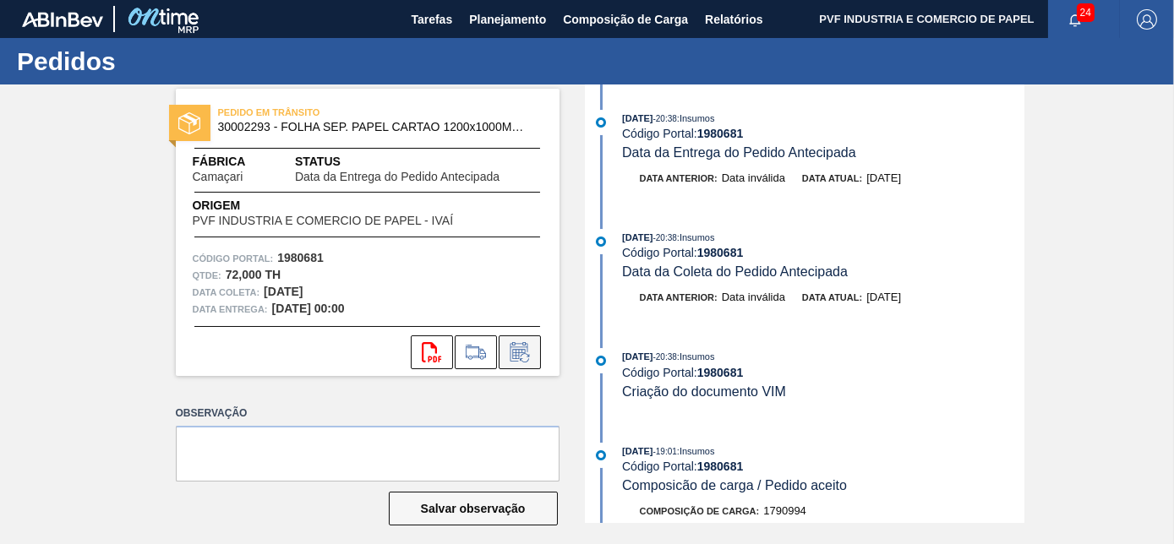
click at [513, 343] on icon at bounding box center [519, 351] width 18 height 19
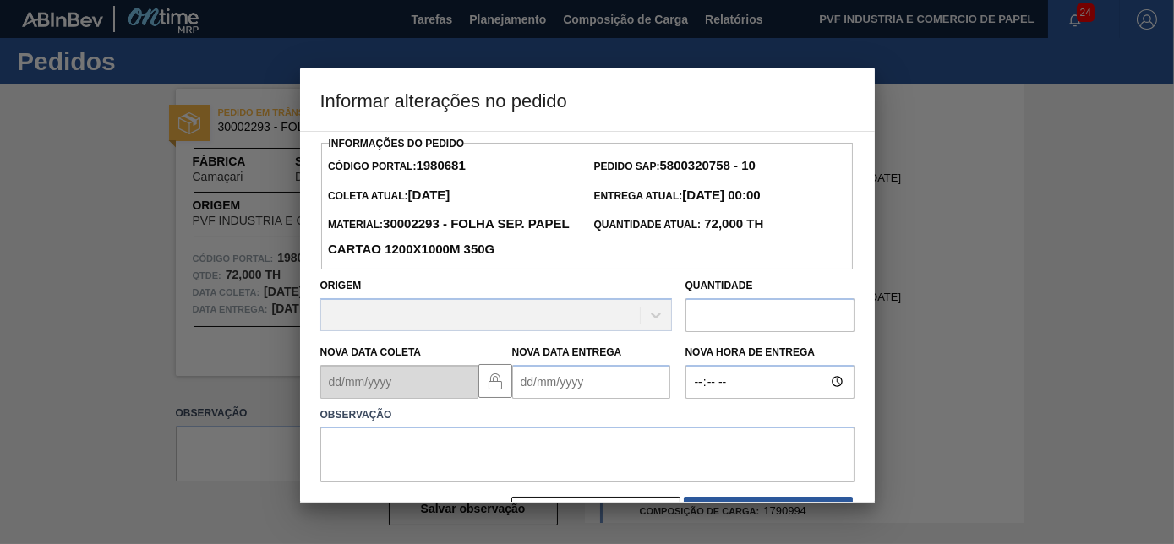
click at [523, 376] on Entrega1980681 "Nova Data Entrega" at bounding box center [591, 382] width 158 height 34
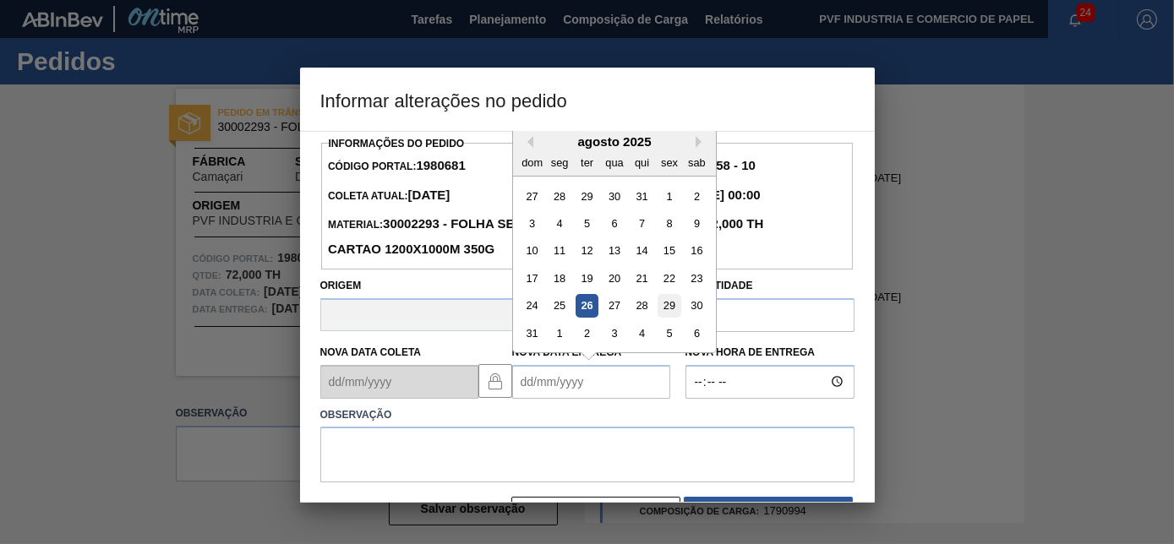
click at [662, 306] on div "29" at bounding box center [669, 305] width 23 height 23
type Entrega1980681 "[DATE]"
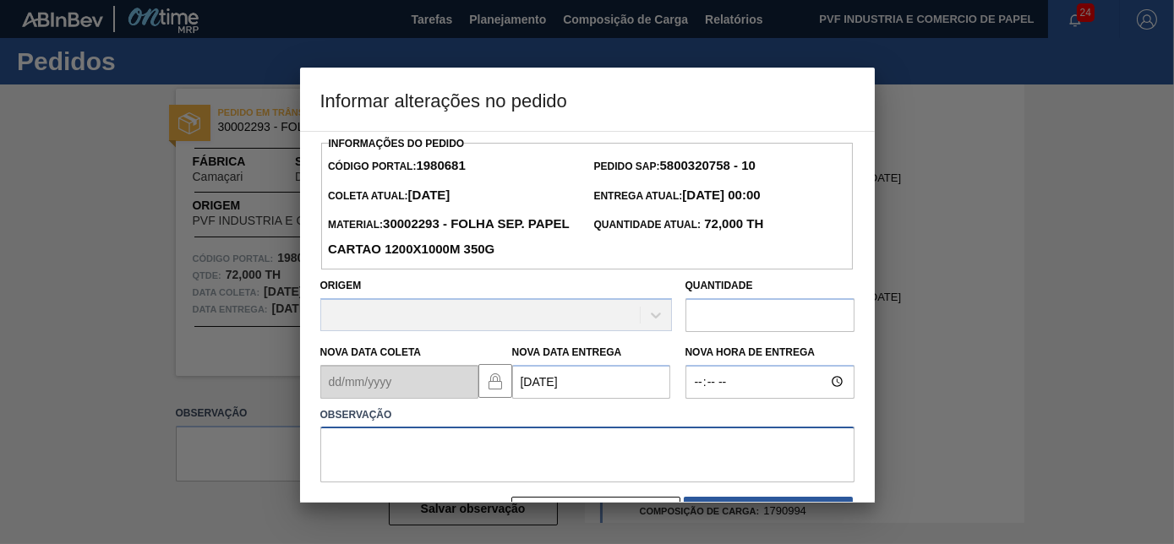
click at [437, 440] on textarea at bounding box center [587, 455] width 534 height 56
type textarea "OK"
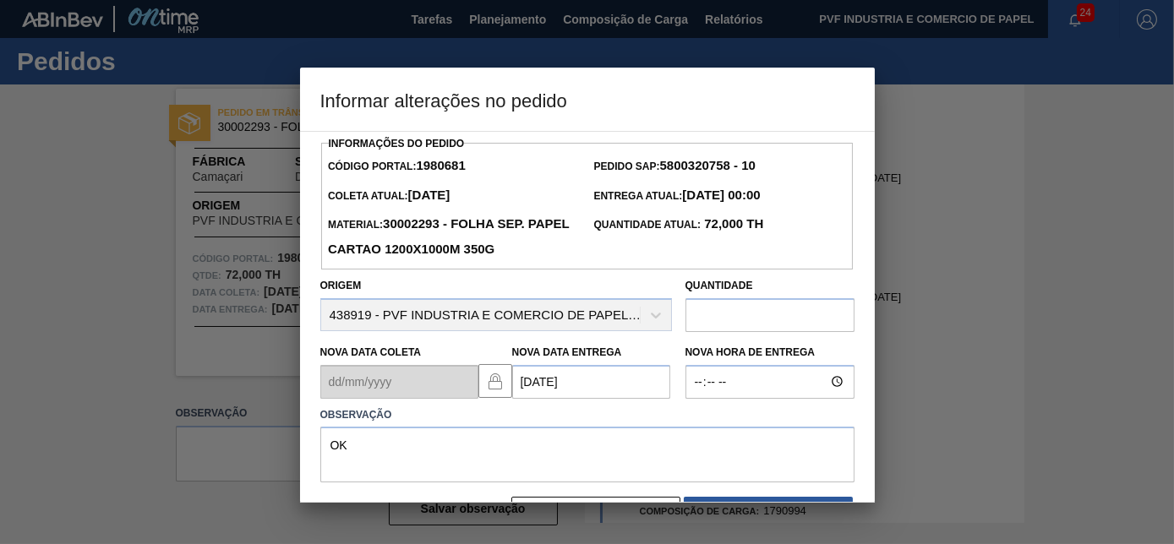
click at [871, 484] on div "Informações do Pedido Código Portal: 1980681 Pedido SAP: 5800320758 - 10 Coleta…" at bounding box center [587, 317] width 575 height 372
click at [874, 487] on div "Informações do Pedido Código Portal: 1980681 Pedido SAP: 5800320758 - 10 Coleta…" at bounding box center [587, 317] width 575 height 372
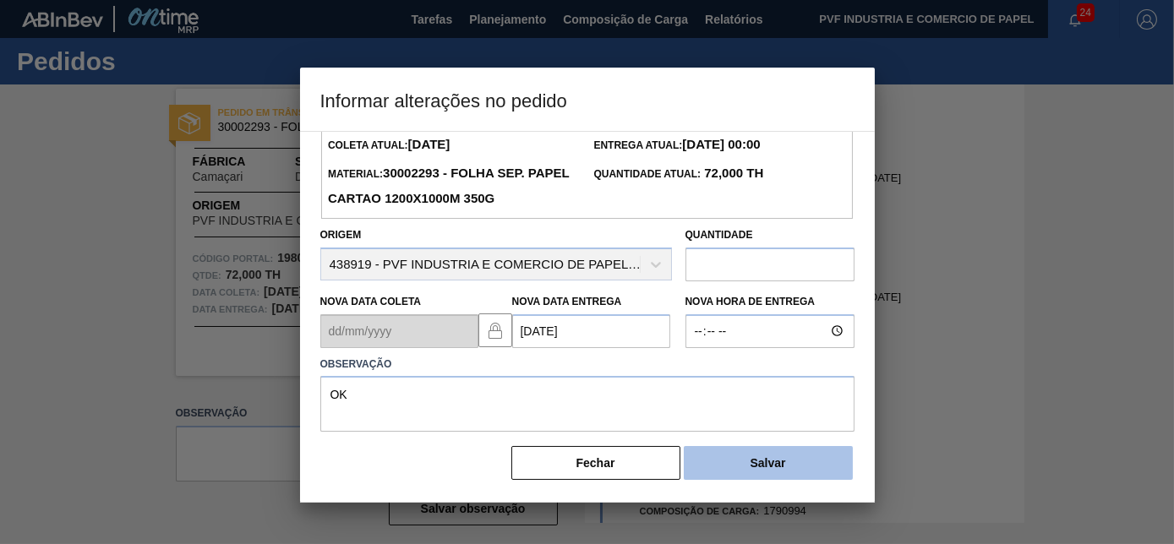
click at [805, 468] on button "Salvar" at bounding box center [768, 463] width 169 height 34
click at [782, 462] on button "Salvar" at bounding box center [768, 463] width 169 height 34
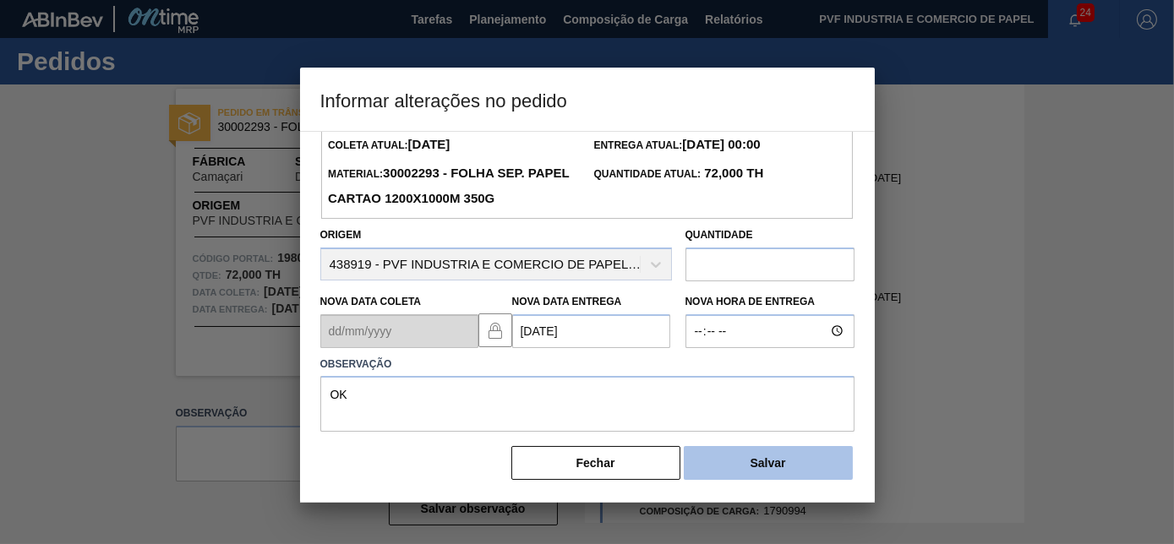
click at [782, 462] on button "Salvar" at bounding box center [768, 463] width 169 height 34
click at [684, 446] on button "Salvar" at bounding box center [768, 463] width 169 height 34
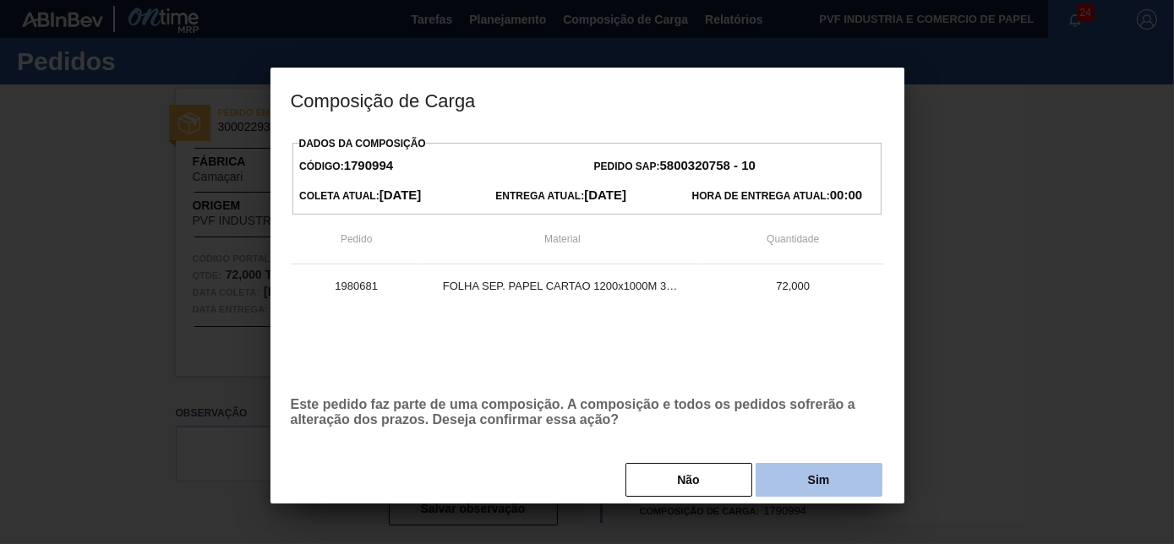
click at [834, 484] on button "Sim" at bounding box center [819, 480] width 127 height 34
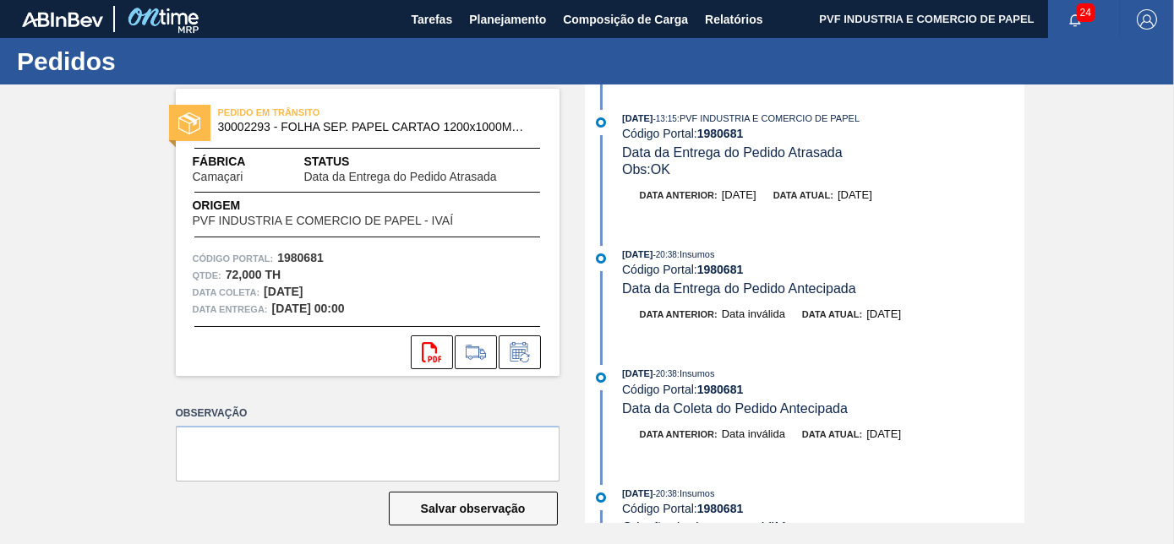
scroll to position [14, 0]
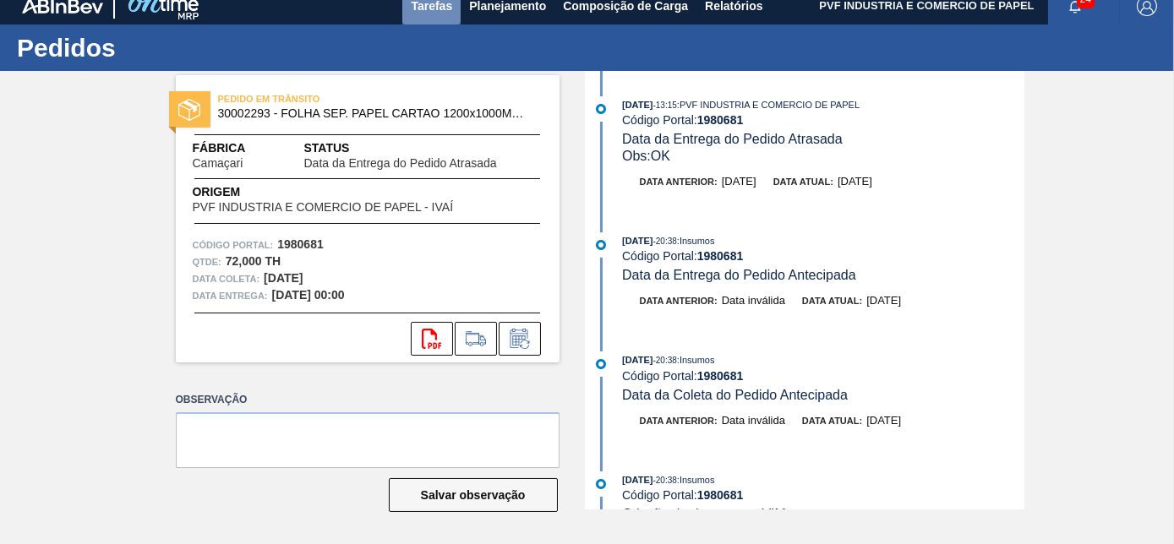
click at [437, 12] on span "Tarefas" at bounding box center [431, 6] width 41 height 20
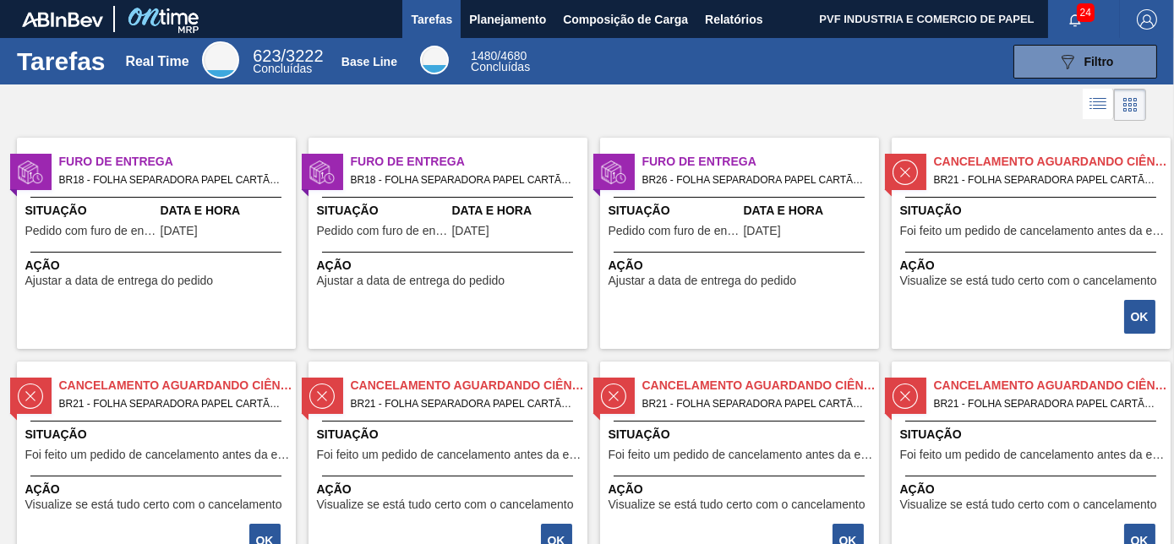
click at [123, 169] on span "Furo de Entrega" at bounding box center [177, 162] width 237 height 18
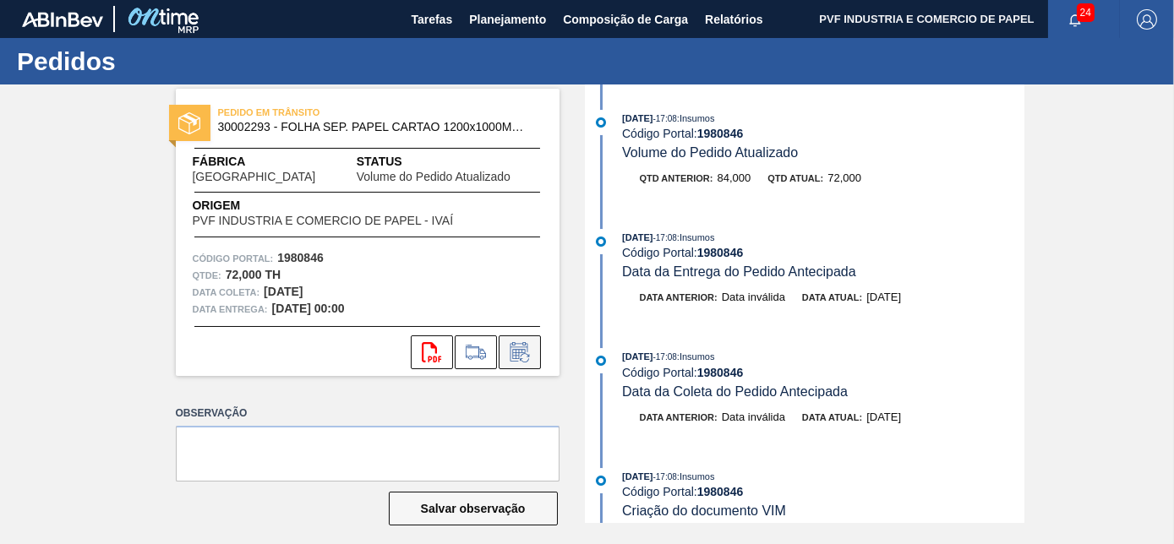
click at [525, 358] on icon at bounding box center [519, 352] width 27 height 20
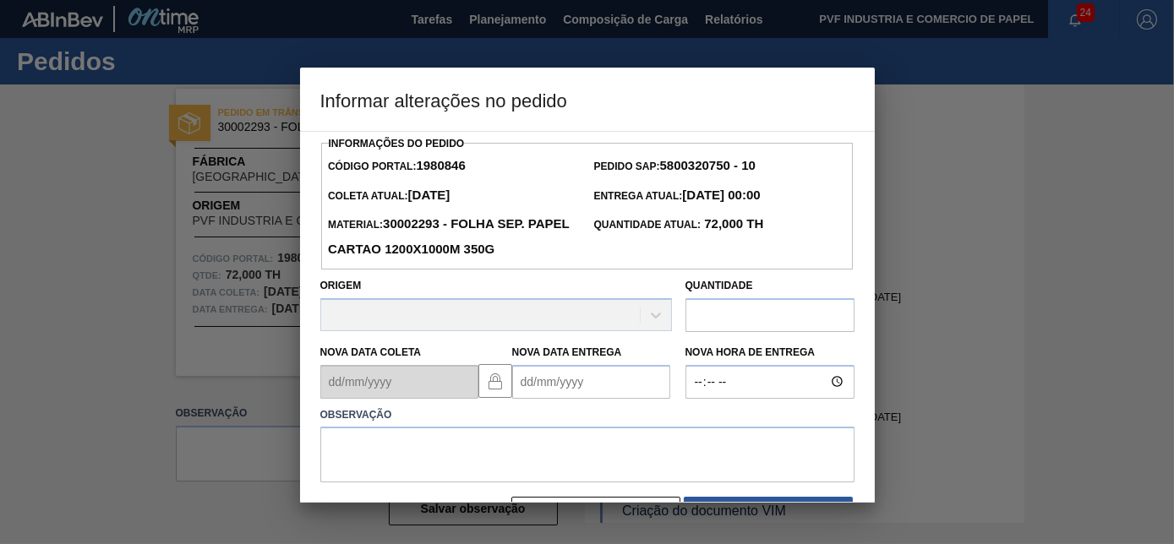
click at [530, 393] on Entrega1980846 "Nova Data Entrega" at bounding box center [591, 382] width 158 height 34
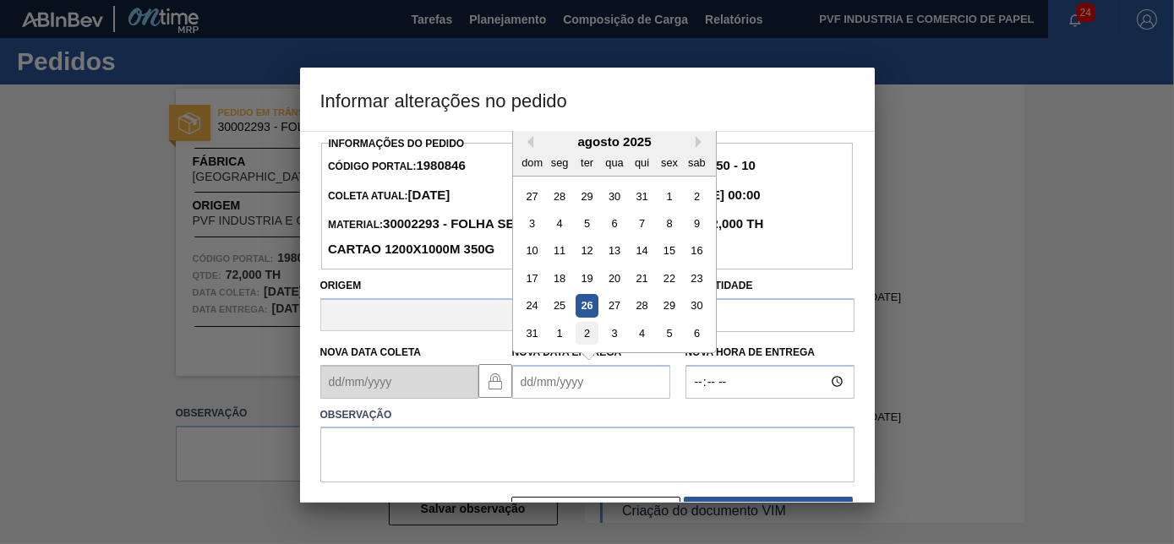
click at [583, 337] on div "2" at bounding box center [586, 333] width 23 height 23
type Entrega1980846 "[DATE]"
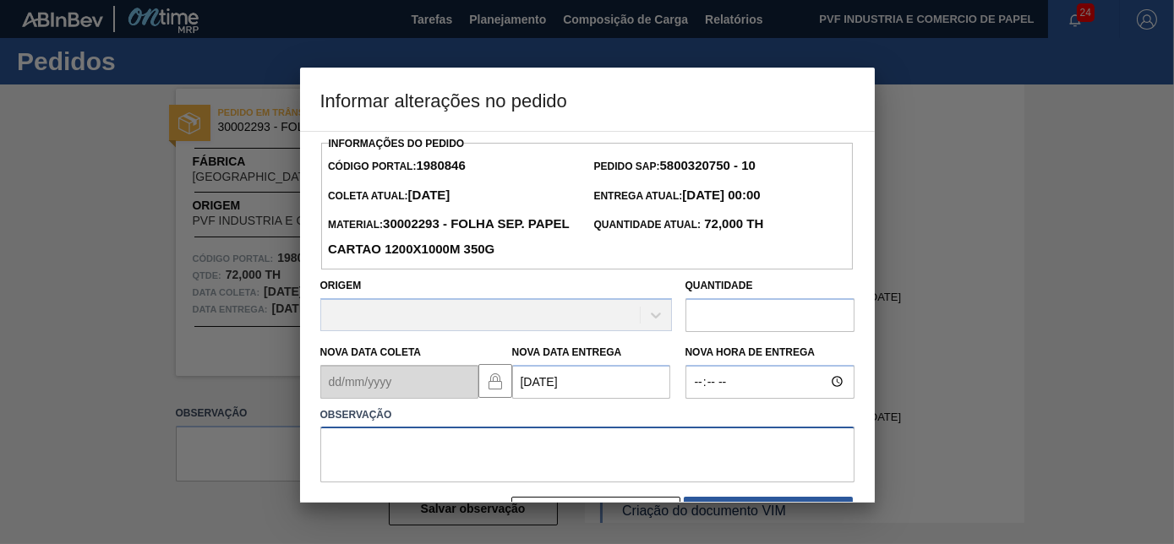
click at [478, 439] on textarea at bounding box center [587, 455] width 534 height 56
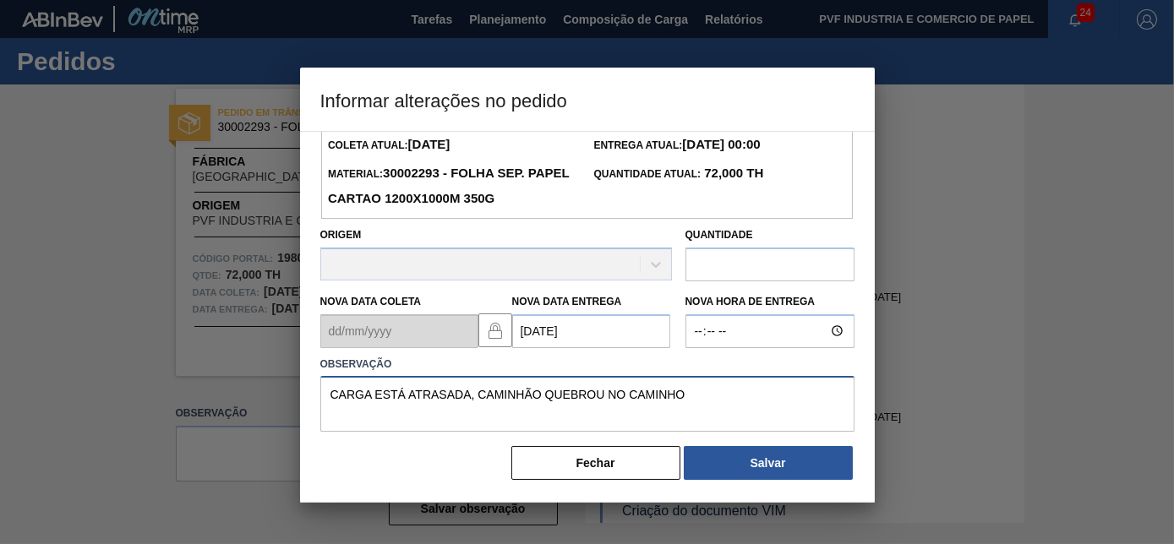
scroll to position [54, 0]
type textarea "CARGA ESTÁ ATRASADA, CAMINHÃO QUEBROU NO CAMINHO"
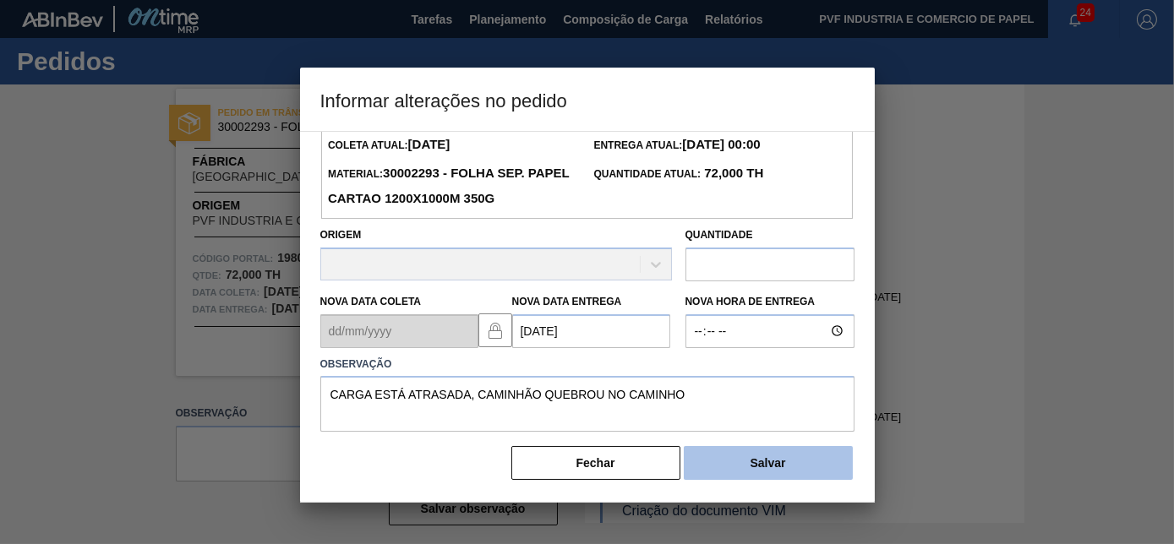
click at [796, 461] on button "Salvar" at bounding box center [768, 463] width 169 height 34
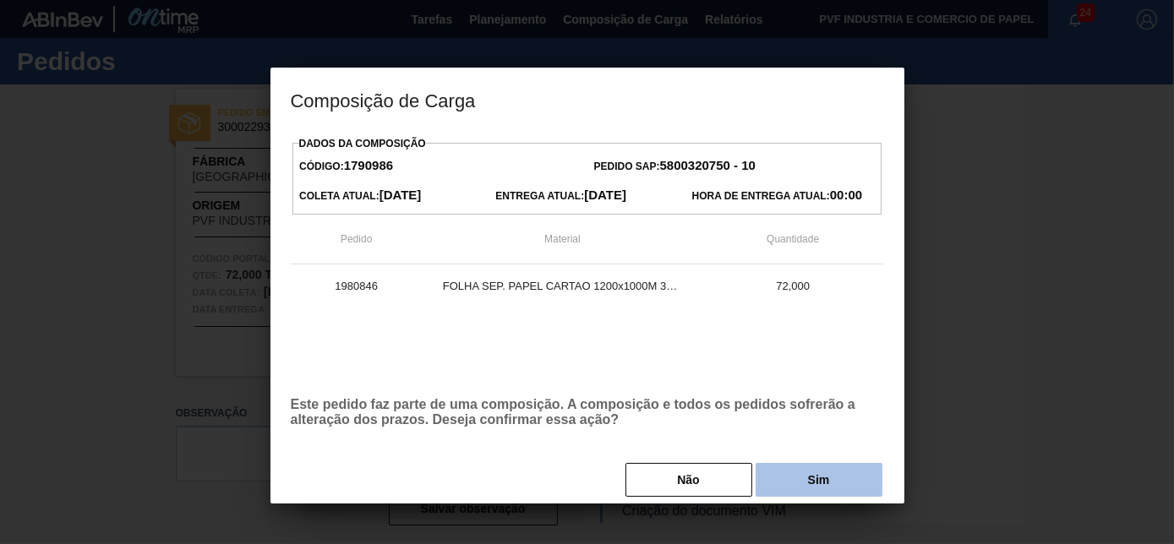
click at [778, 477] on button "Sim" at bounding box center [819, 480] width 127 height 34
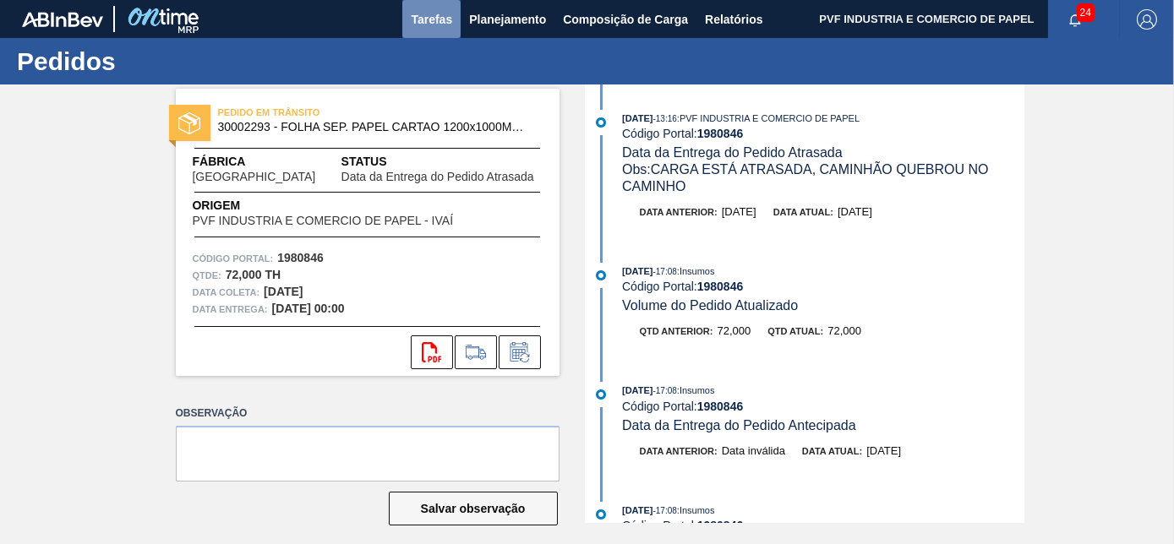
click at [435, 21] on span "Tarefas" at bounding box center [431, 19] width 41 height 20
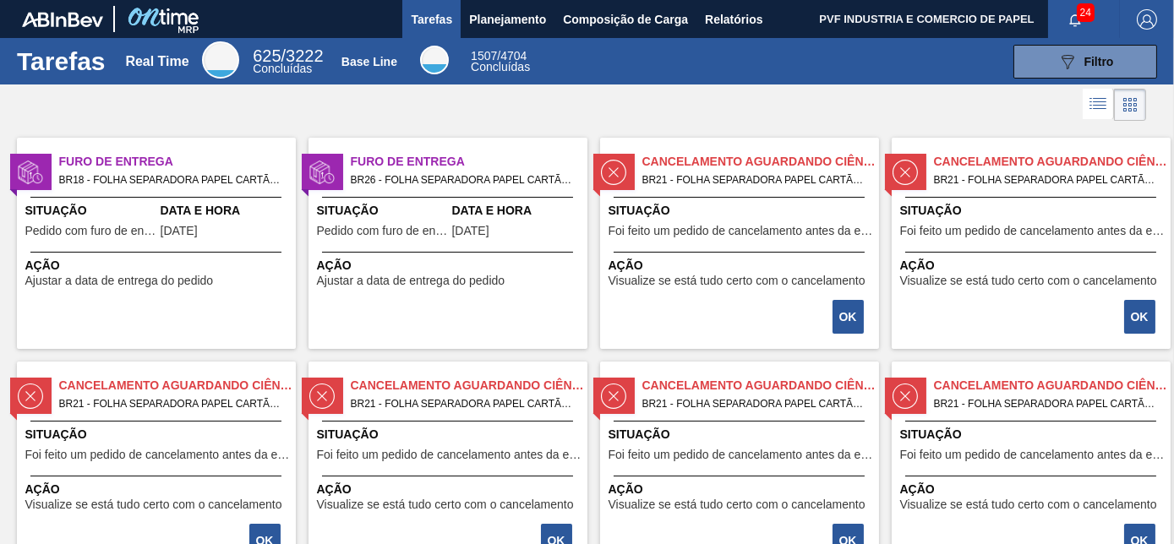
click at [145, 169] on span "Furo de Entrega" at bounding box center [177, 162] width 237 height 18
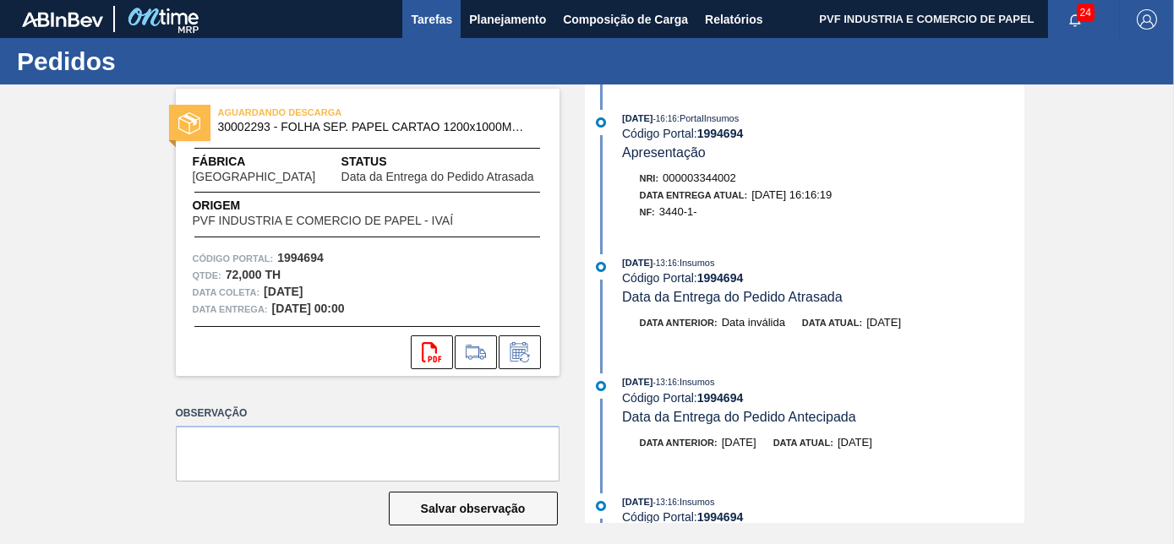
click at [410, 31] on button "Tarefas" at bounding box center [431, 19] width 58 height 38
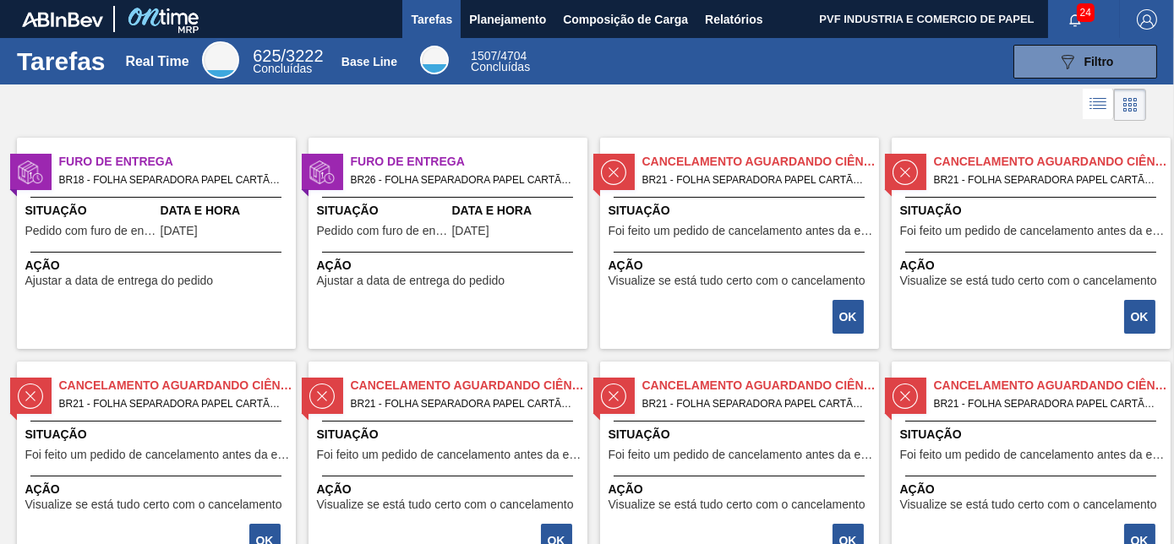
click at [525, 197] on div "Furo de Entrega BR26 - FOLHA SEPARADORA PAPEL CARTÃO Pedido - 1994318 Situação …" at bounding box center [448, 243] width 279 height 211
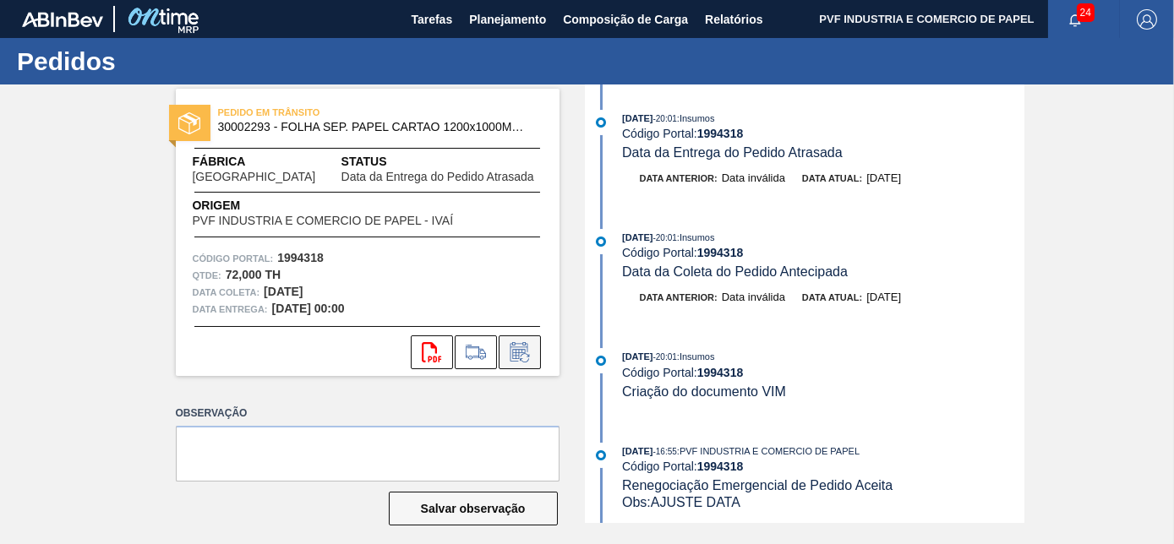
click at [523, 341] on button at bounding box center [520, 353] width 42 height 34
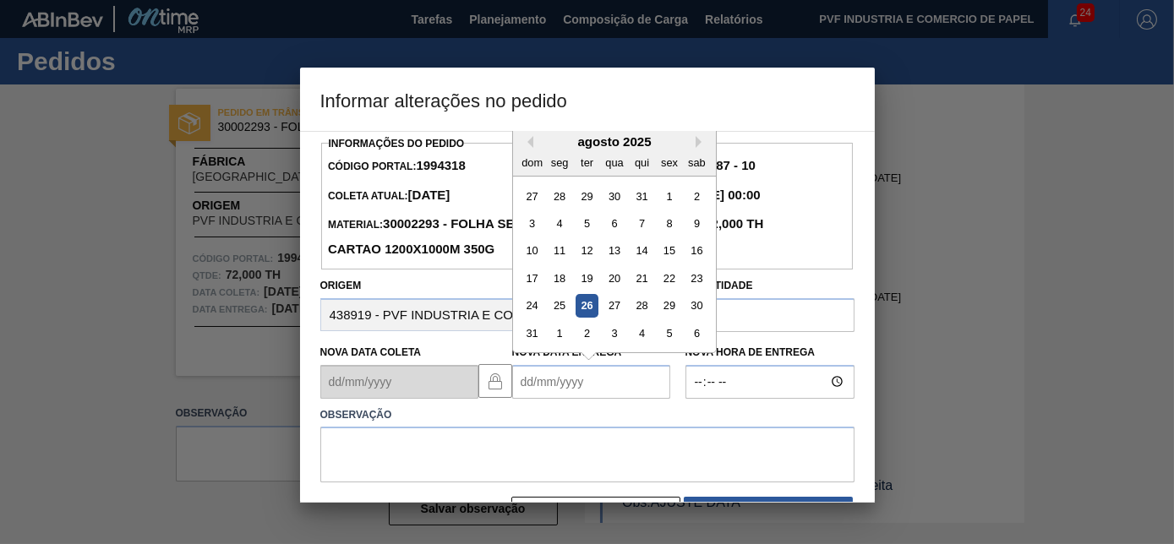
click at [579, 390] on Entrega1994318 "Nova Data Entrega" at bounding box center [591, 382] width 158 height 34
click at [586, 308] on div "26" at bounding box center [586, 305] width 23 height 23
type Entrega1994318 "[DATE]"
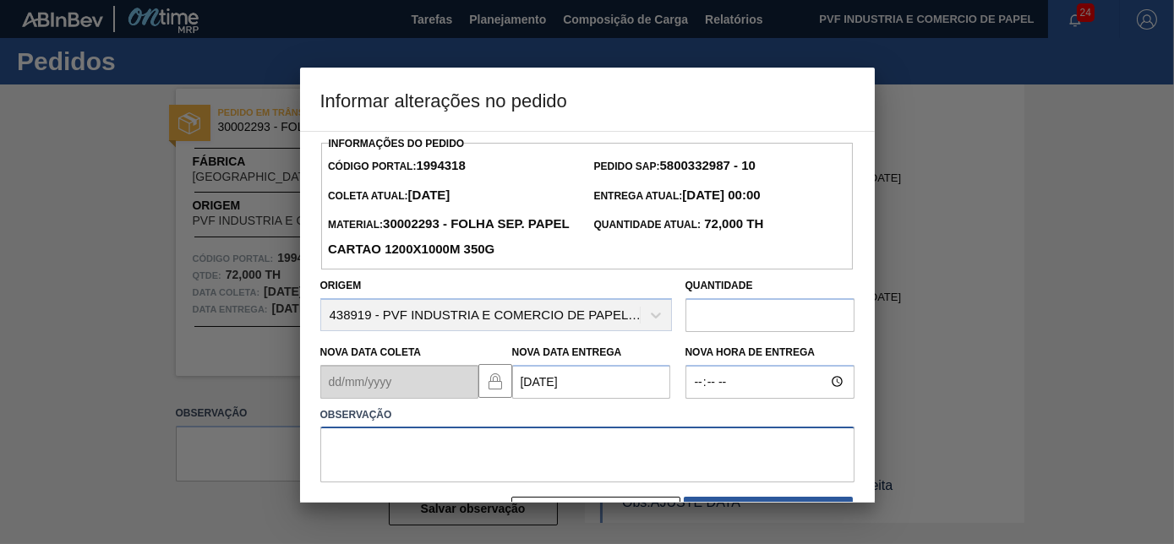
click at [448, 465] on textarea at bounding box center [587, 455] width 534 height 56
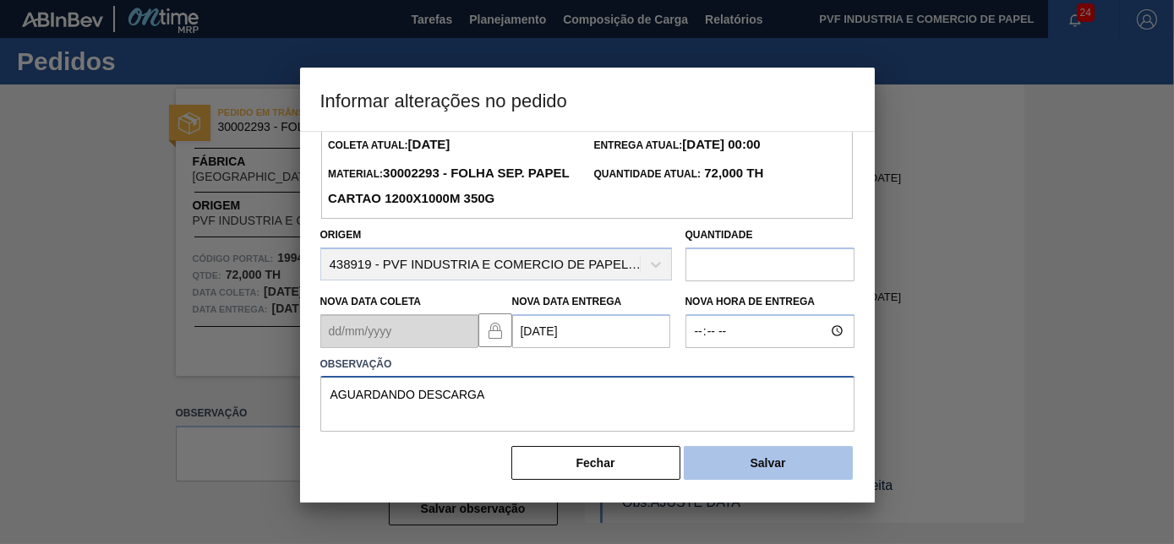
type textarea "AGUARDANDO DESCARGA"
click at [818, 465] on button "Salvar" at bounding box center [768, 463] width 169 height 34
click at [777, 464] on button "Salvar" at bounding box center [768, 463] width 169 height 34
click at [722, 462] on button "Salvar" at bounding box center [768, 463] width 169 height 34
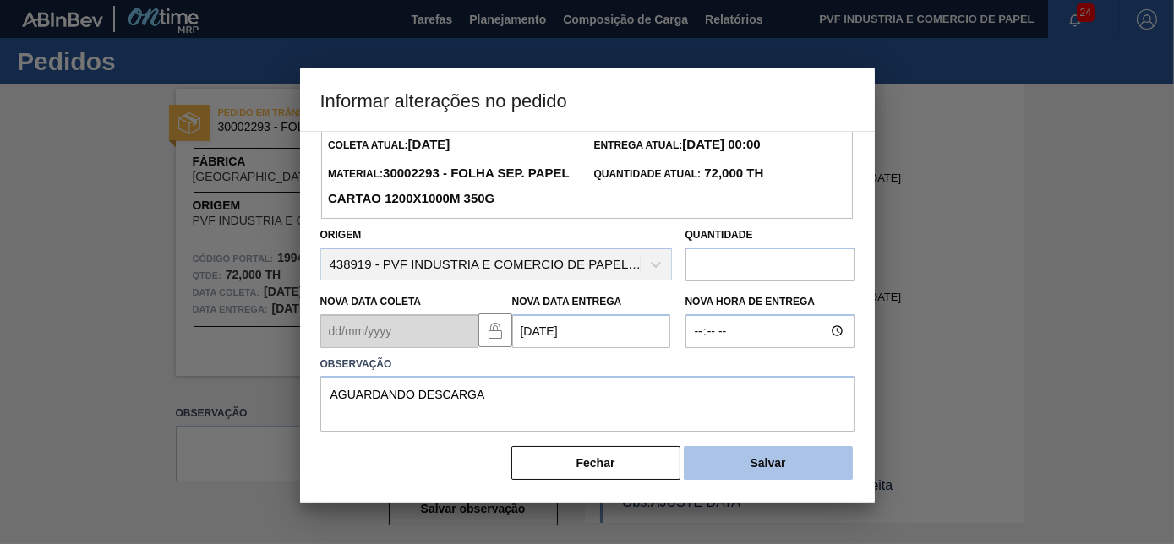
click at [722, 462] on button "Salvar" at bounding box center [768, 463] width 169 height 34
click at [684, 446] on button "Salvar" at bounding box center [768, 463] width 169 height 34
click at [741, 462] on button "Salvar" at bounding box center [768, 463] width 169 height 34
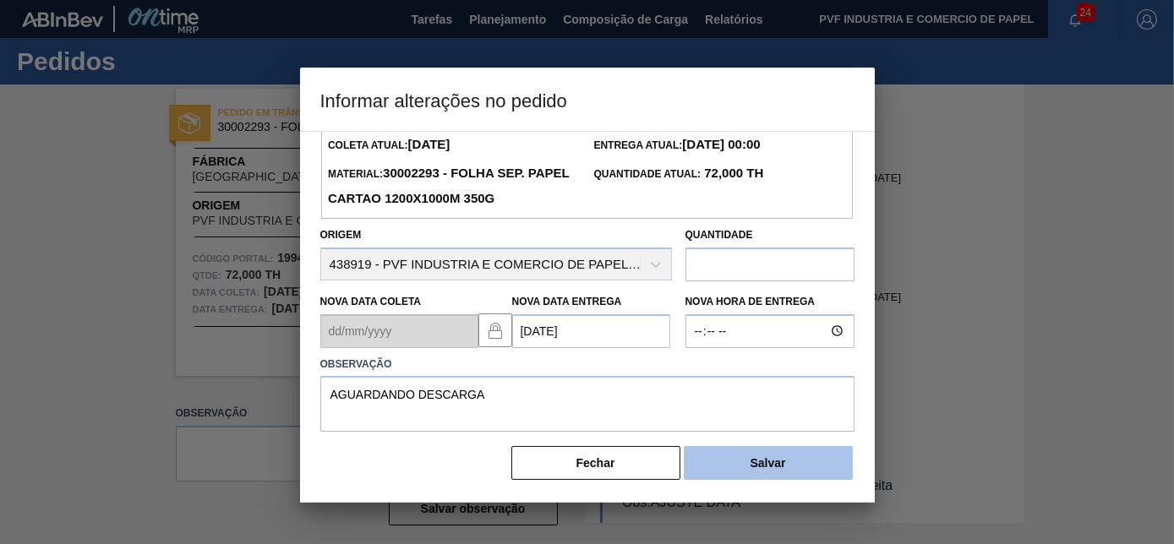
click at [741, 460] on button "Salvar" at bounding box center [768, 463] width 169 height 34
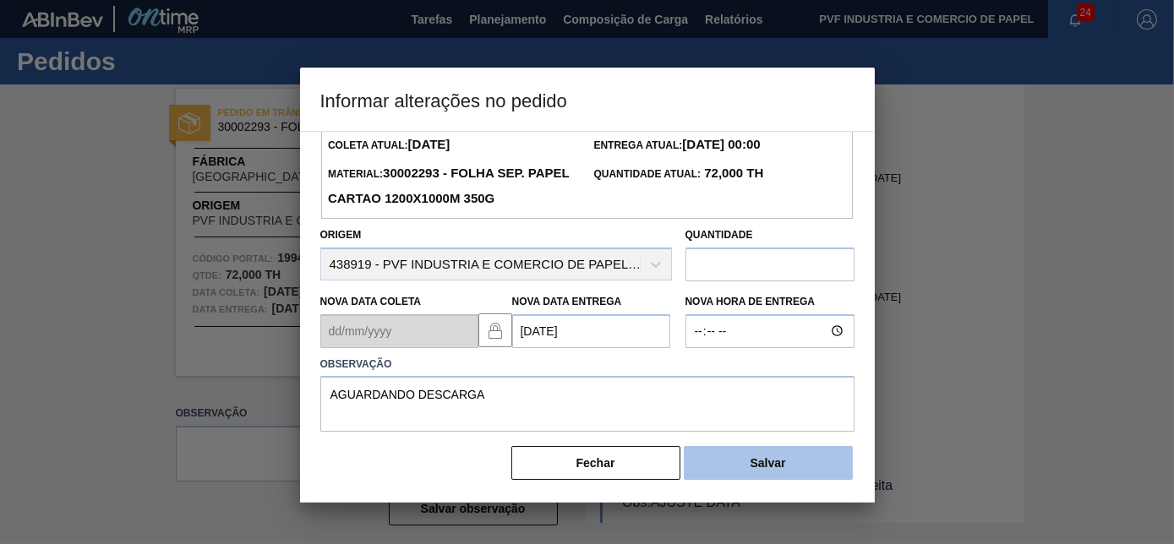
click at [741, 460] on button "Salvar" at bounding box center [768, 463] width 169 height 34
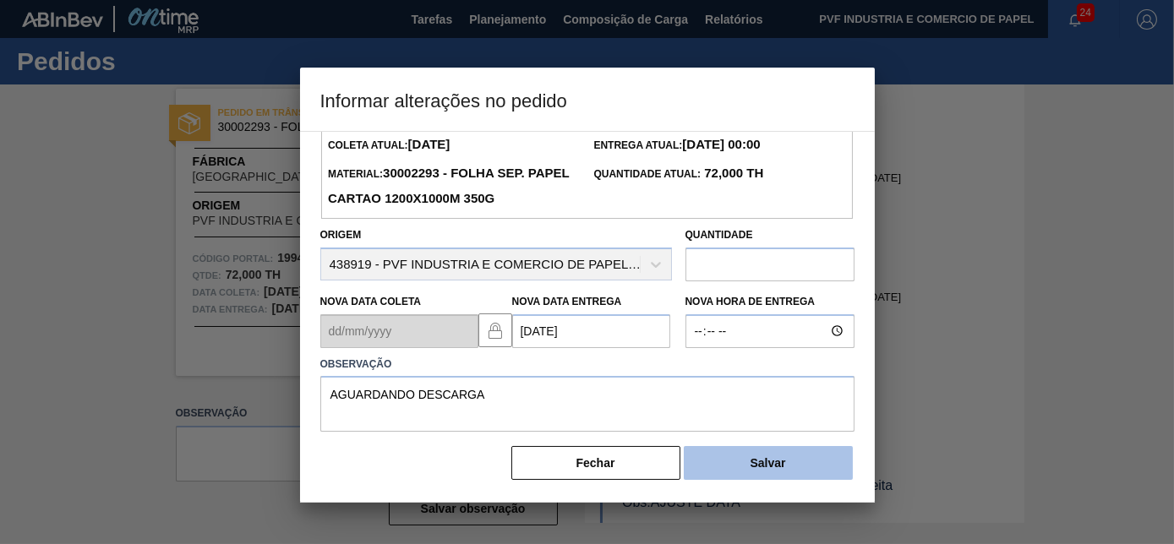
click at [741, 460] on button "Salvar" at bounding box center [768, 463] width 169 height 34
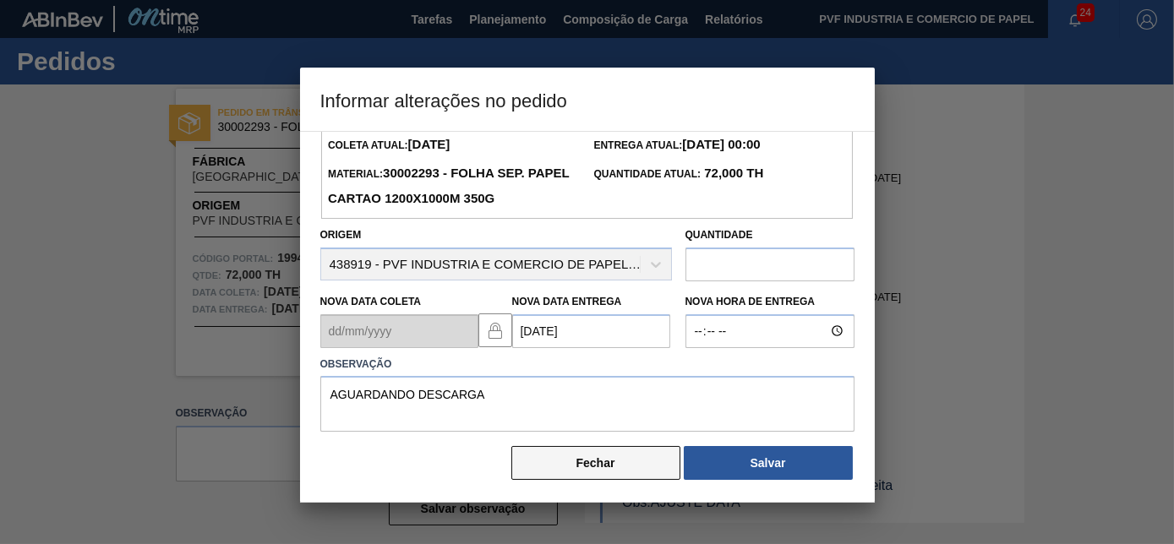
click at [669, 458] on button "Fechar" at bounding box center [596, 463] width 169 height 34
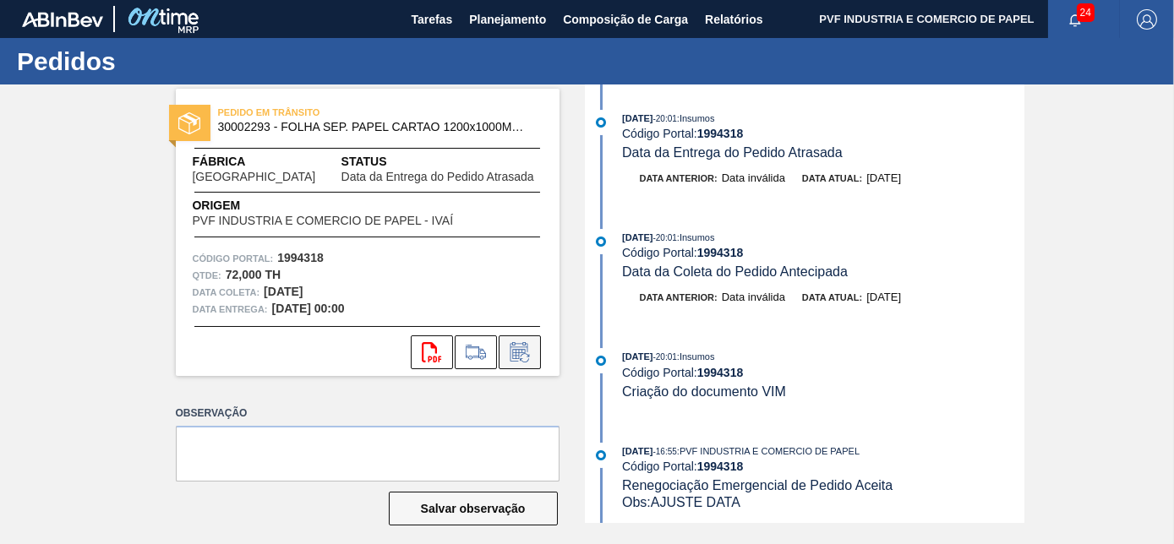
click at [516, 355] on icon at bounding box center [519, 352] width 27 height 20
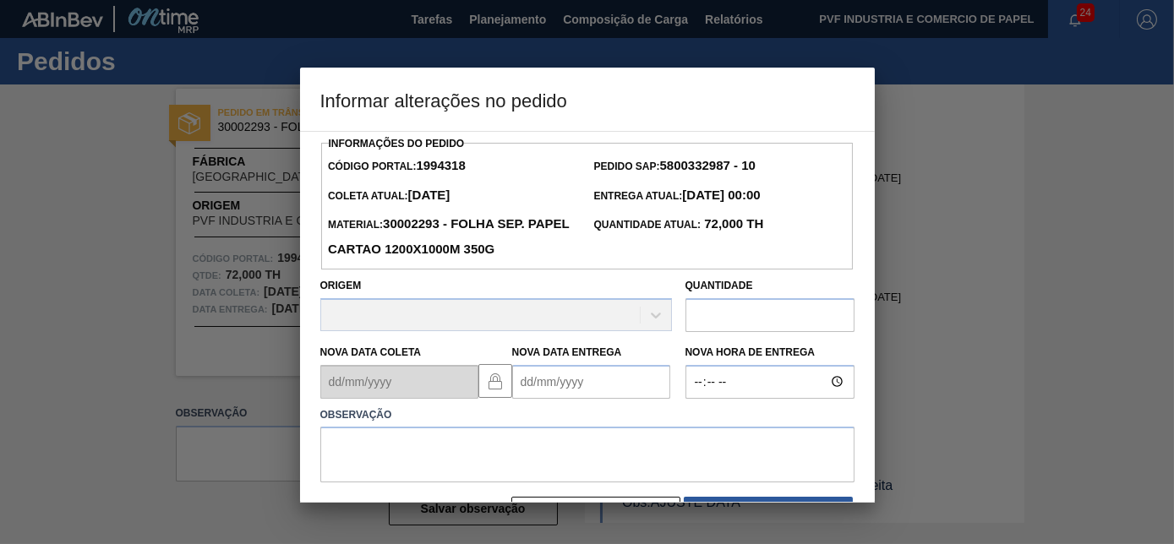
click at [525, 381] on Entrega1994318 "Nova Data Entrega" at bounding box center [591, 382] width 158 height 34
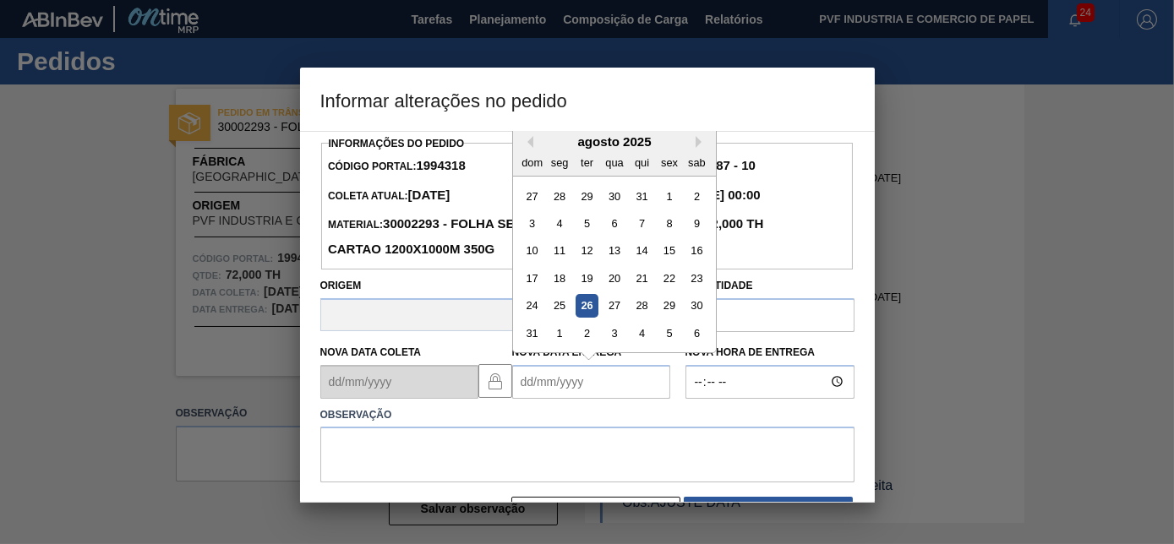
click at [581, 309] on div "26" at bounding box center [586, 305] width 23 height 23
type Entrega1994318 "[DATE]"
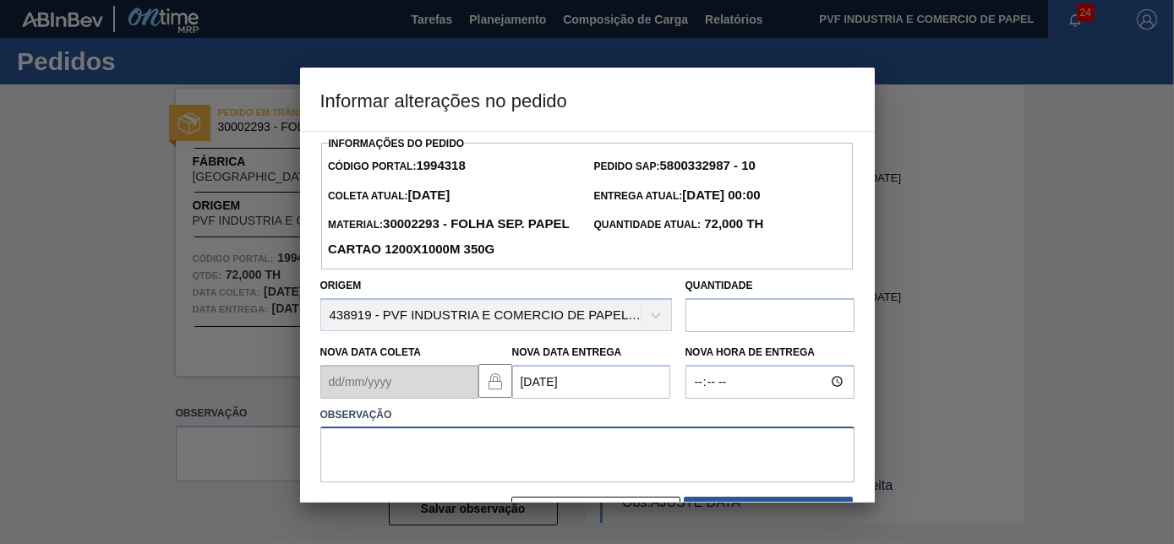
click at [444, 446] on textarea at bounding box center [587, 455] width 534 height 56
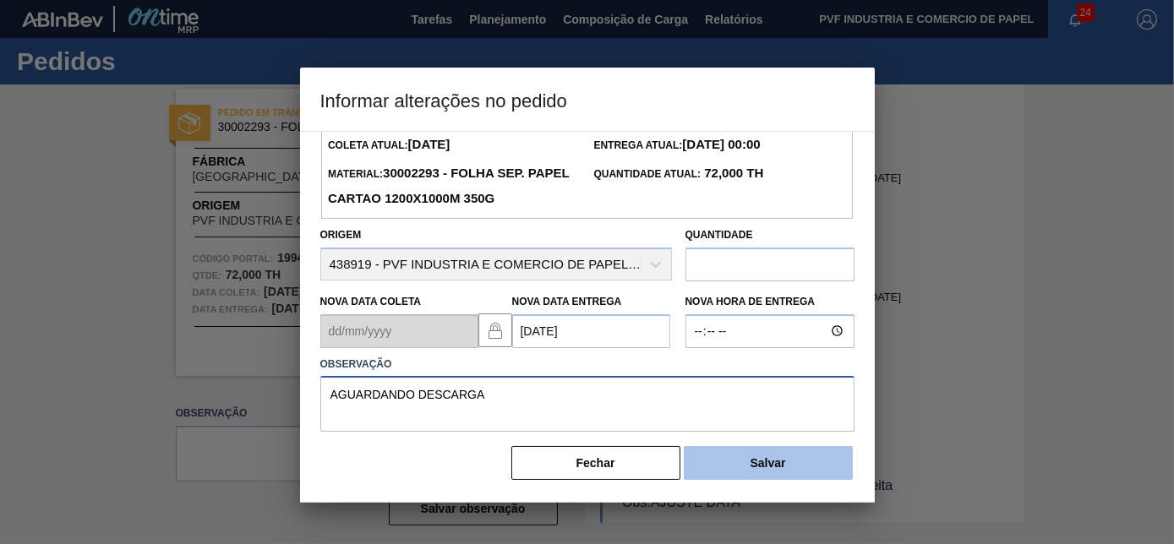
type textarea "AGUARDANDO DESCARGA"
click at [787, 467] on button "Salvar" at bounding box center [768, 463] width 169 height 34
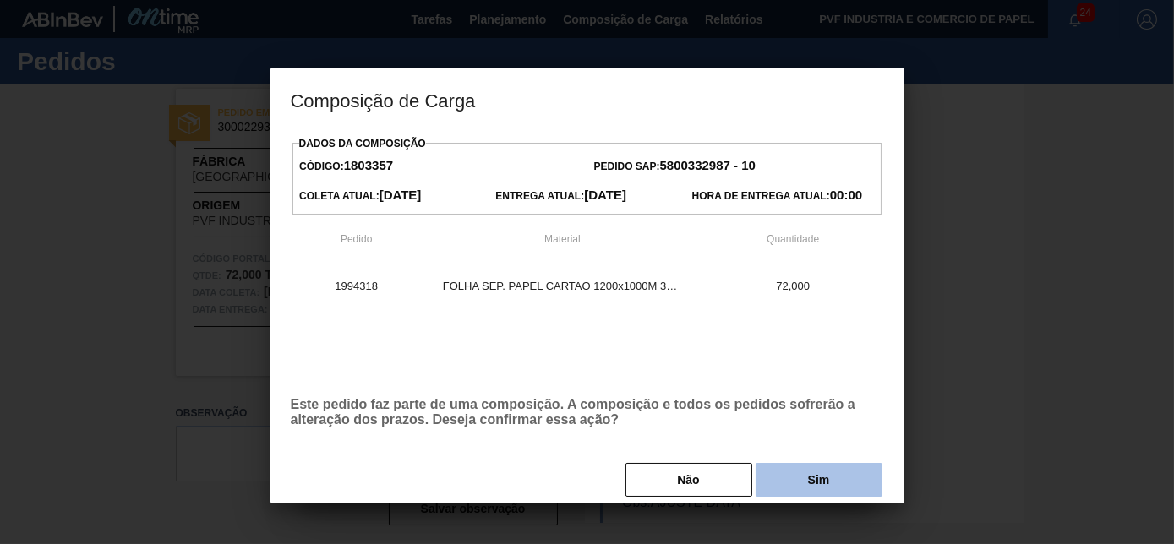
click at [802, 483] on button "Sim" at bounding box center [819, 480] width 127 height 34
